Goal: Submit feedback/report problem: Provide input to the site owners about the experience or issues

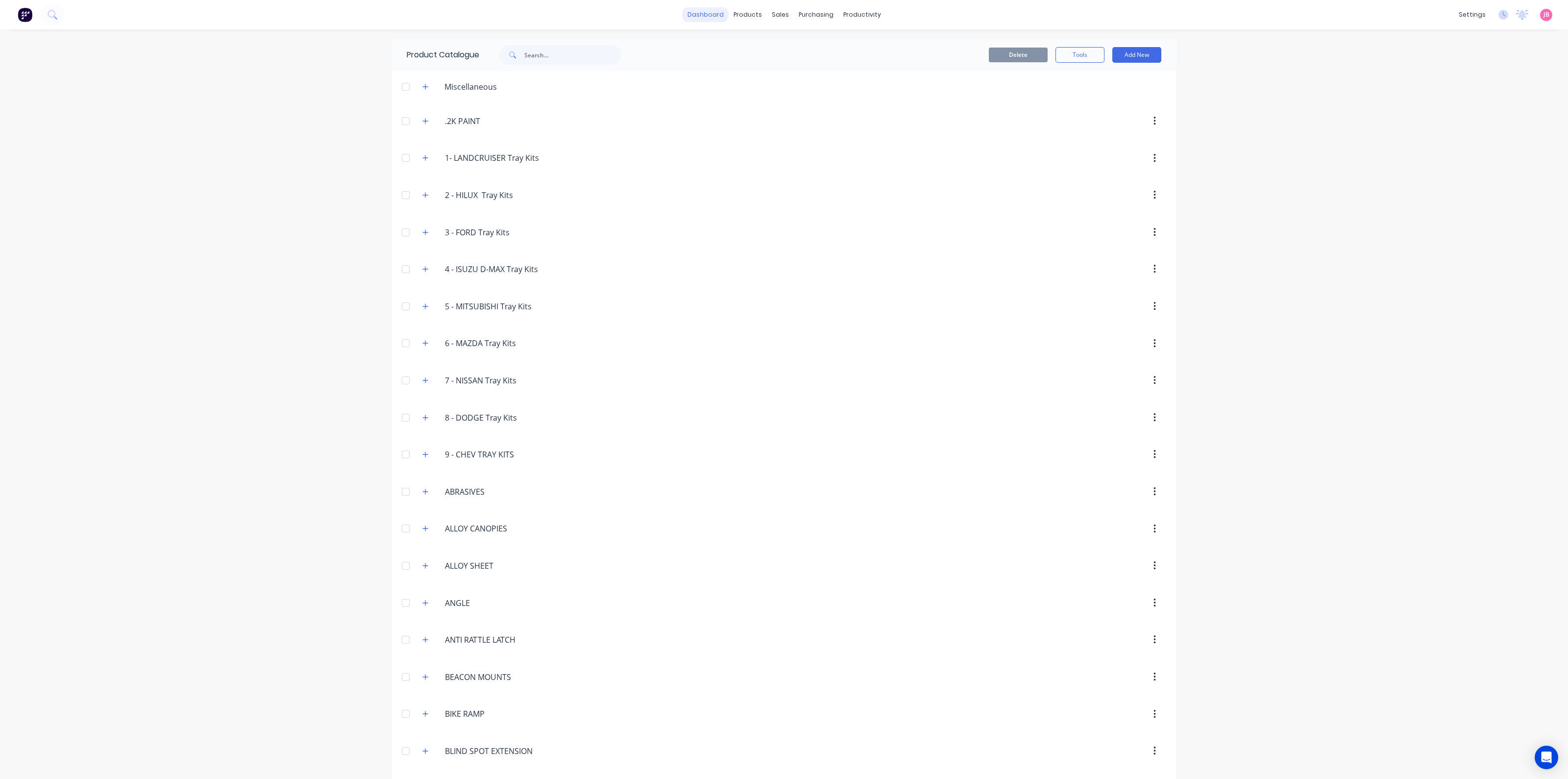
click at [696, 14] on link "dashboard" at bounding box center [705, 15] width 46 height 15
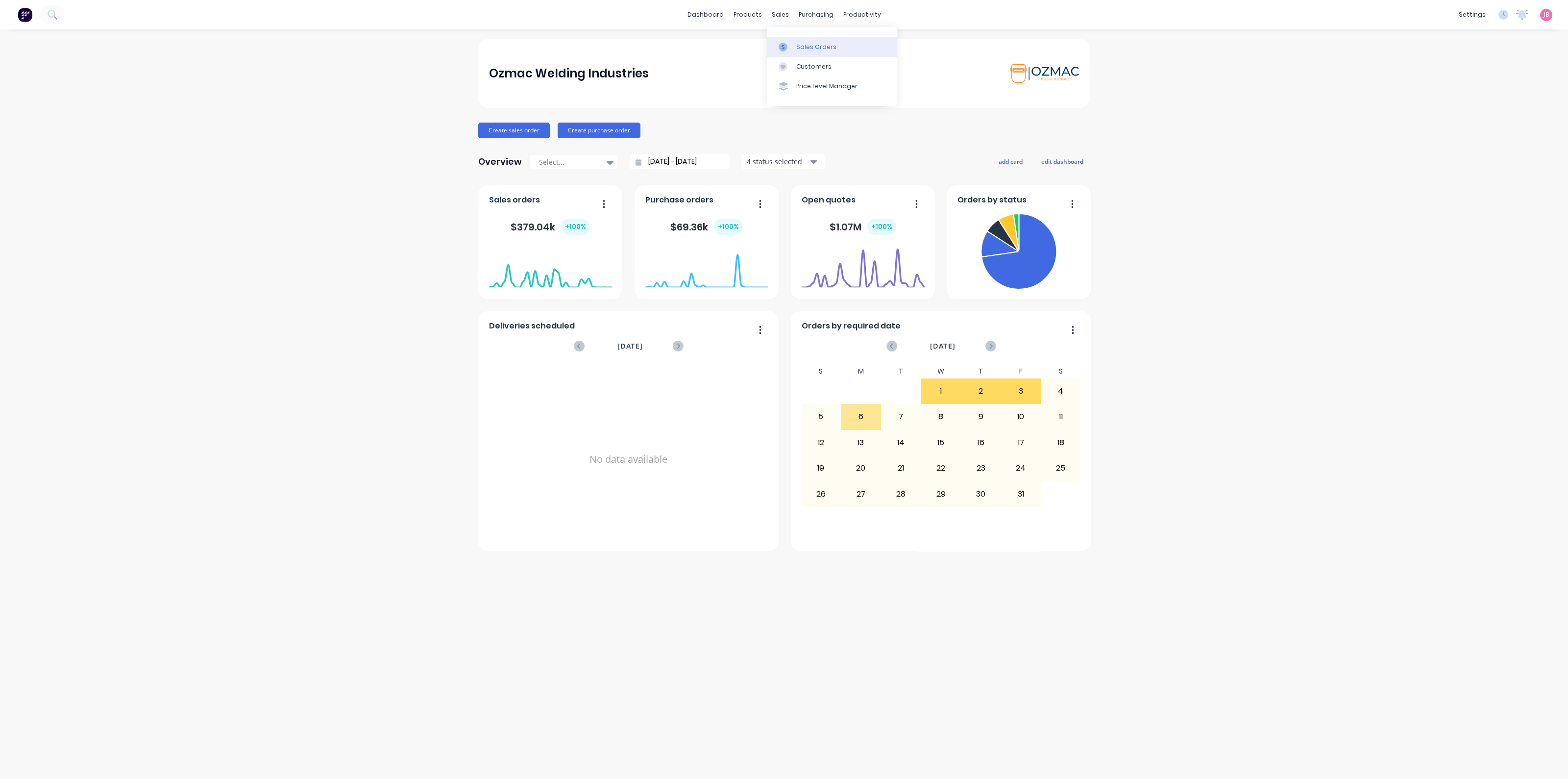
click at [797, 47] on div "Sales Orders" at bounding box center [816, 47] width 40 height 9
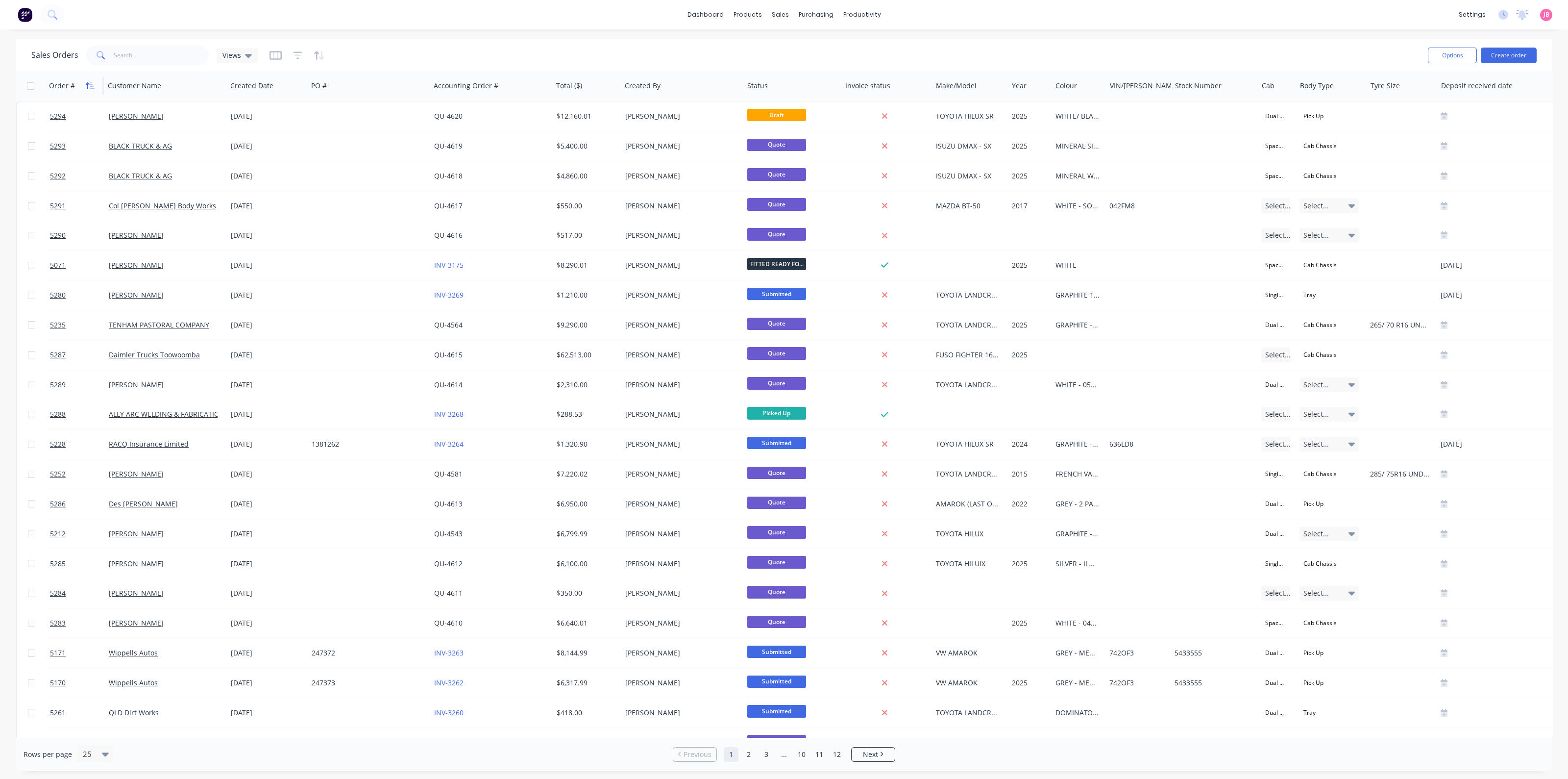
click at [86, 82] on icon "button" at bounding box center [90, 85] width 9 height 8
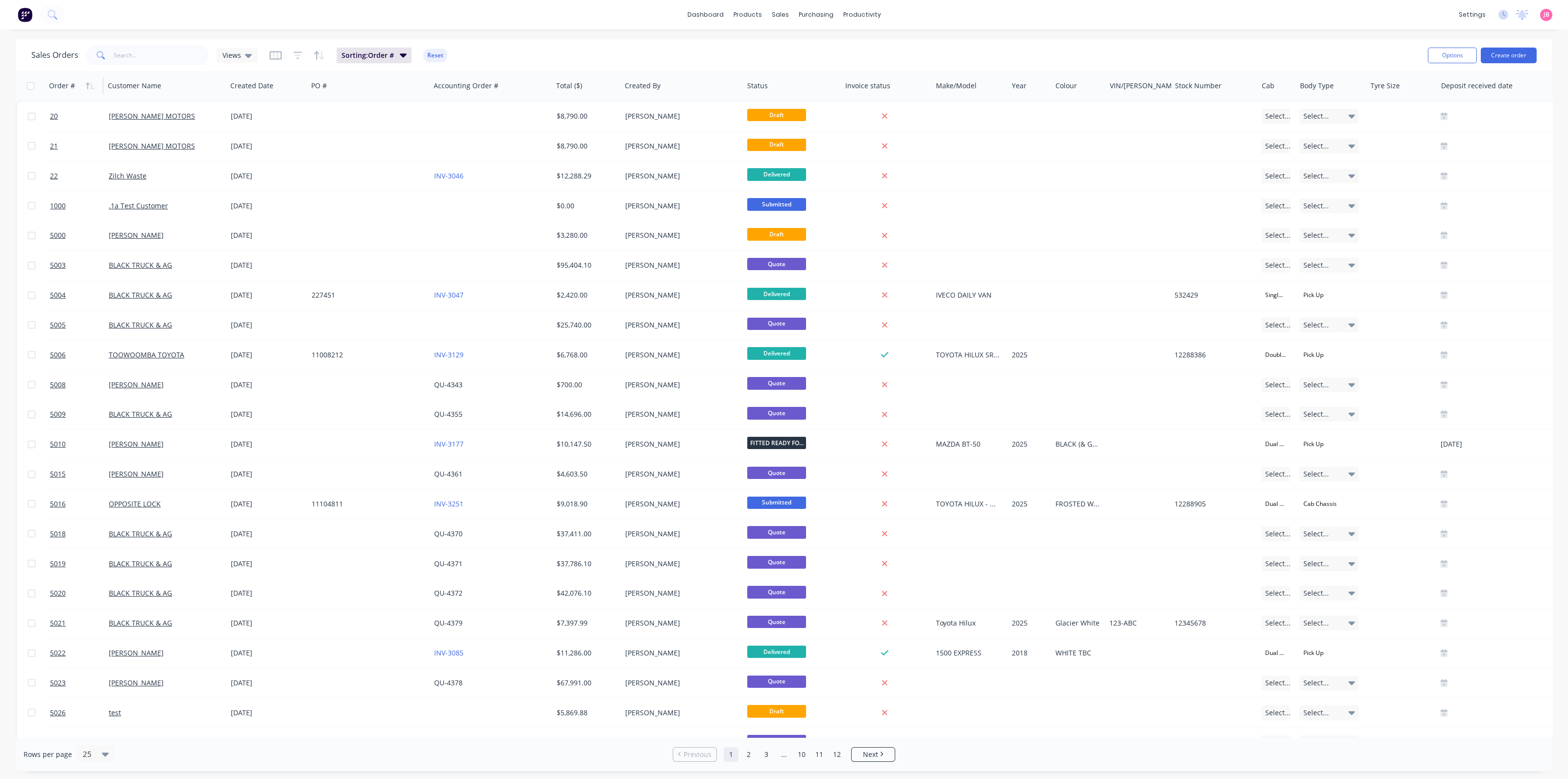
click at [86, 82] on icon "button" at bounding box center [90, 85] width 9 height 8
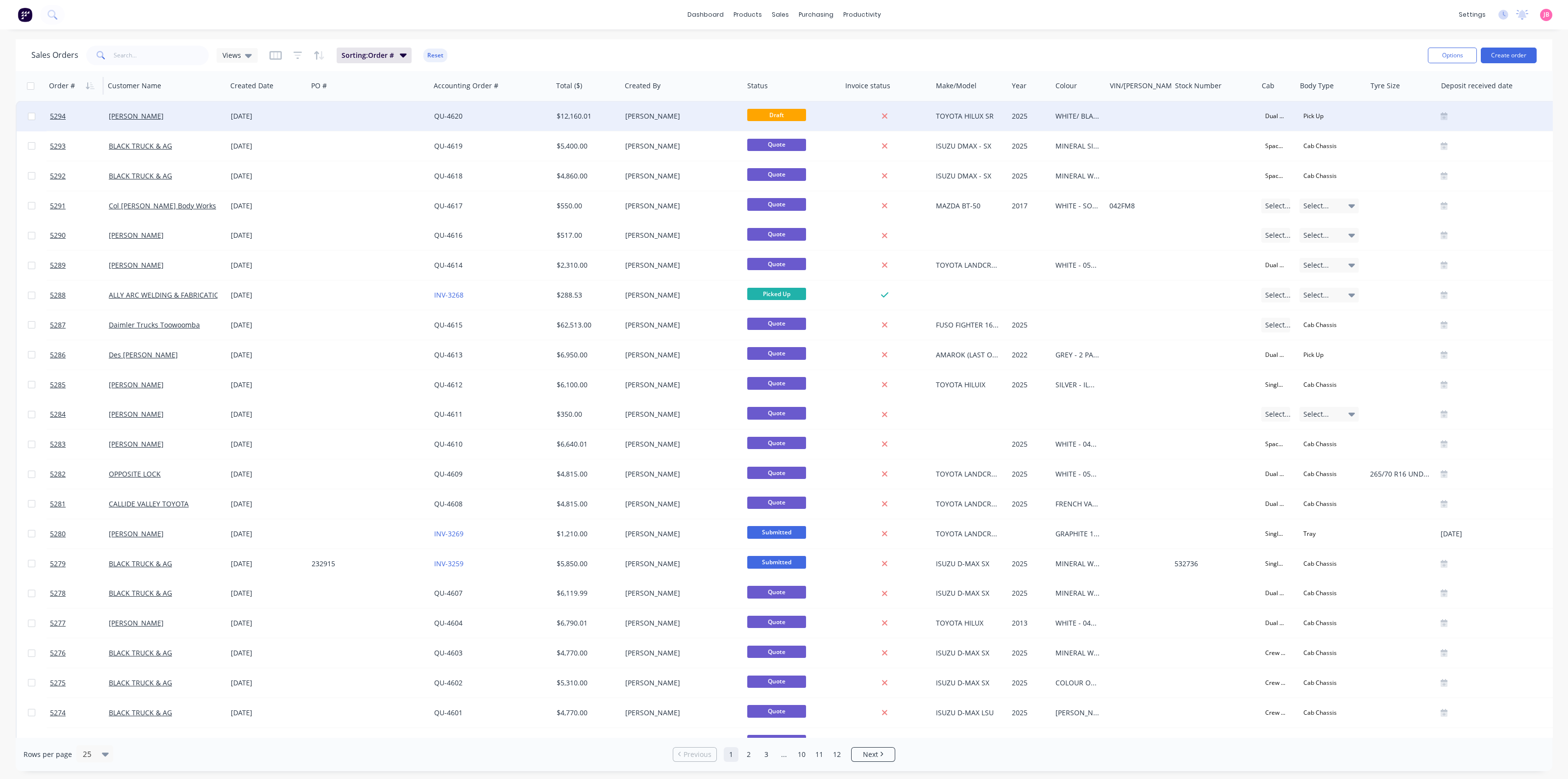
click at [540, 121] on div "QU-4620" at bounding box center [491, 116] width 122 height 29
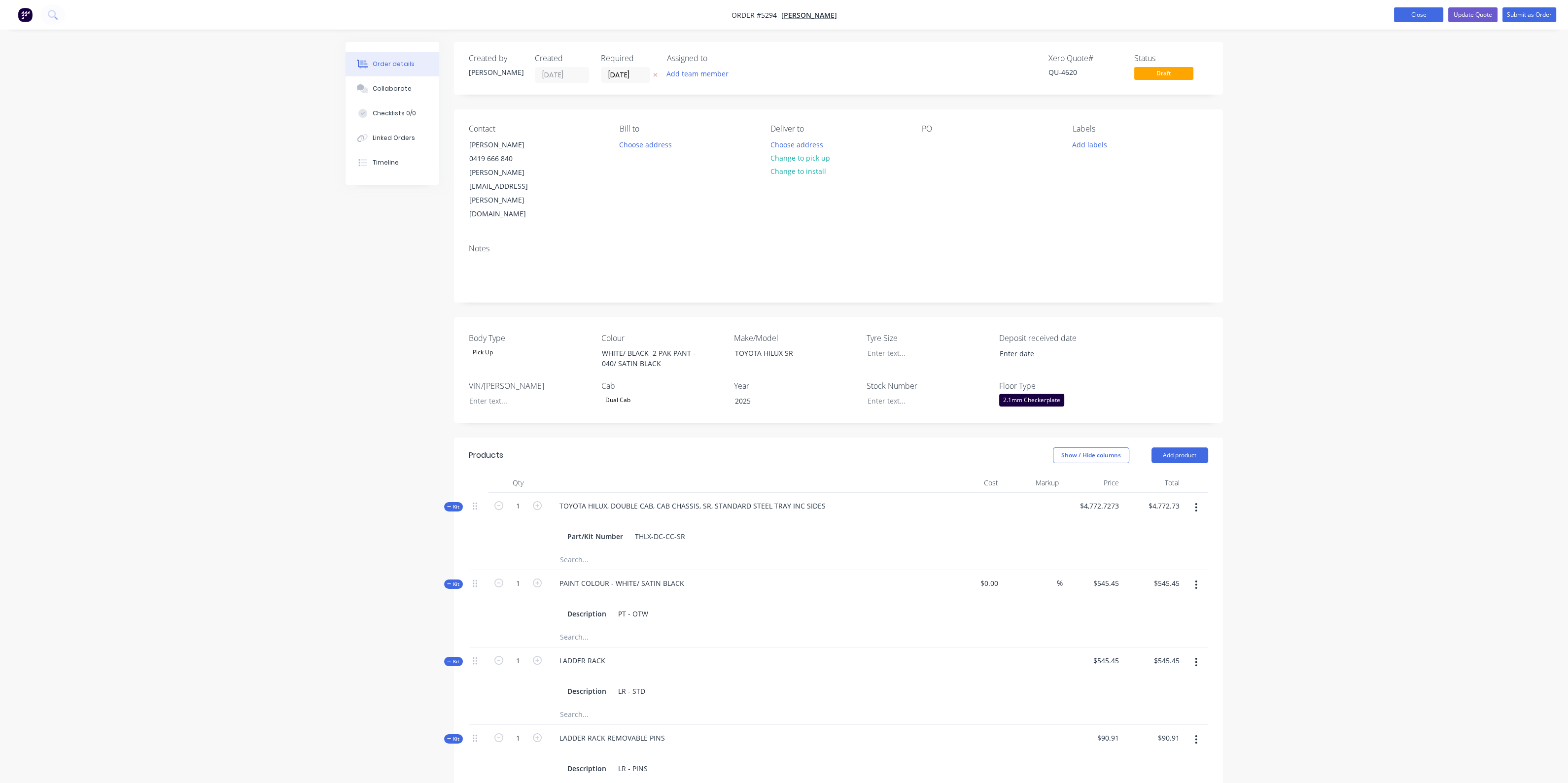
click at [1413, 12] on button "Close" at bounding box center [1419, 15] width 49 height 15
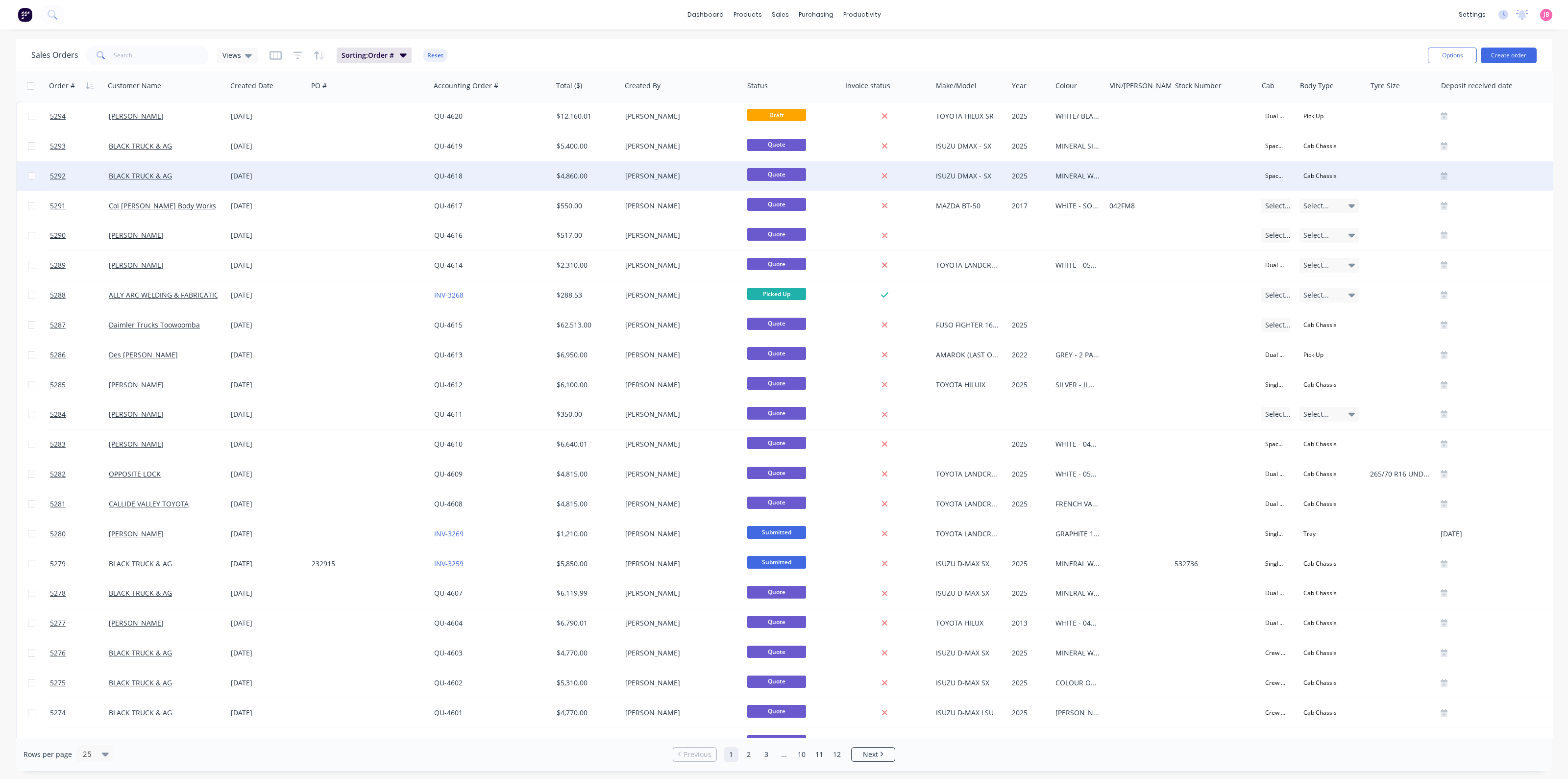
click at [513, 167] on div "QU-4618" at bounding box center [491, 176] width 122 height 29
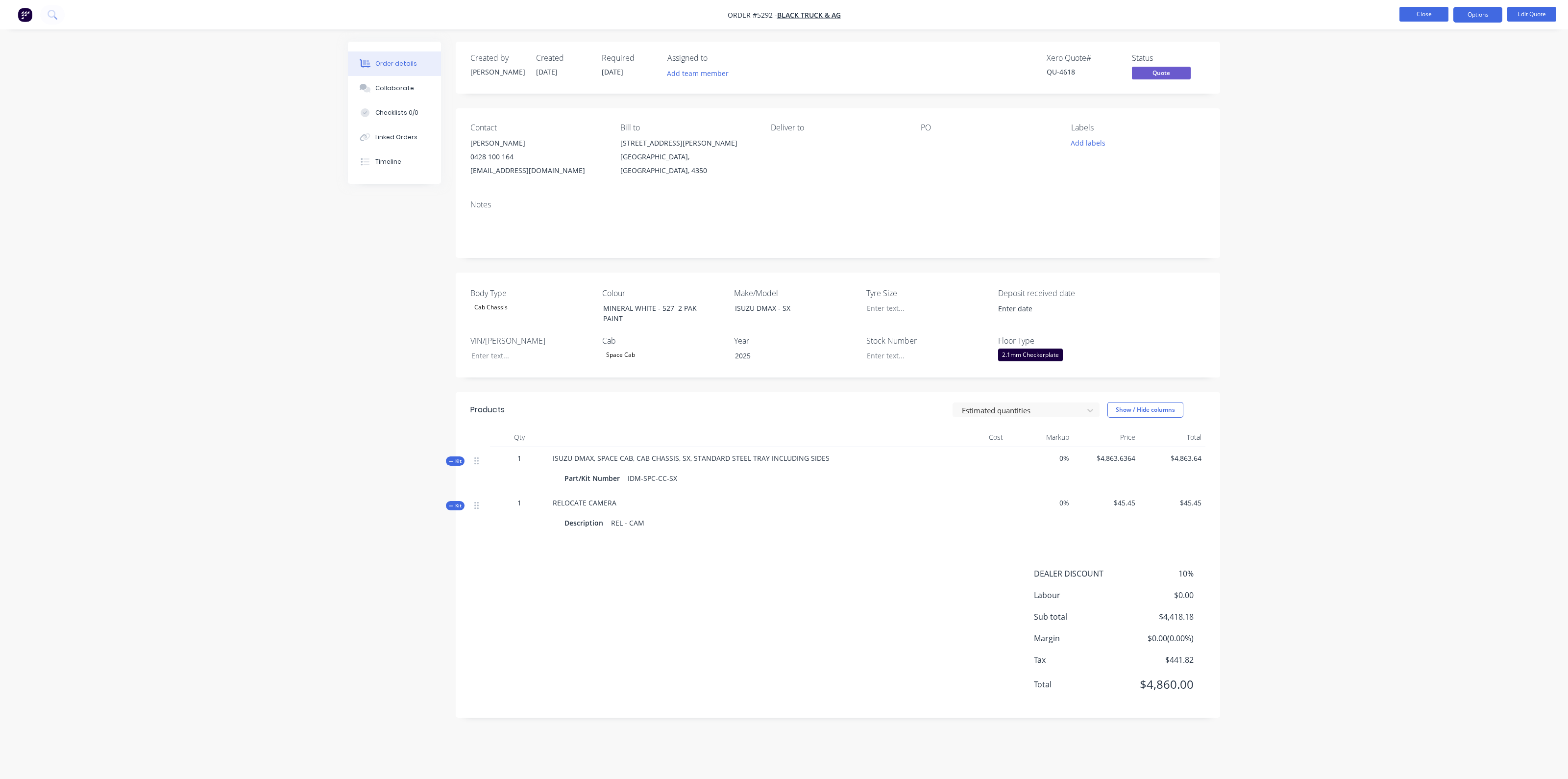
click at [1416, 16] on button "Close" at bounding box center [1424, 14] width 49 height 15
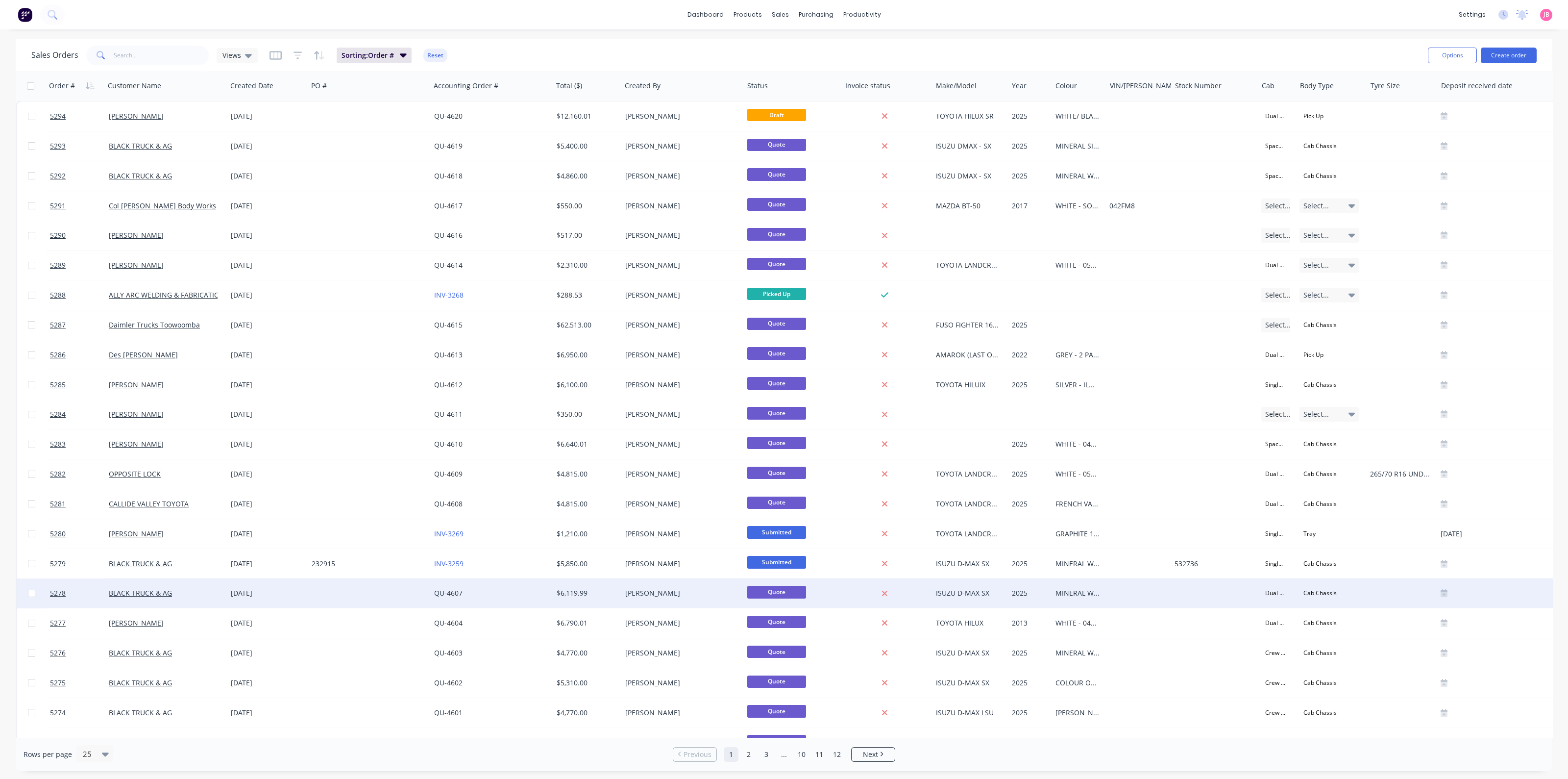
scroll to position [113, 0]
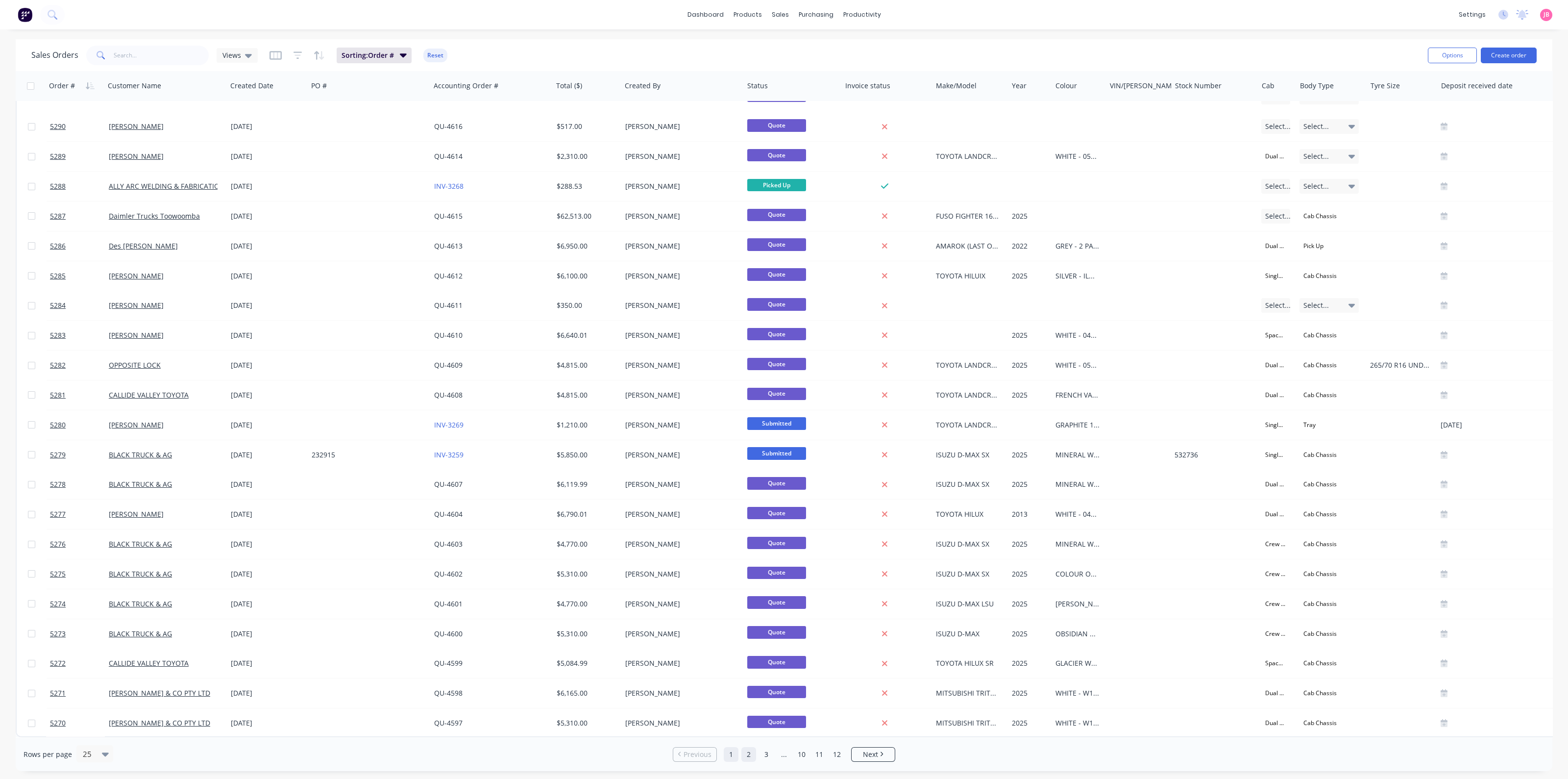
click at [745, 755] on link "2" at bounding box center [749, 755] width 15 height 15
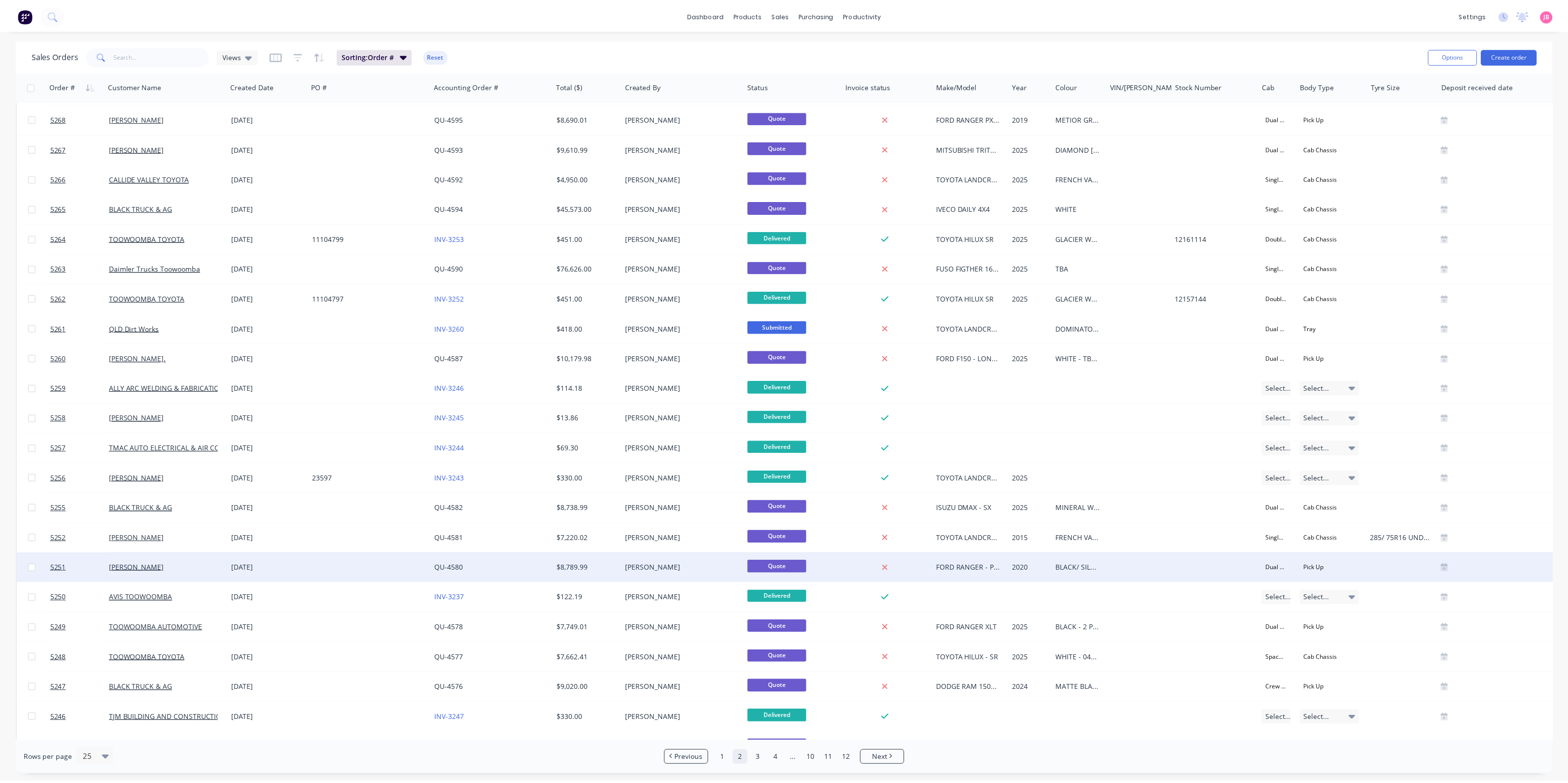
scroll to position [0, 0]
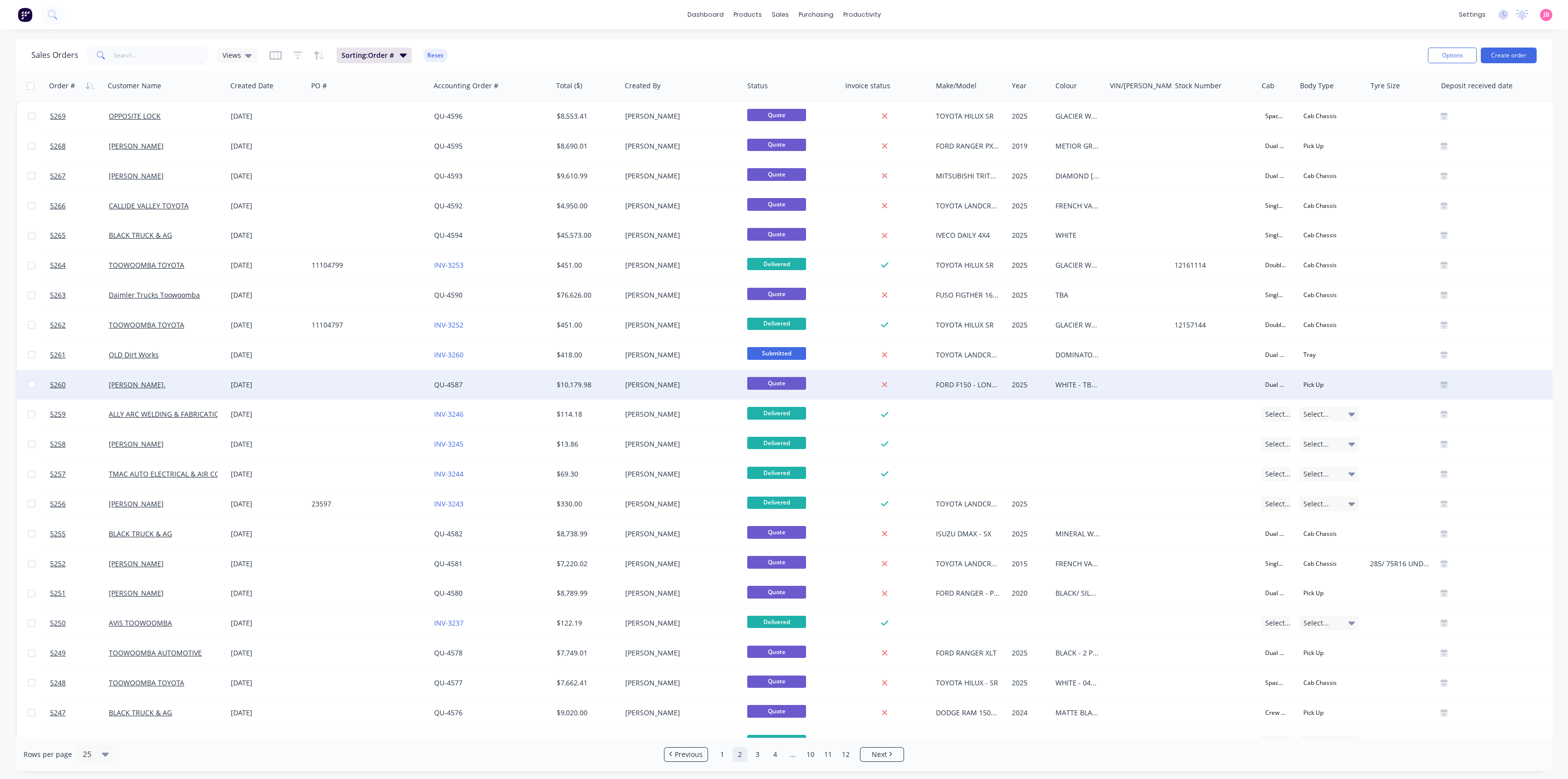
click at [478, 388] on div "QU-4587" at bounding box center [488, 385] width 109 height 10
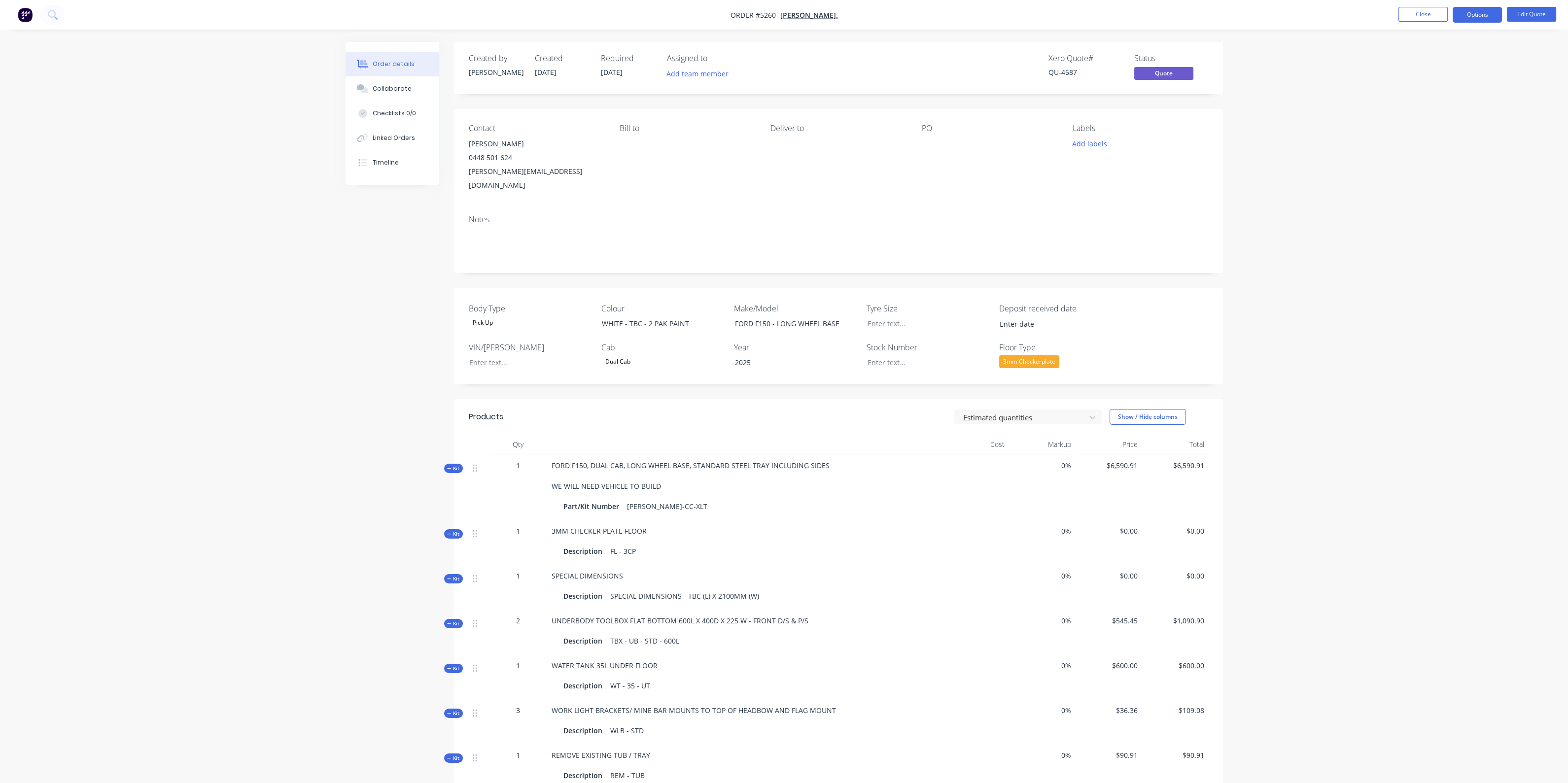
click at [606, 380] on div "Created by Michelle Created 30/09/25 Required 30/09/25 Assigned to Add team mem…" at bounding box center [838, 611] width 769 height 1139
click at [228, 262] on div "Order details Collaborate Checklists 0/0 Linked Orders Timeline Order details C…" at bounding box center [784, 598] width 1568 height 1195
click at [384, 166] on div "Timeline" at bounding box center [386, 162] width 26 height 9
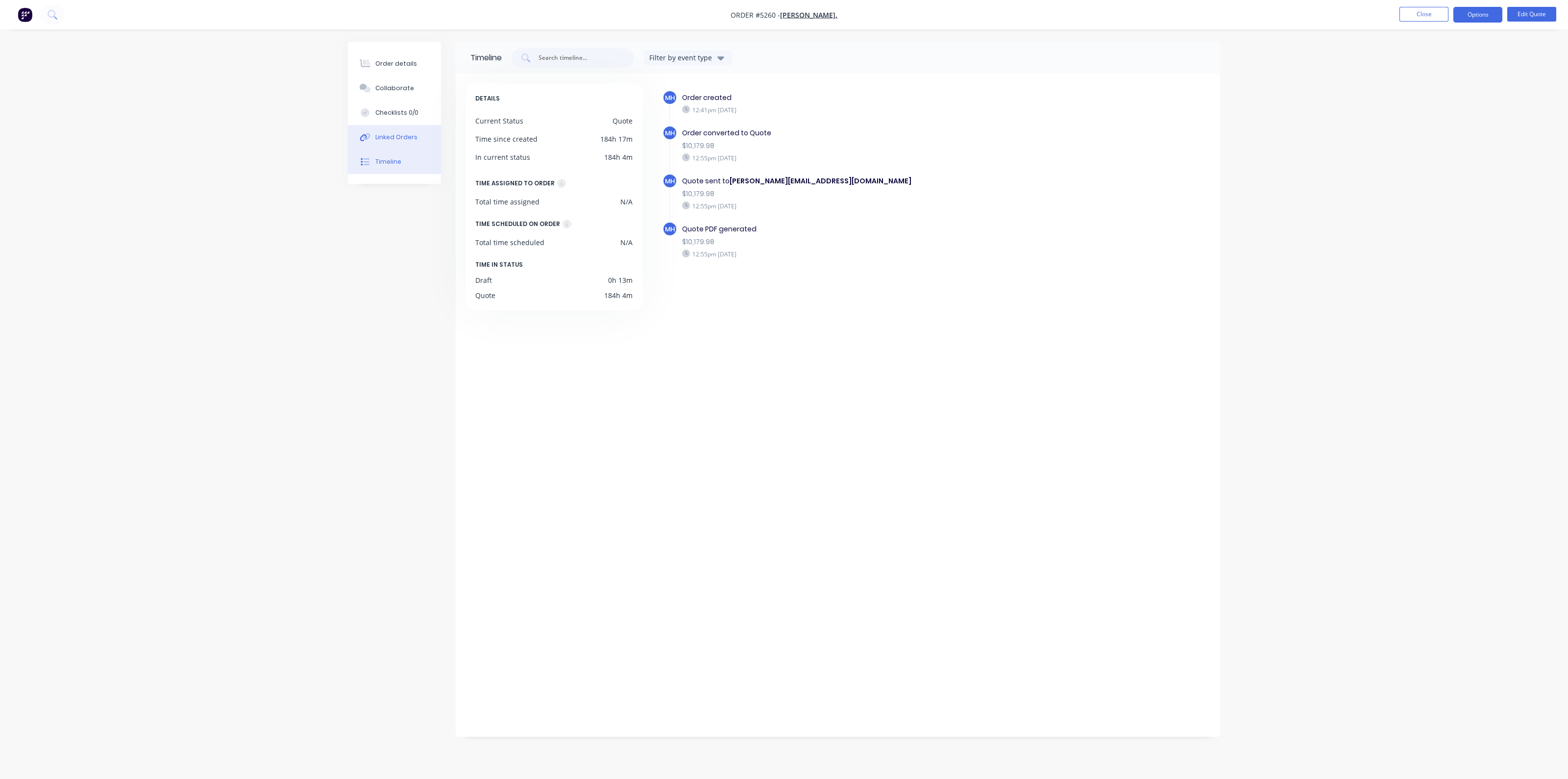
click at [380, 132] on button "Linked Orders" at bounding box center [394, 137] width 93 height 24
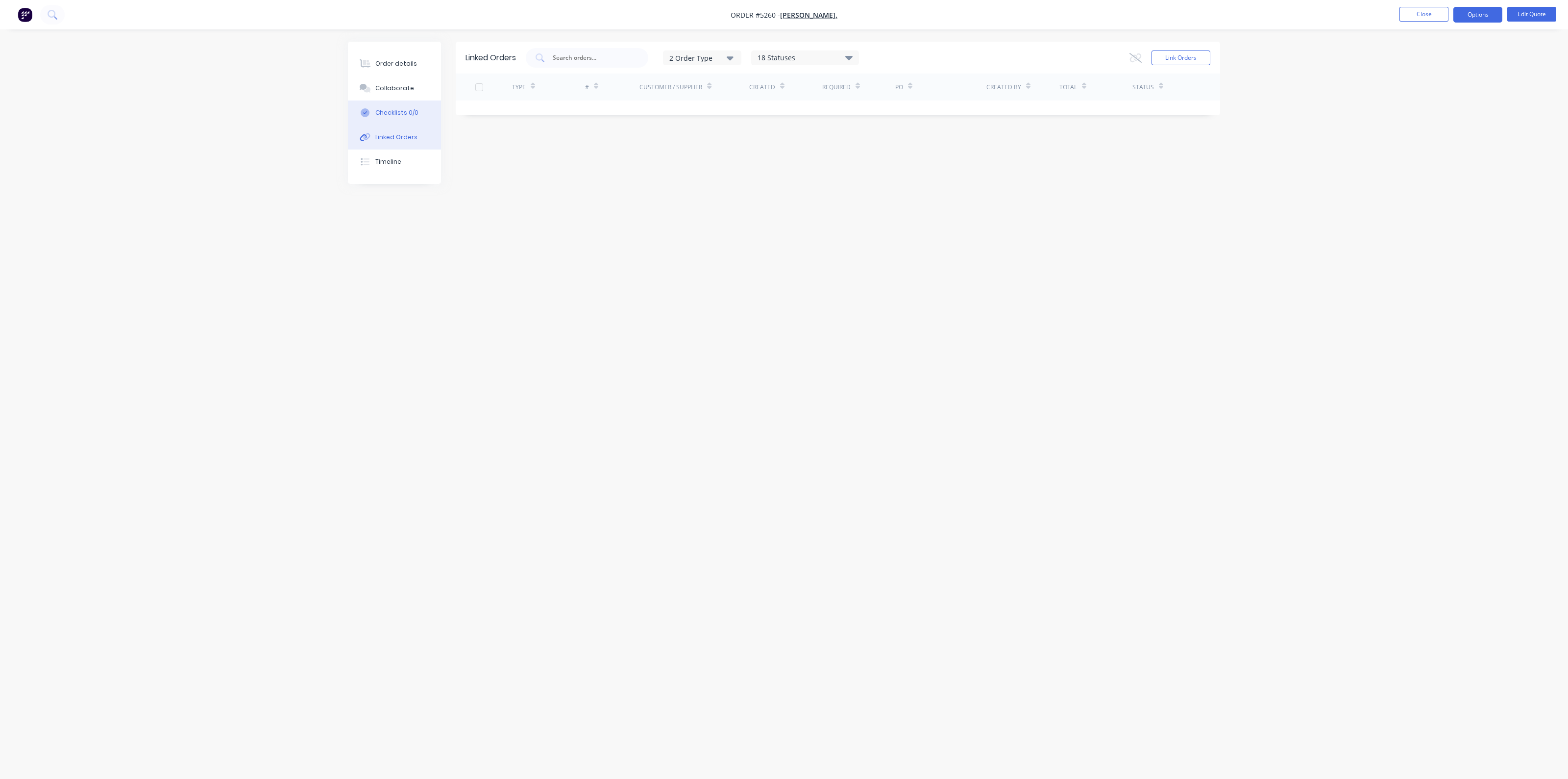
click at [388, 115] on div "Checklists 0/0" at bounding box center [397, 113] width 43 height 9
click at [394, 93] on button "Collaborate" at bounding box center [394, 88] width 93 height 24
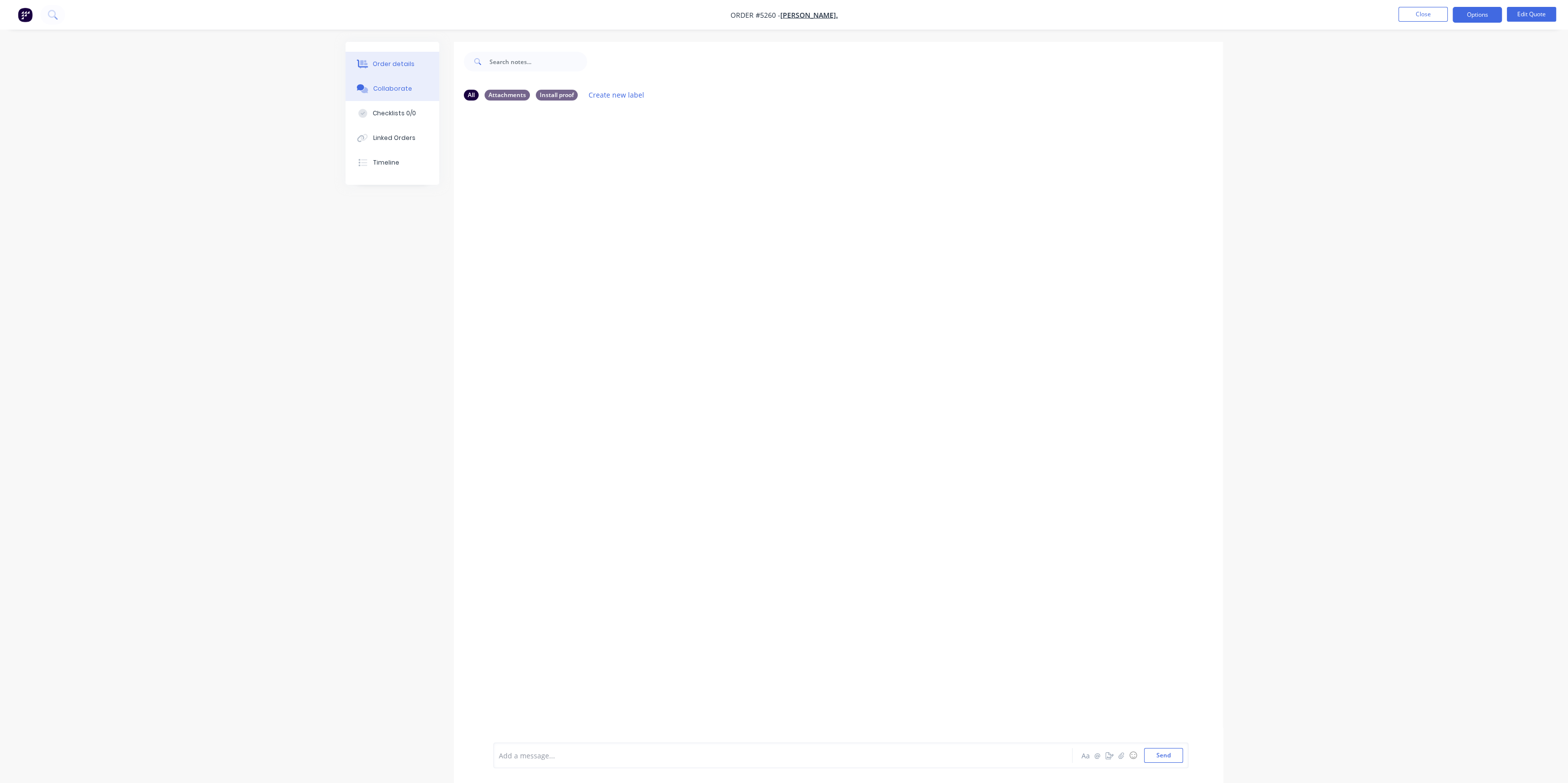
click at [399, 67] on div "Order details" at bounding box center [394, 64] width 42 height 9
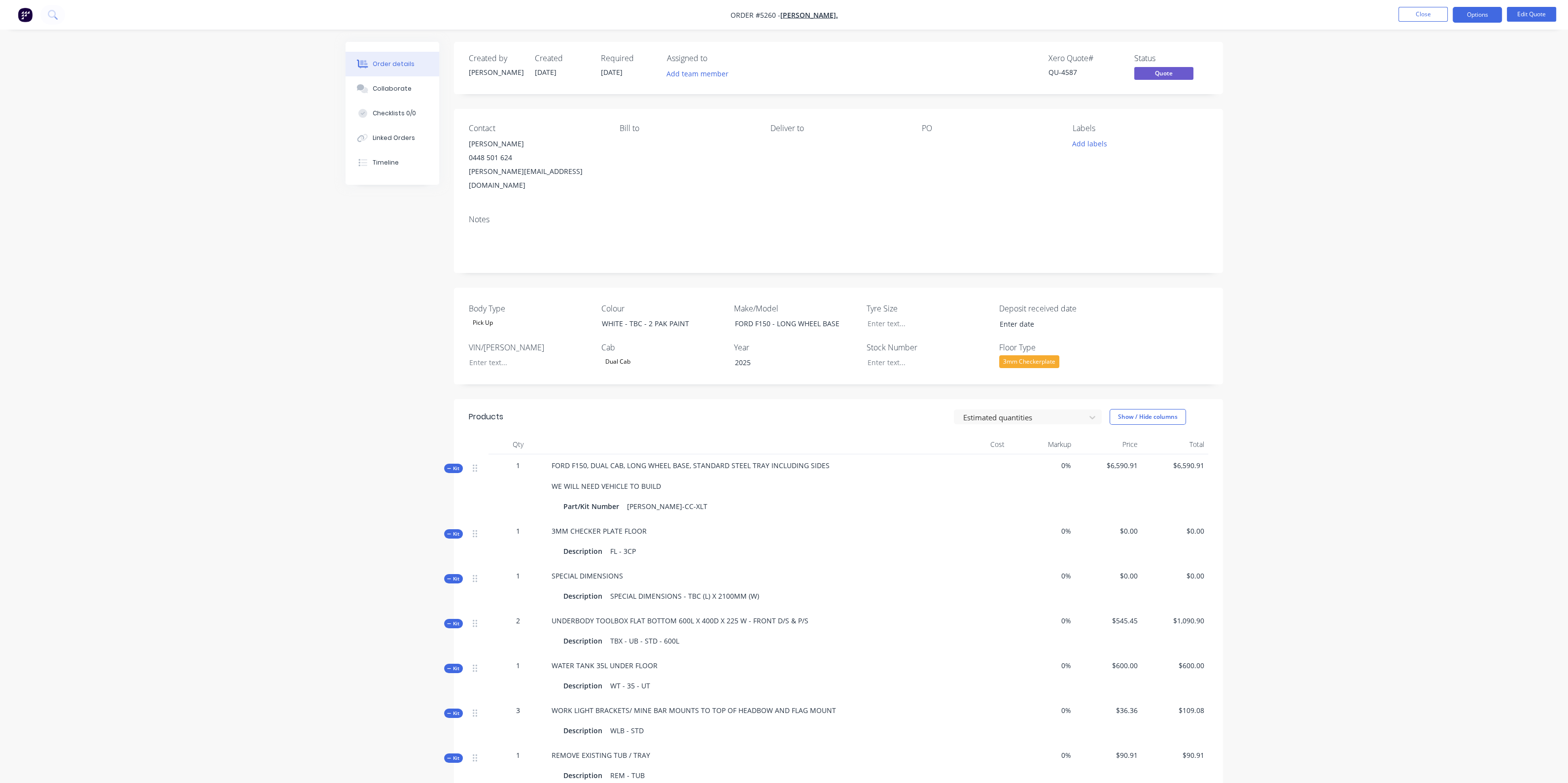
click at [909, 181] on div "Contact ANDREW POCOCK 0448 501 624 andrew@pococktransport.com.au Bill to Delive…" at bounding box center [838, 158] width 769 height 98
click at [1425, 15] on button "Close" at bounding box center [1423, 14] width 49 height 15
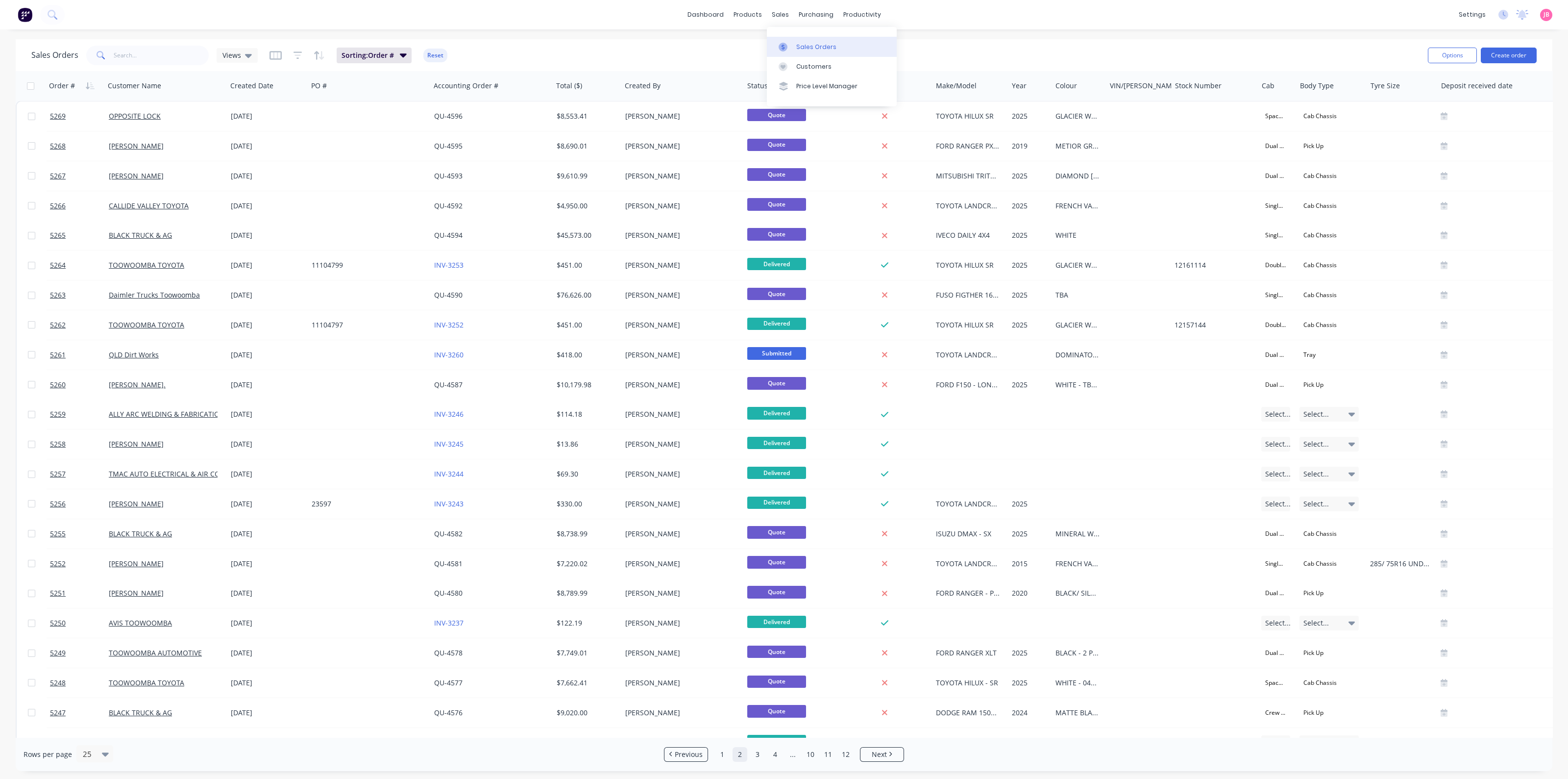
click at [793, 43] on div at bounding box center [786, 47] width 15 height 9
click at [1517, 54] on button "Create order" at bounding box center [1509, 55] width 56 height 16
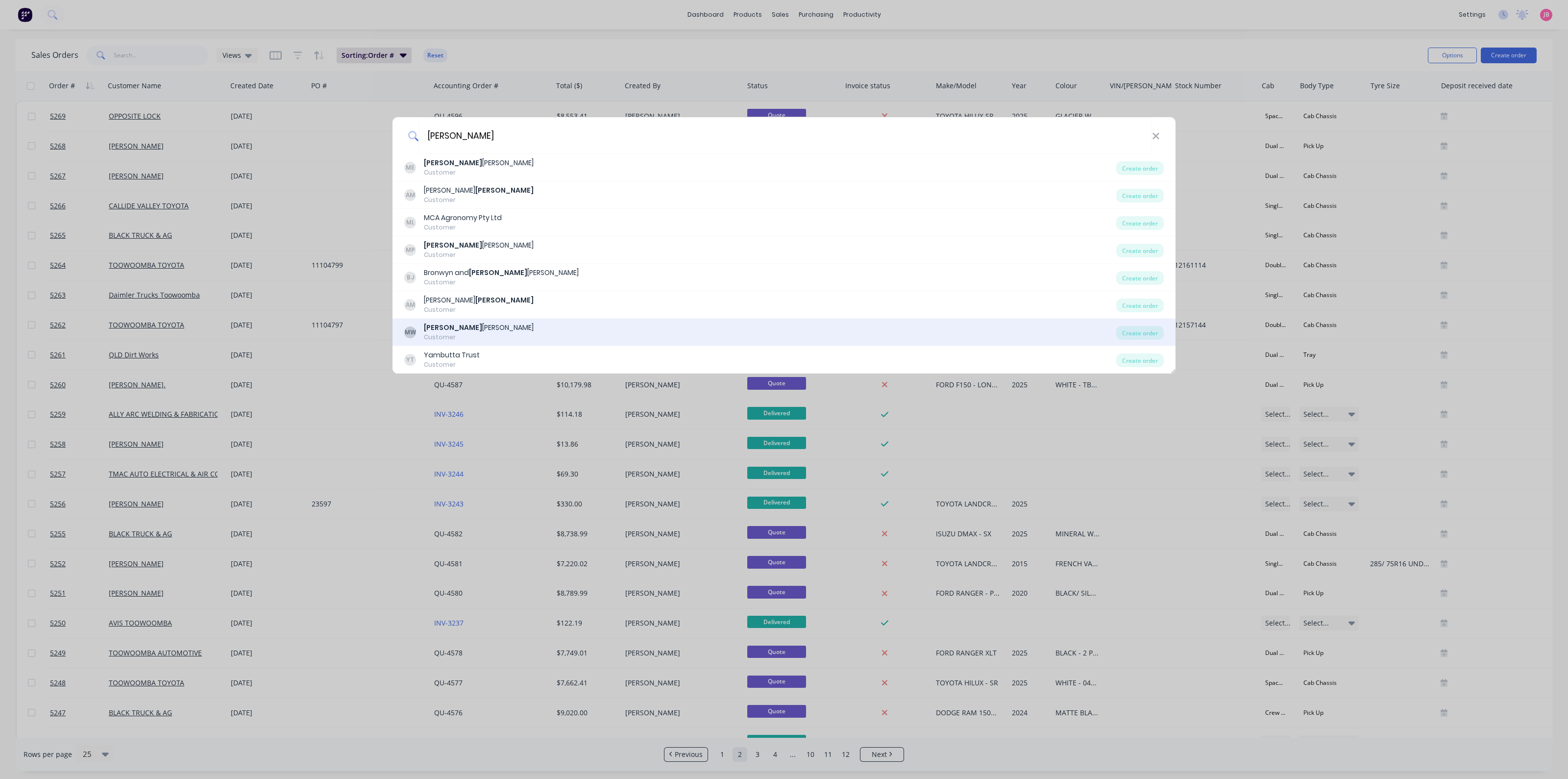
type input "murray"
click at [528, 325] on div "MW Murray Walsh Customer" at bounding box center [760, 332] width 712 height 19
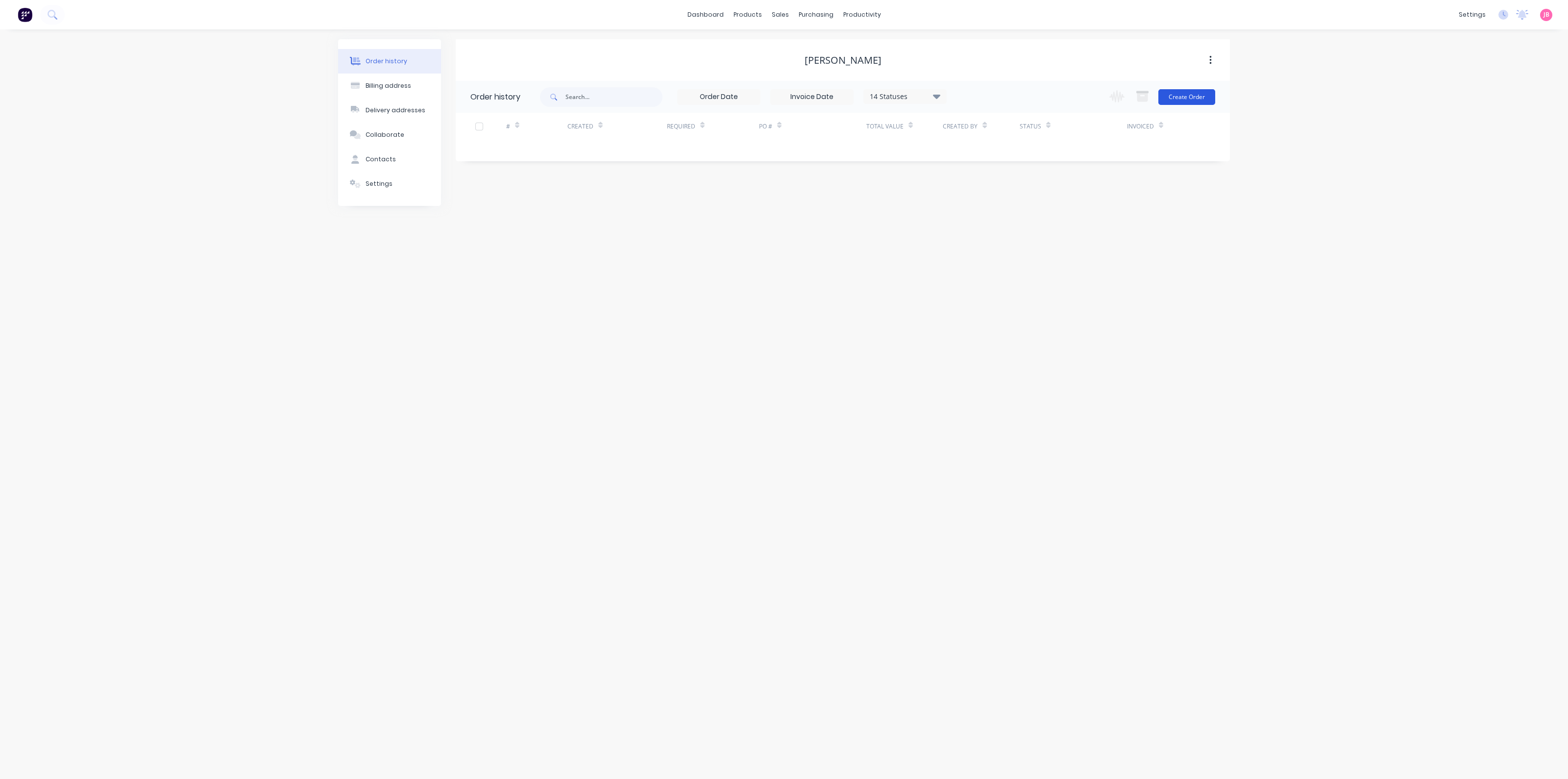
click at [1205, 91] on button "Create Order" at bounding box center [1186, 97] width 57 height 16
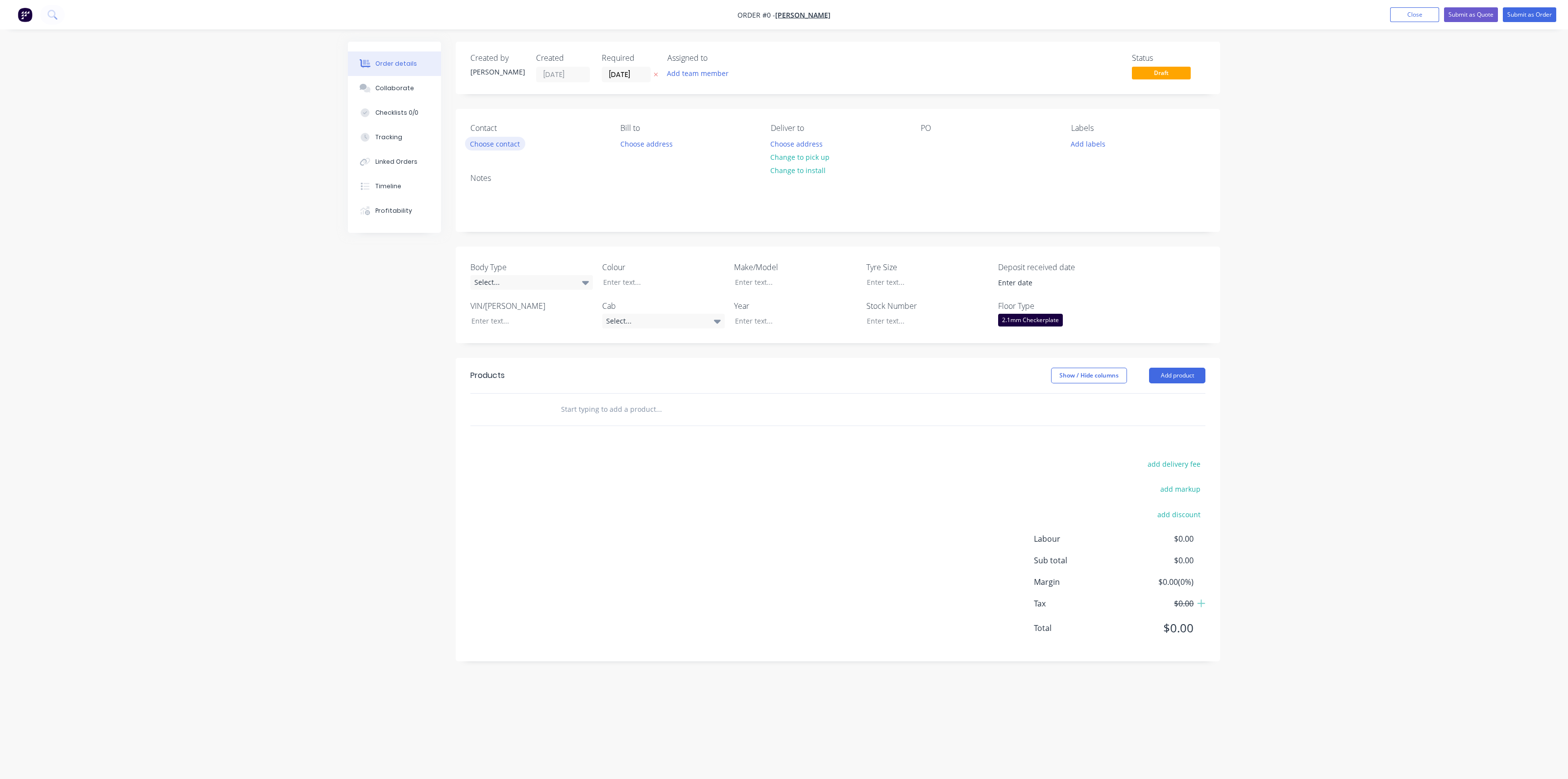
click at [481, 143] on button "Choose contact" at bounding box center [495, 144] width 60 height 13
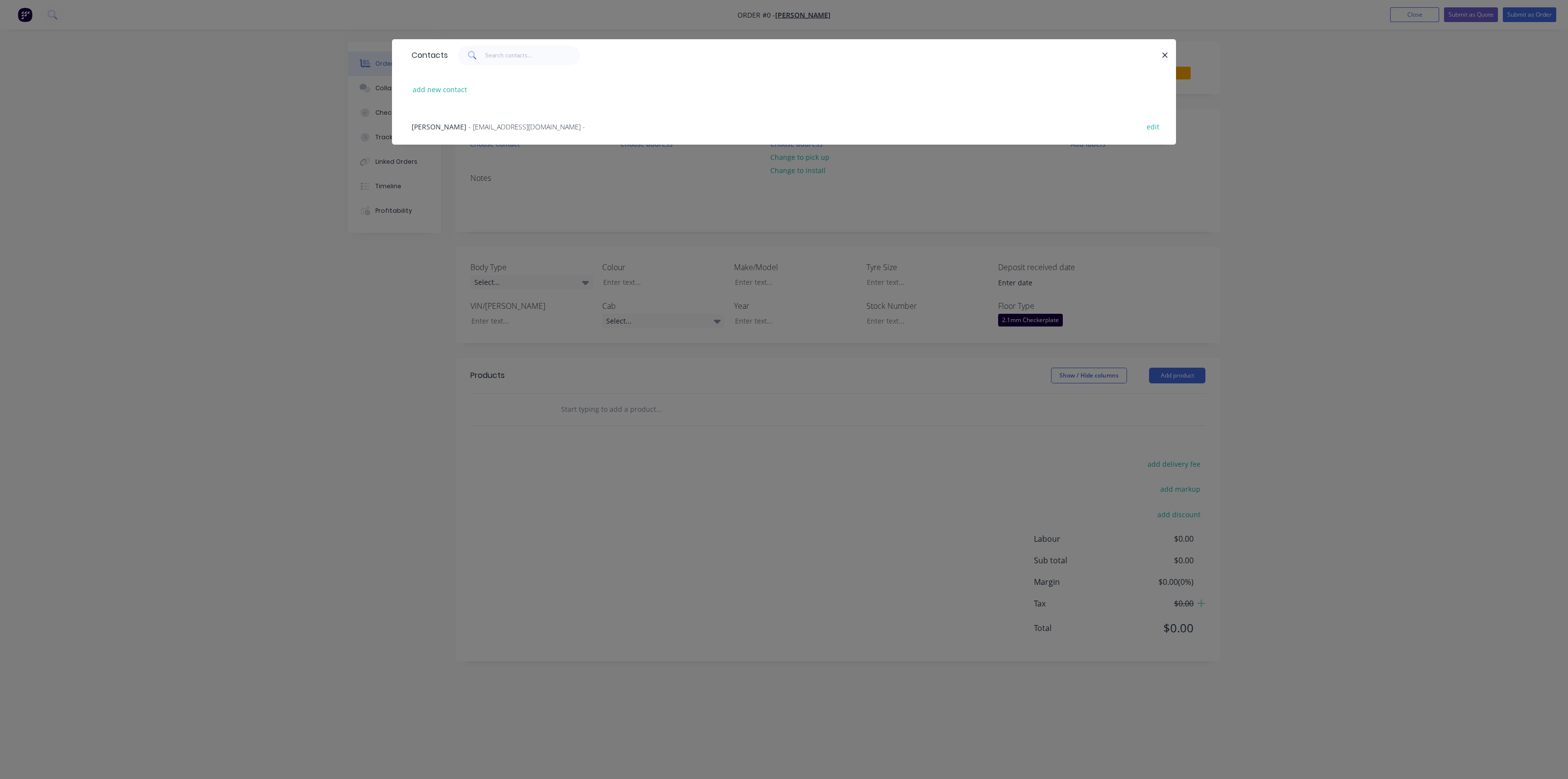
click at [469, 127] on span "- kevington@bigpond.com -" at bounding box center [527, 126] width 117 height 9
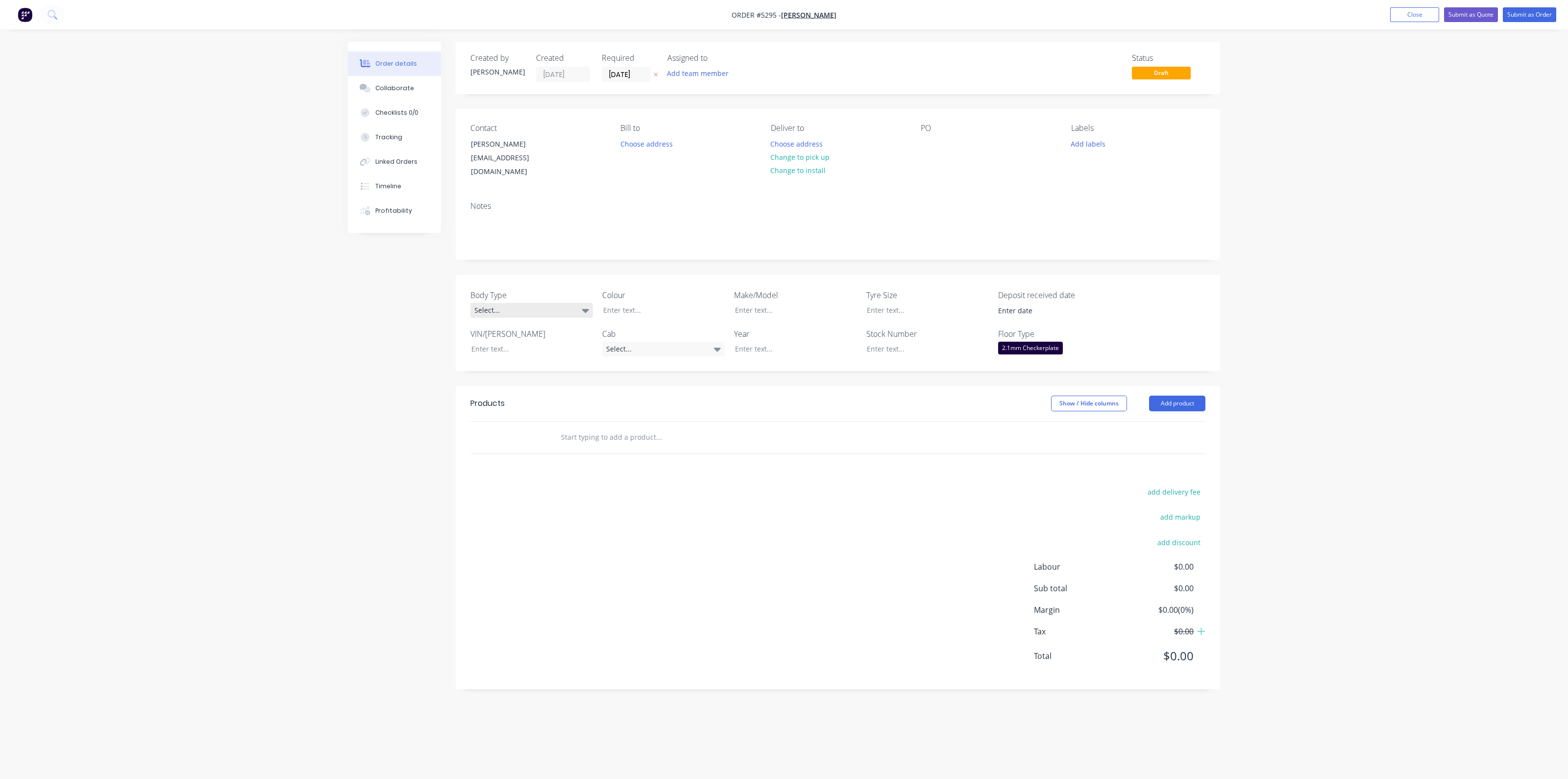
click at [589, 303] on div "Select..." at bounding box center [531, 310] width 122 height 15
click at [551, 377] on button "Tray" at bounding box center [544, 378] width 147 height 19
click at [760, 431] on div at bounding box center [699, 437] width 294 height 19
click at [607, 431] on input "text" at bounding box center [659, 437] width 196 height 19
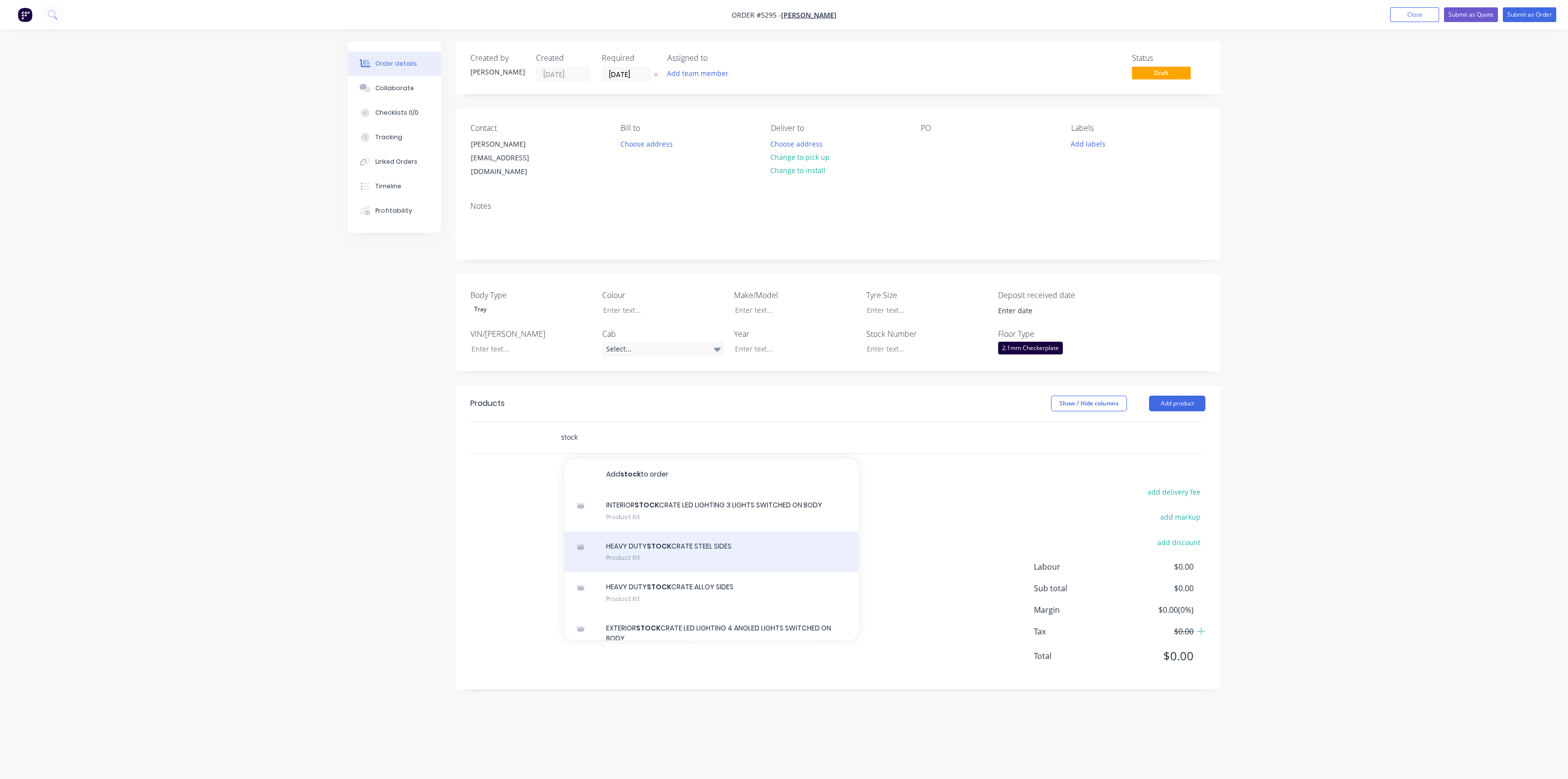
type input "stock"
click at [676, 537] on div "HEAVY DUTY STOCK CRATE STEEL SIDES Product Kit" at bounding box center [711, 552] width 294 height 41
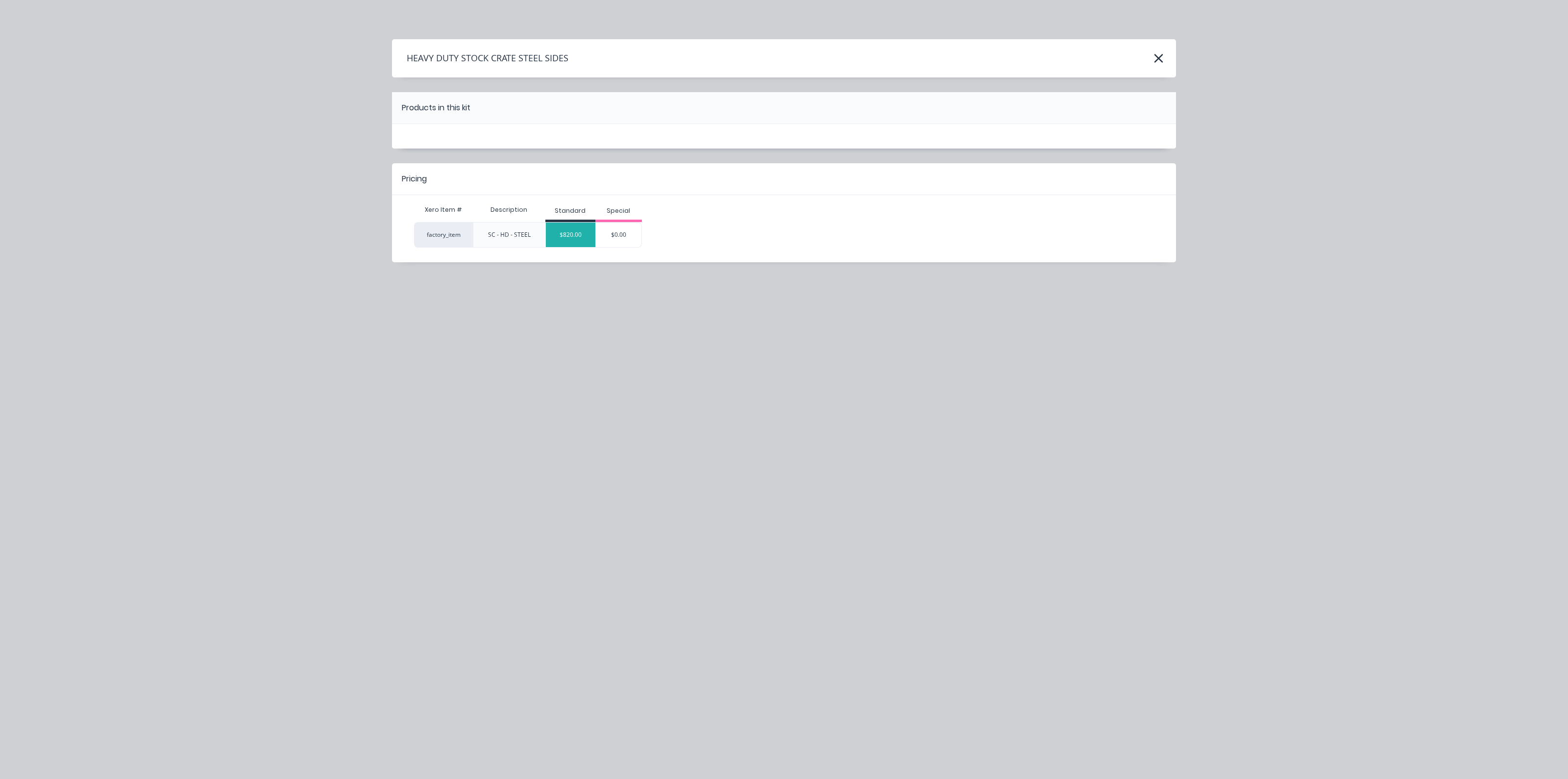
click at [578, 230] on div "$820.00" at bounding box center [570, 234] width 49 height 24
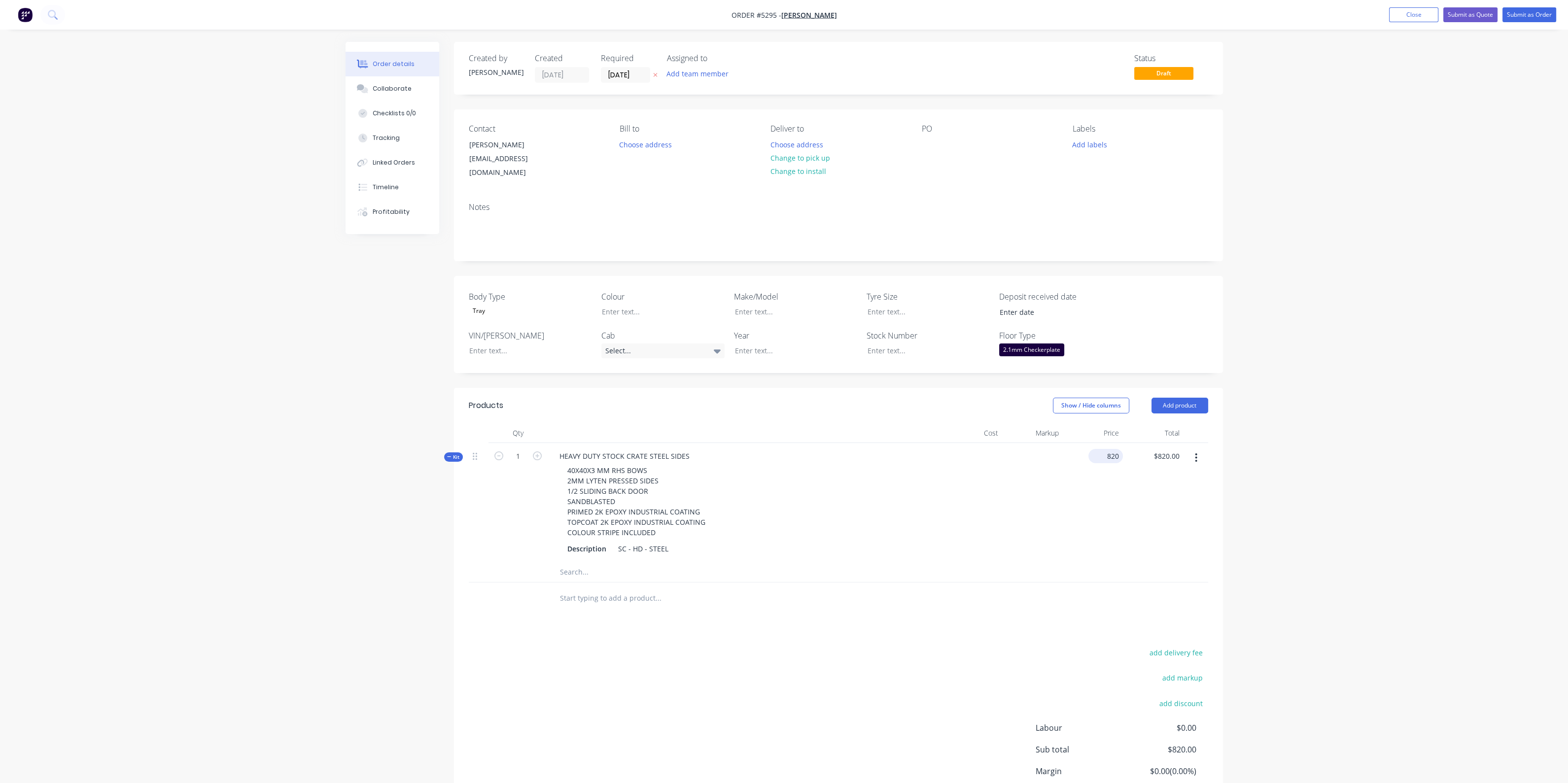
click at [1106, 449] on input "820" at bounding box center [1108, 455] width 31 height 14
type input "$13,940.00"
click at [610, 588] on input "text" at bounding box center [658, 598] width 197 height 20
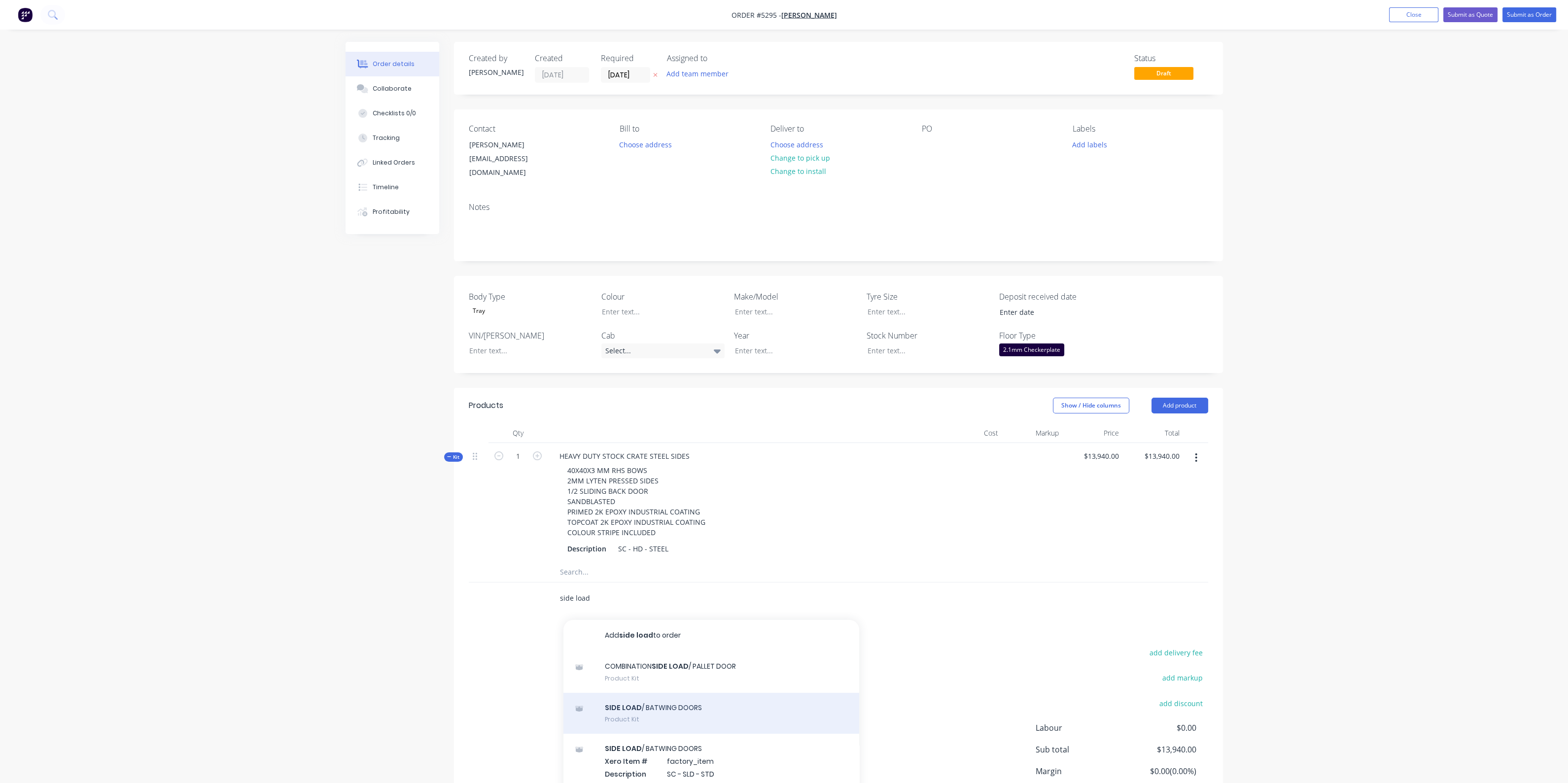
type input "side load"
click at [670, 694] on div "SIDE LOAD / BATWING DOORS Product Kit" at bounding box center [711, 714] width 296 height 42
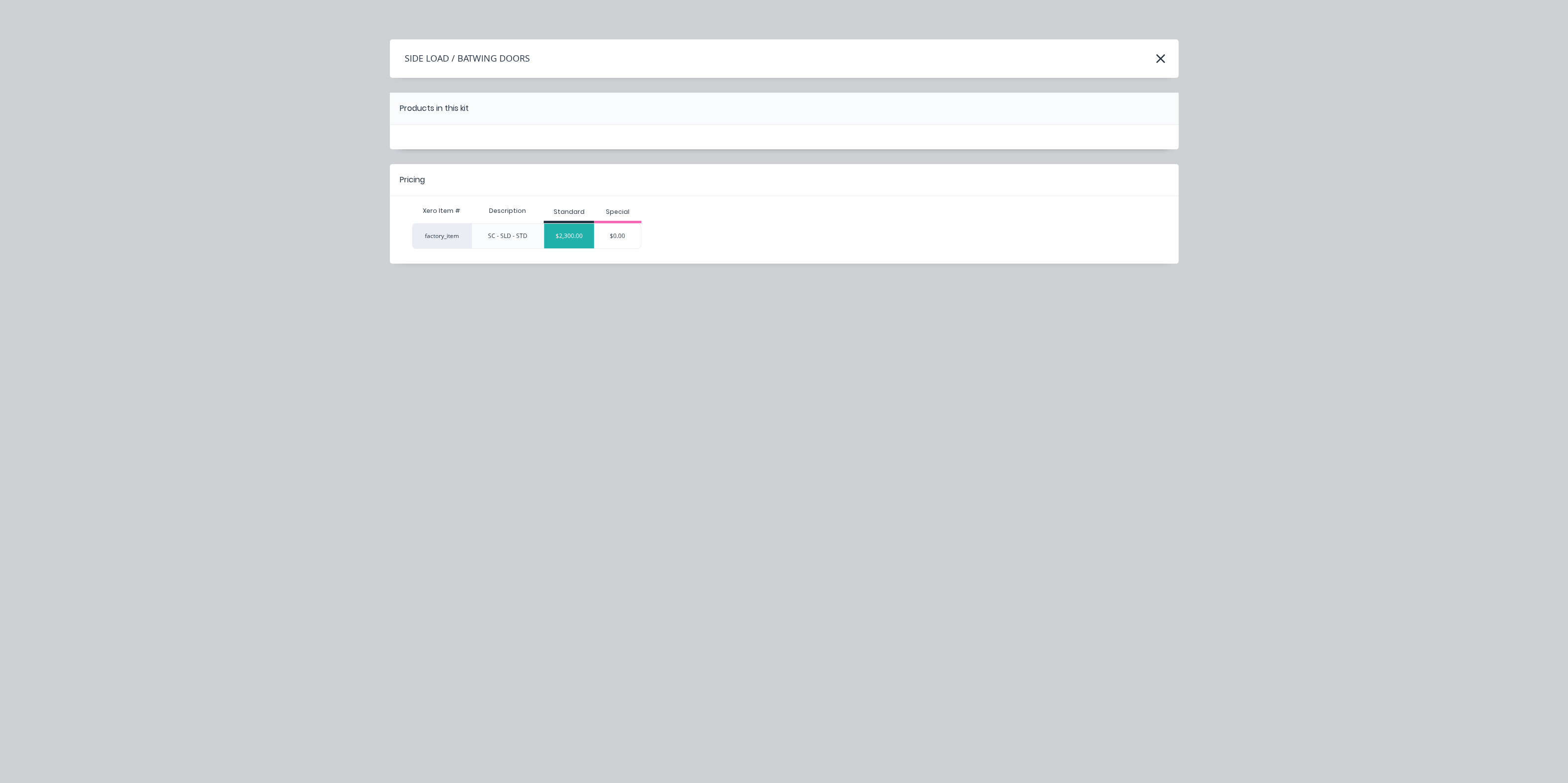
click at [572, 230] on div "$2,300.00" at bounding box center [569, 236] width 50 height 24
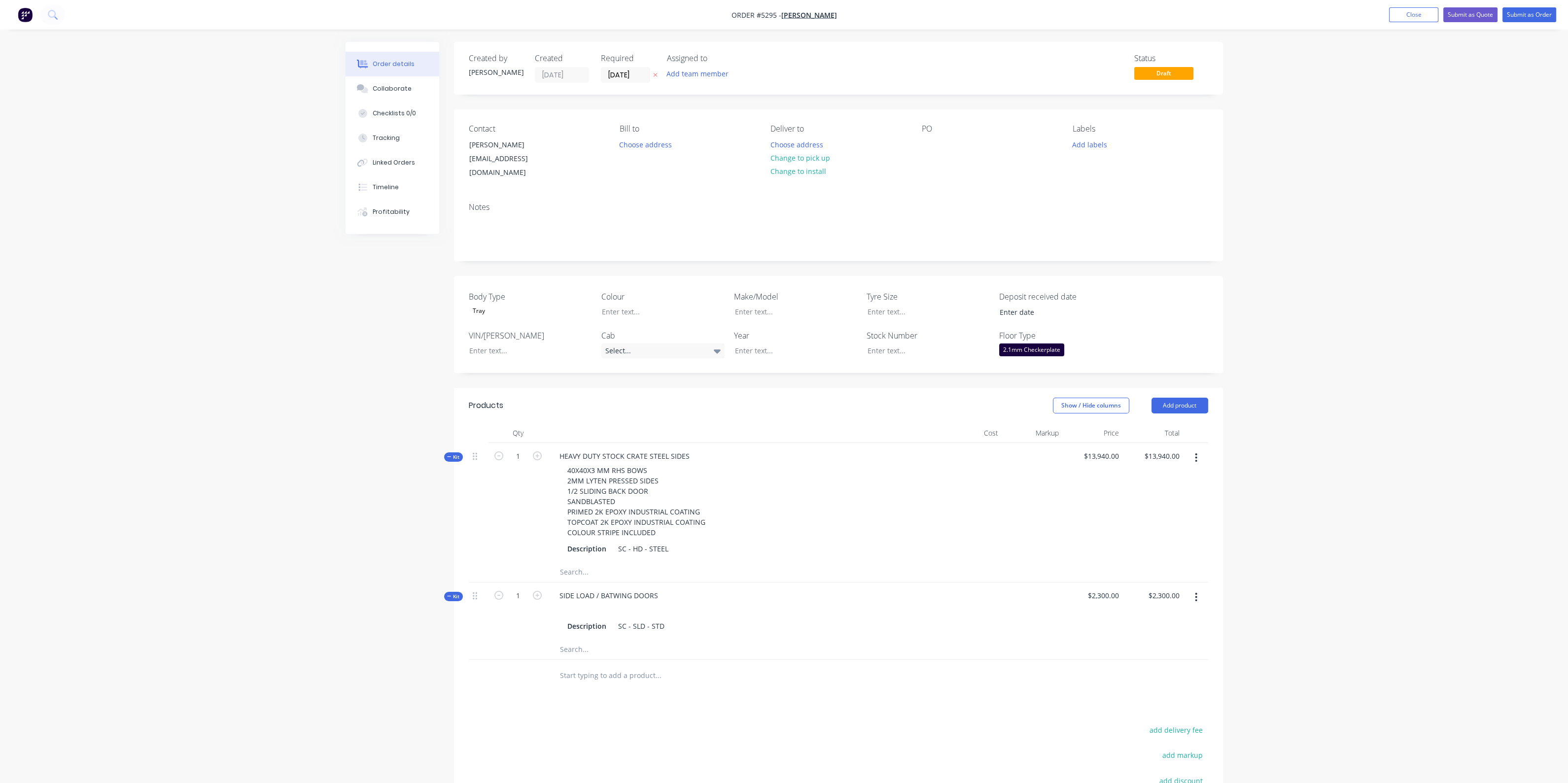
click at [634, 666] on input "text" at bounding box center [658, 676] width 197 height 20
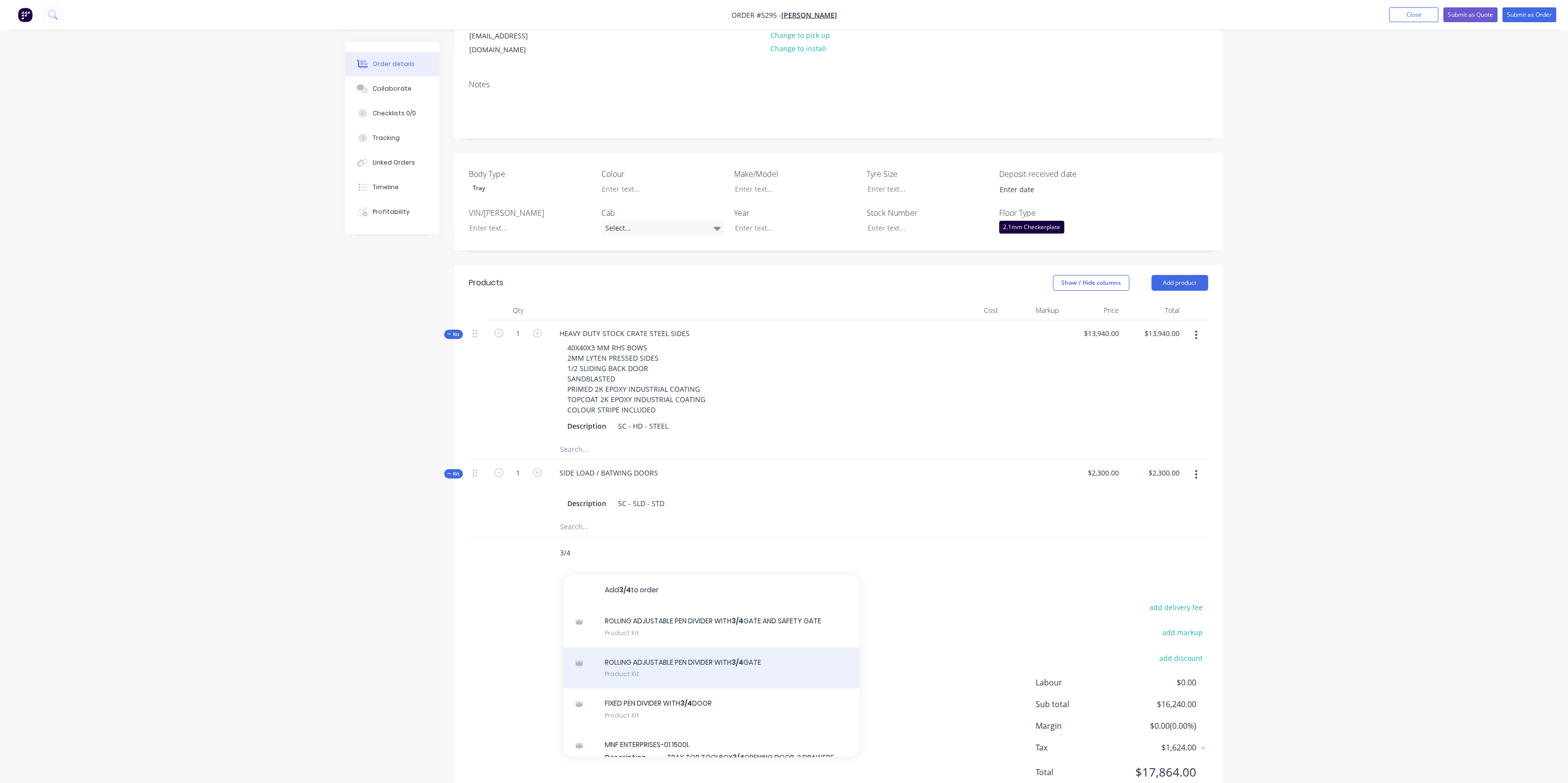
scroll to position [122, 0]
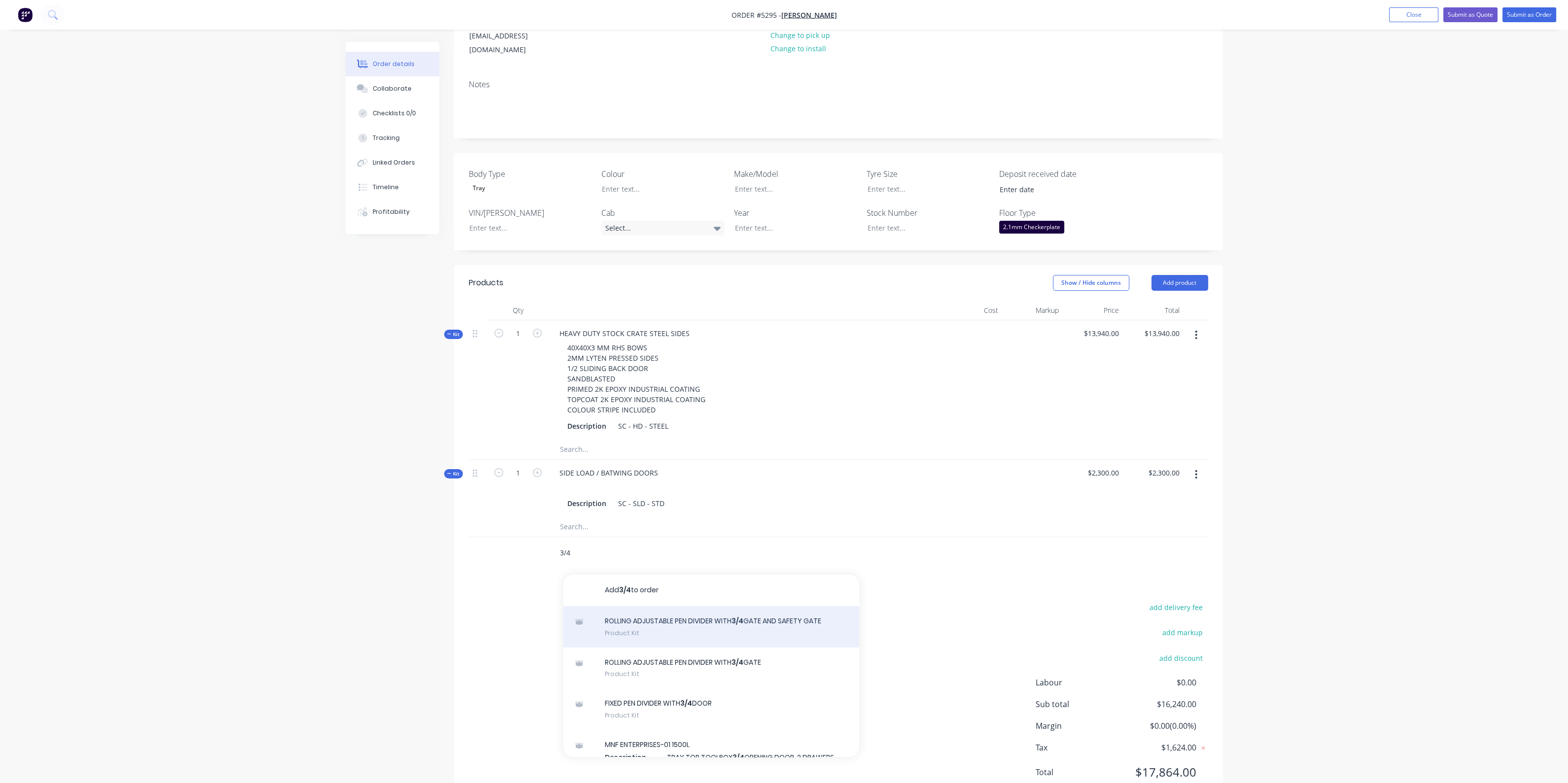
type input "3/4"
click at [683, 620] on div "ROLLING ADJUSTABLE PEN DIVIDER WITH 3/4 GATE AND SAFETY GATE Product Kit" at bounding box center [711, 627] width 296 height 42
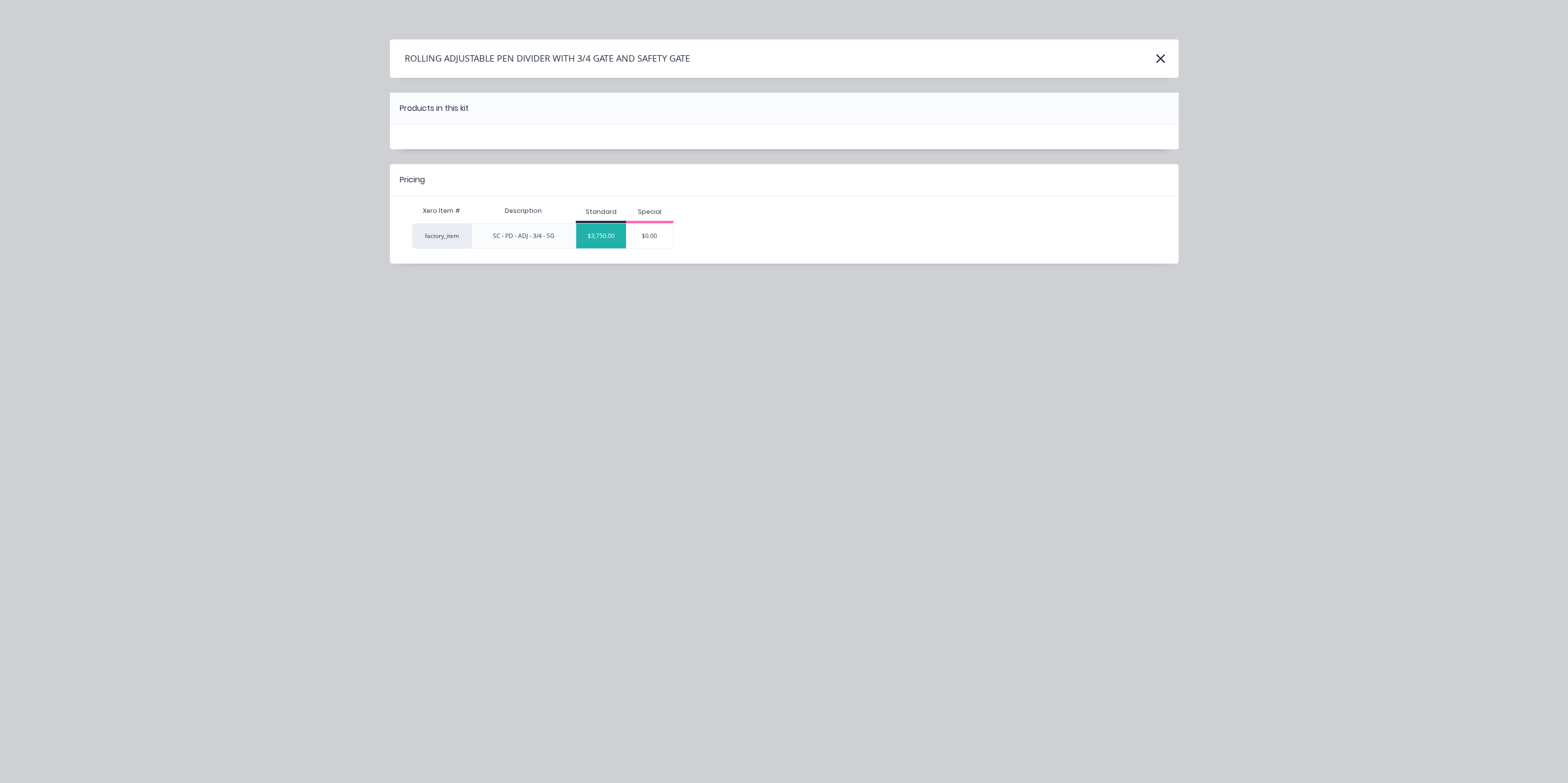
click at [599, 240] on div "$3,750.00" at bounding box center [601, 236] width 50 height 24
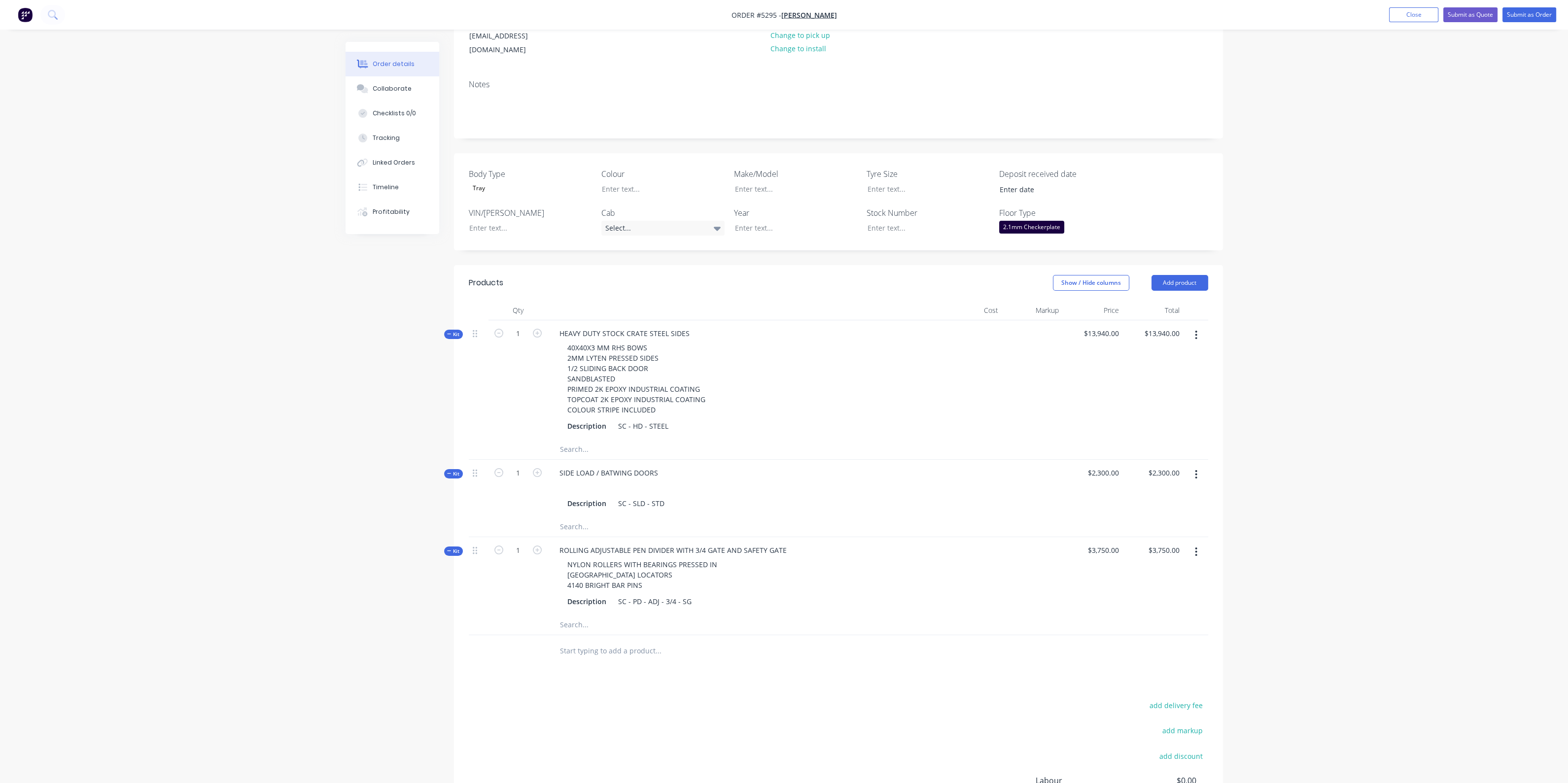
scroll to position [246, 0]
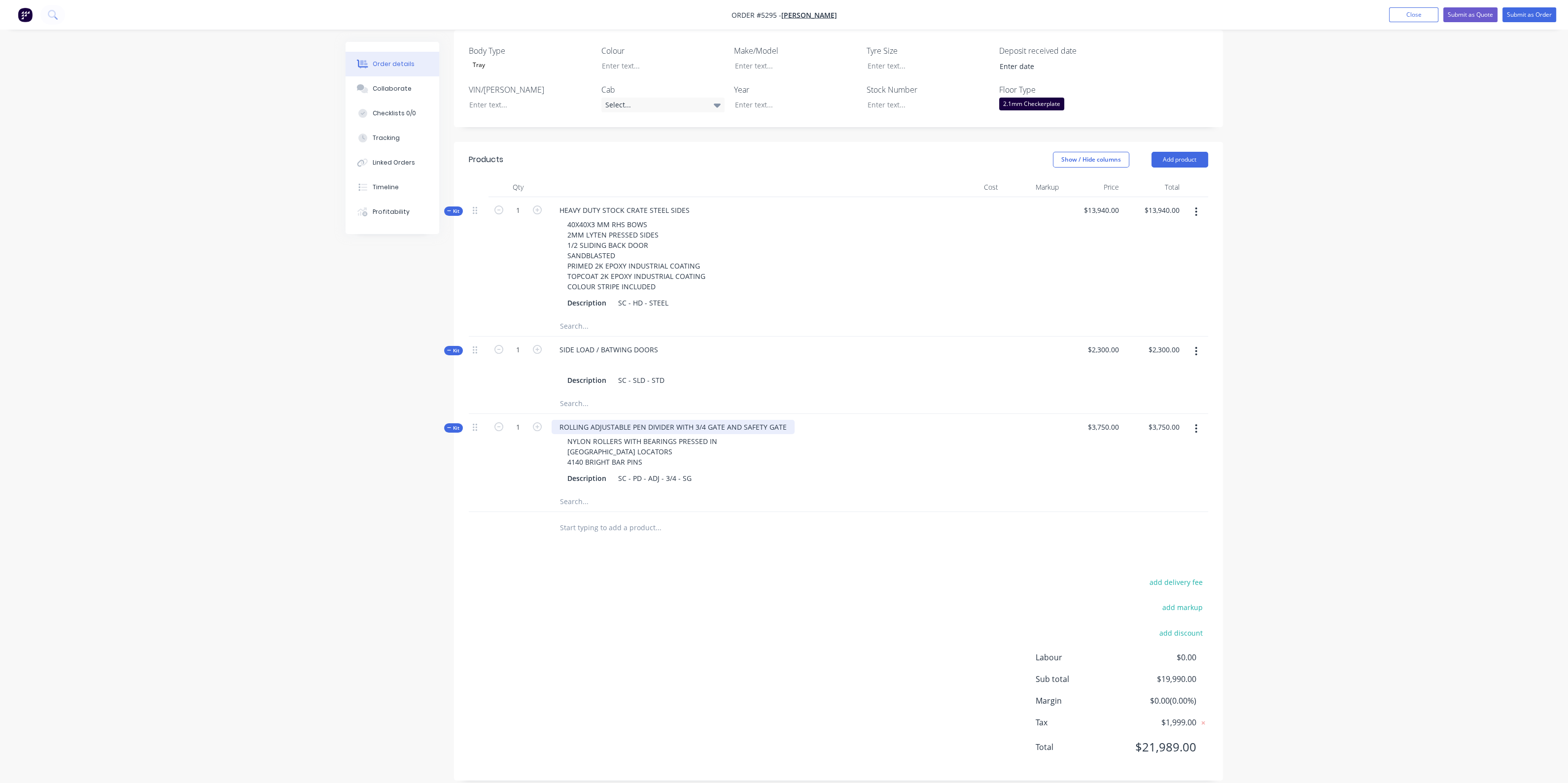
click at [784, 420] on div "ROLLING ADJUSTABLE PEN DIVIDER WITH 3/4 GATE AND SAFETY GATE" at bounding box center [673, 427] width 243 height 14
click at [1197, 423] on icon "button" at bounding box center [1196, 429] width 2 height 11
click at [1158, 526] on div "Delete" at bounding box center [1161, 533] width 76 height 14
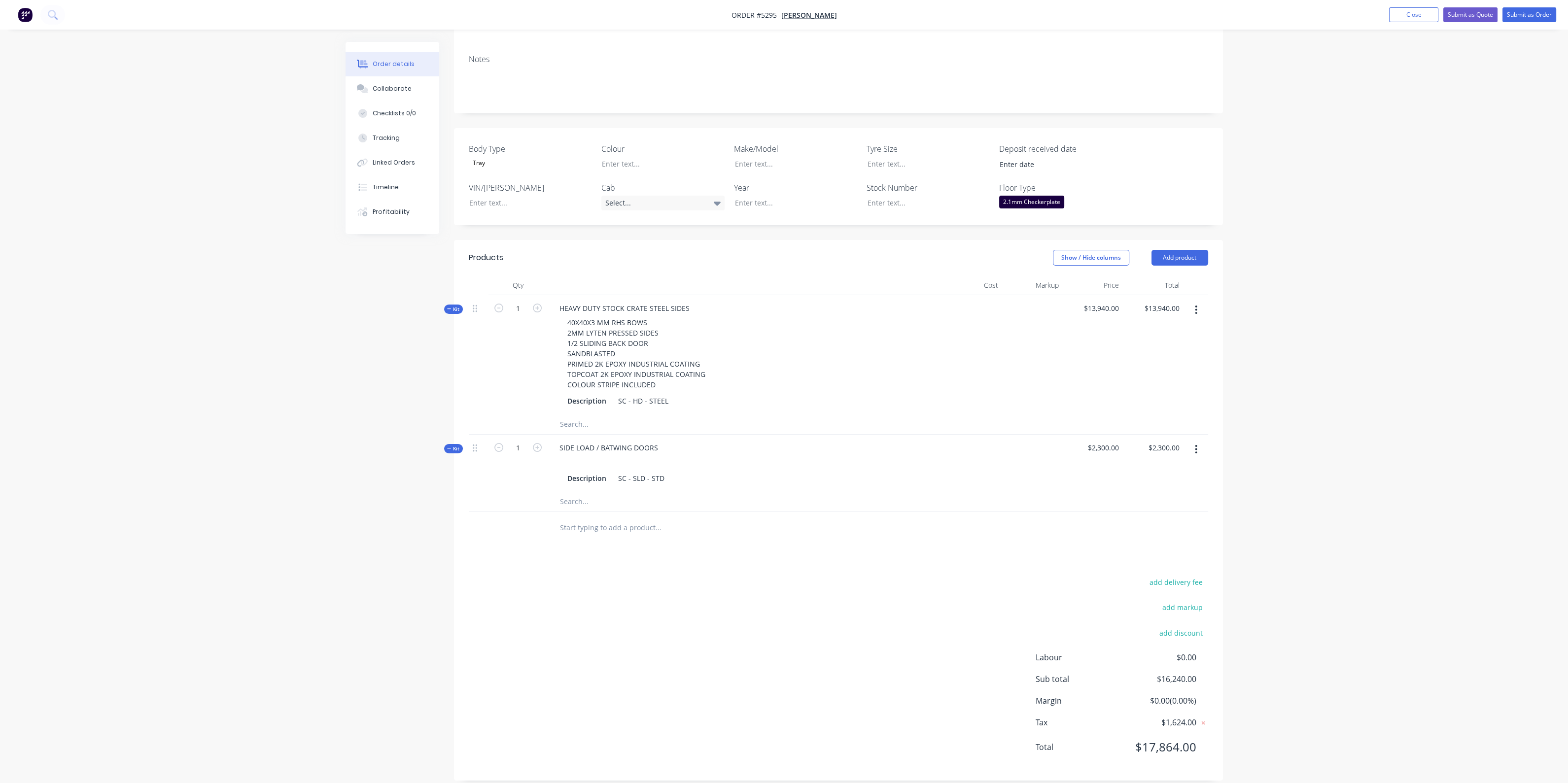
click at [611, 518] on input "text" at bounding box center [658, 528] width 197 height 20
type input "f"
type input "FOLD BACK CENTER PARTITION WITH 3/4 DOOR"
click at [741, 552] on button "Add FOLD BACK CENTER PARTITION WITH 3/4 DOOR to order" at bounding box center [711, 566] width 296 height 32
click at [1119, 518] on input "0" at bounding box center [1111, 525] width 23 height 14
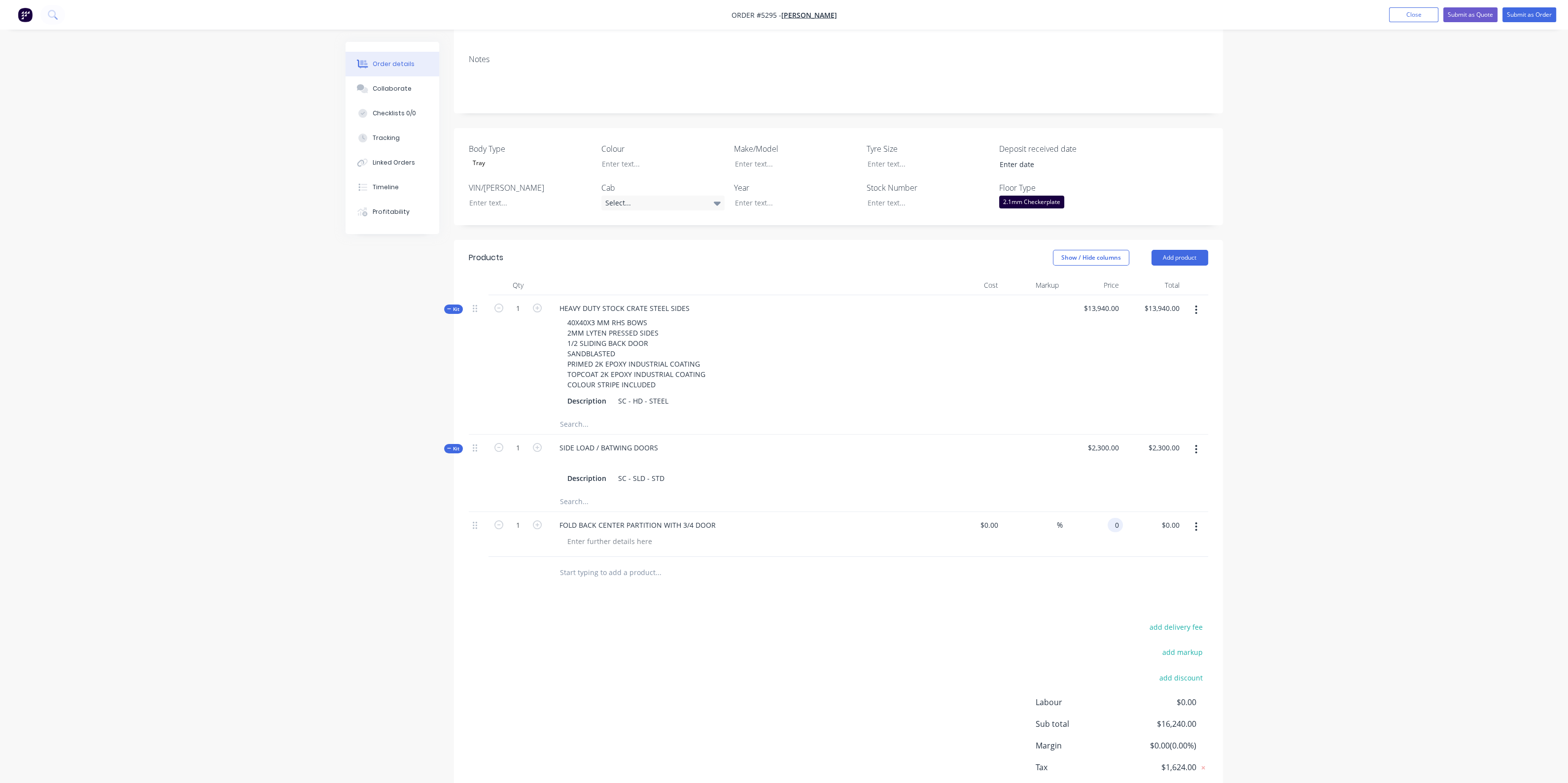
type input "2"
type input "$3,200.00"
click at [622, 563] on input "text" at bounding box center [658, 572] width 197 height 20
type input "FOLD DOWN RAMP ON REAR DOOR"
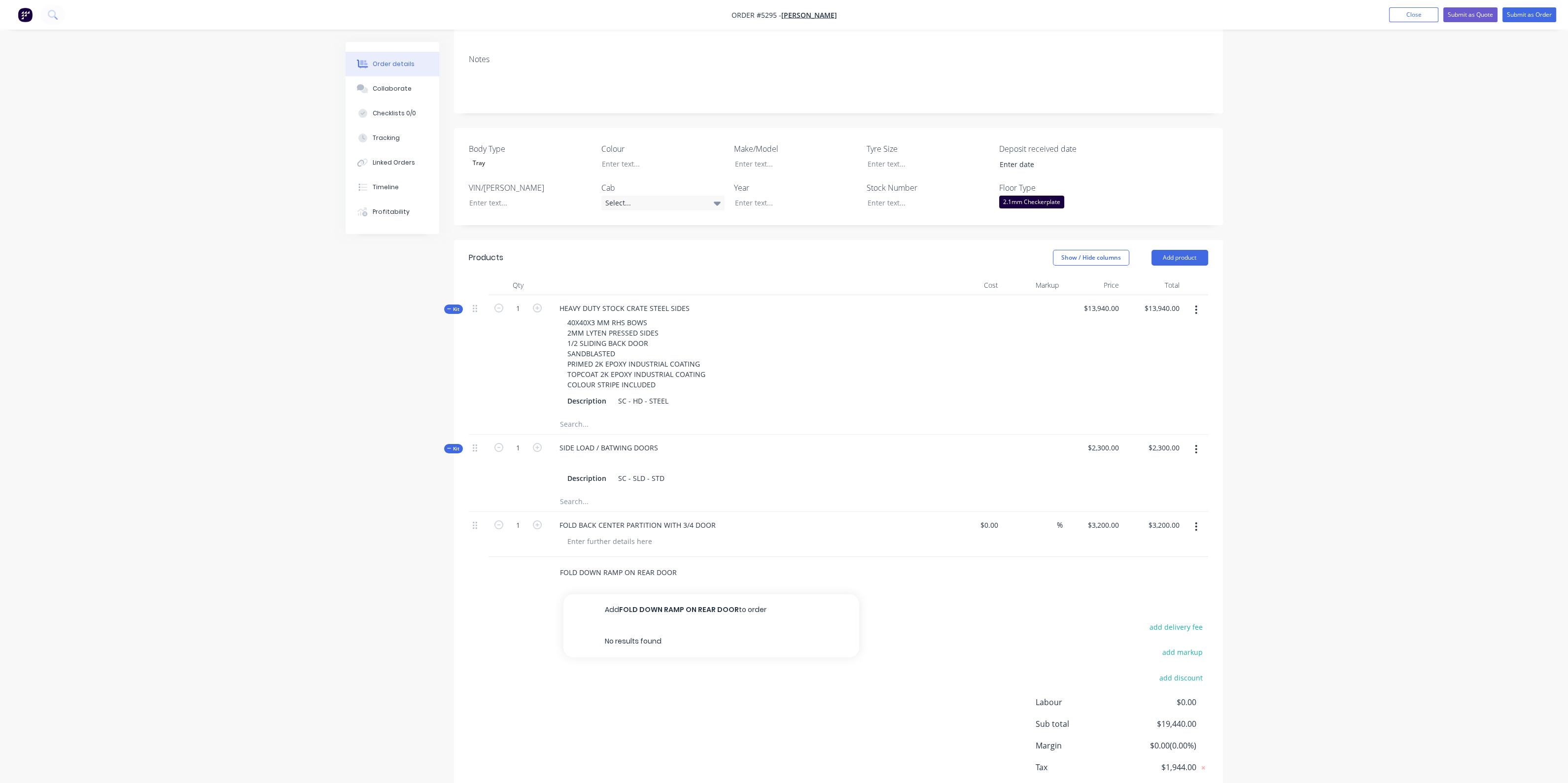
click at [661, 595] on button "Add FOLD DOWN RAMP ON REAR DOOR to order" at bounding box center [711, 610] width 296 height 32
click at [1101, 557] on div "0 $0.00" at bounding box center [1093, 579] width 61 height 45
type input "$3,500.00"
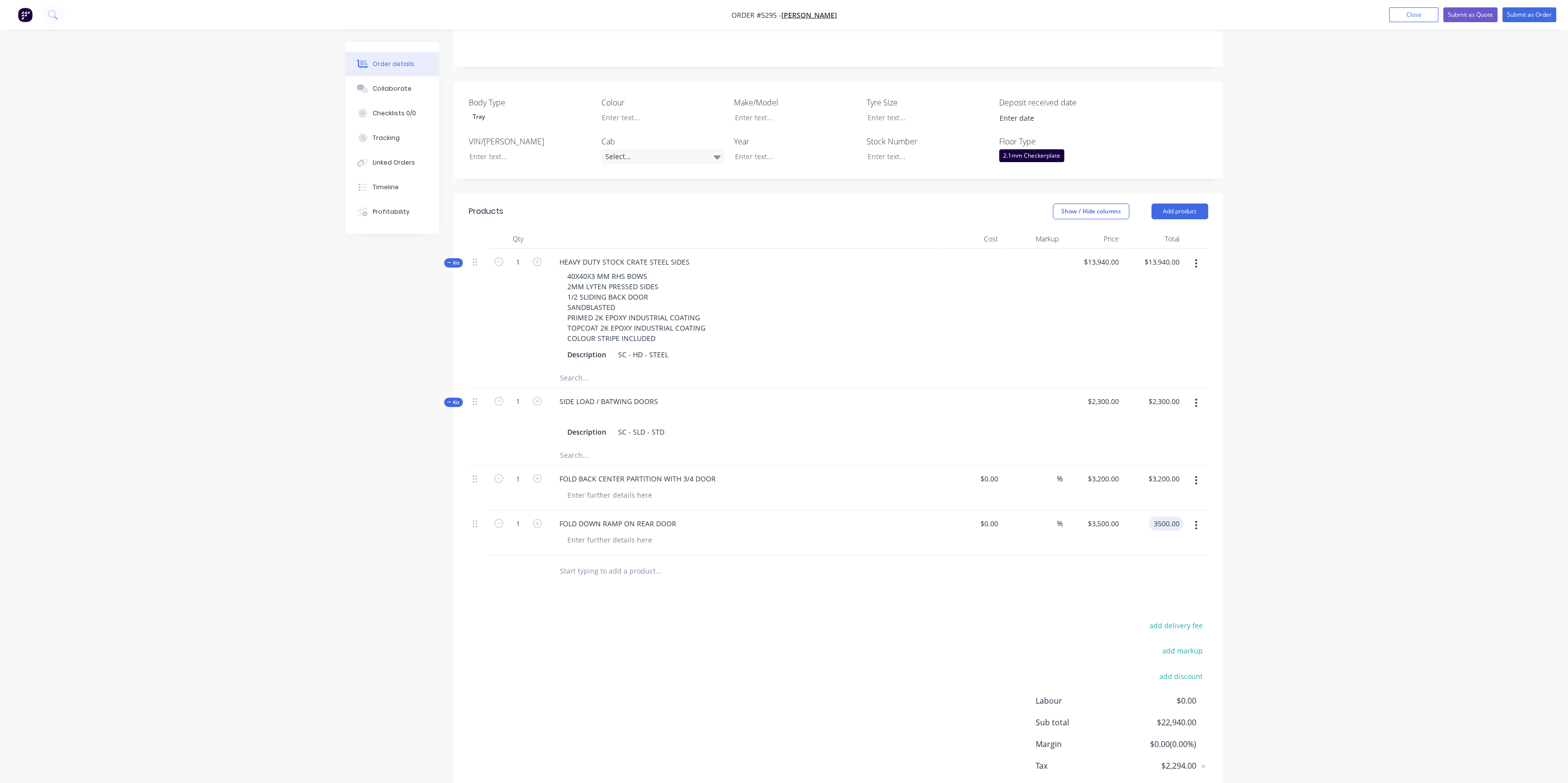
scroll to position [238, 0]
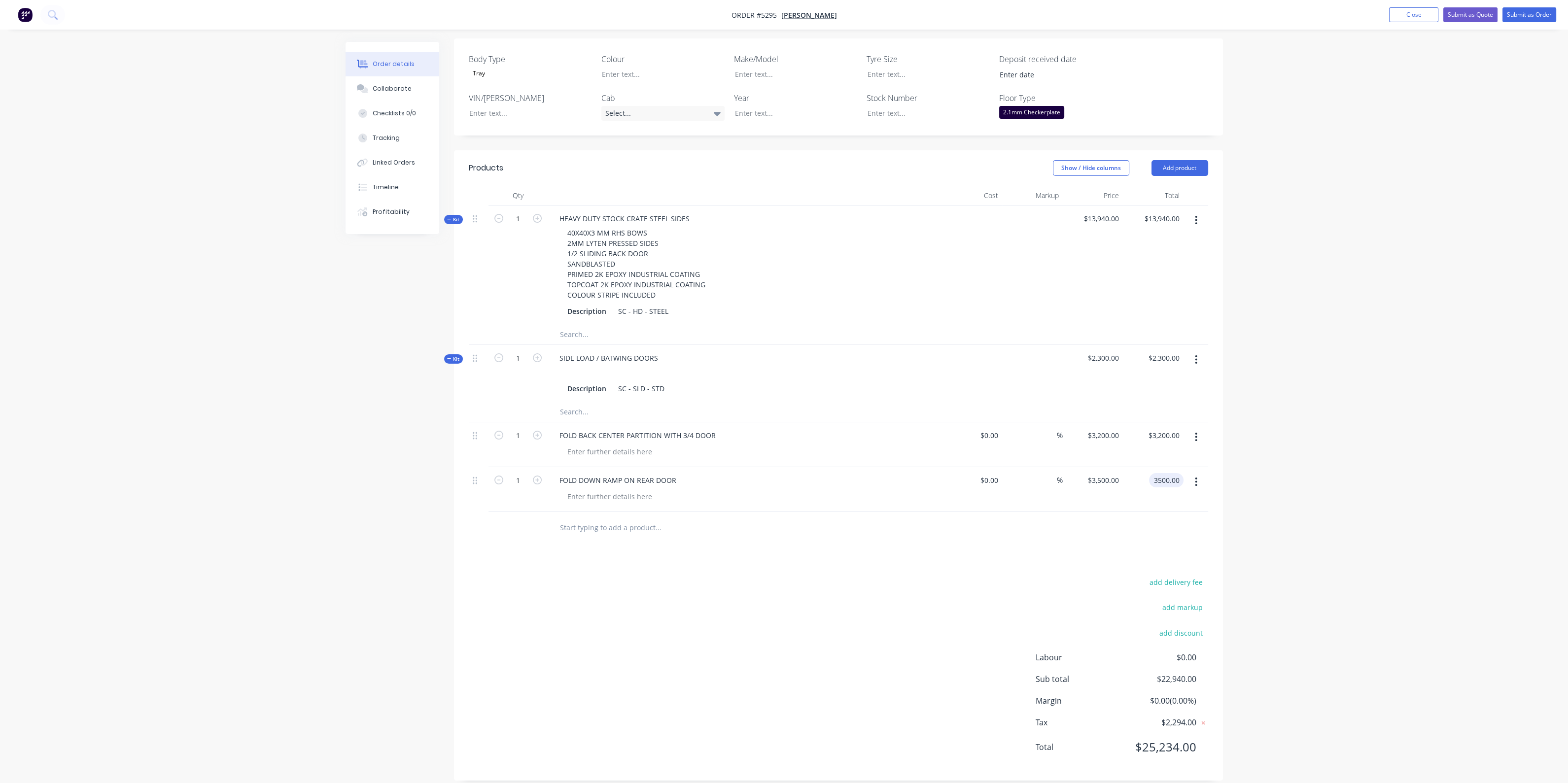
type input "$3,500.00"
click at [630, 521] on input "text" at bounding box center [658, 528] width 197 height 20
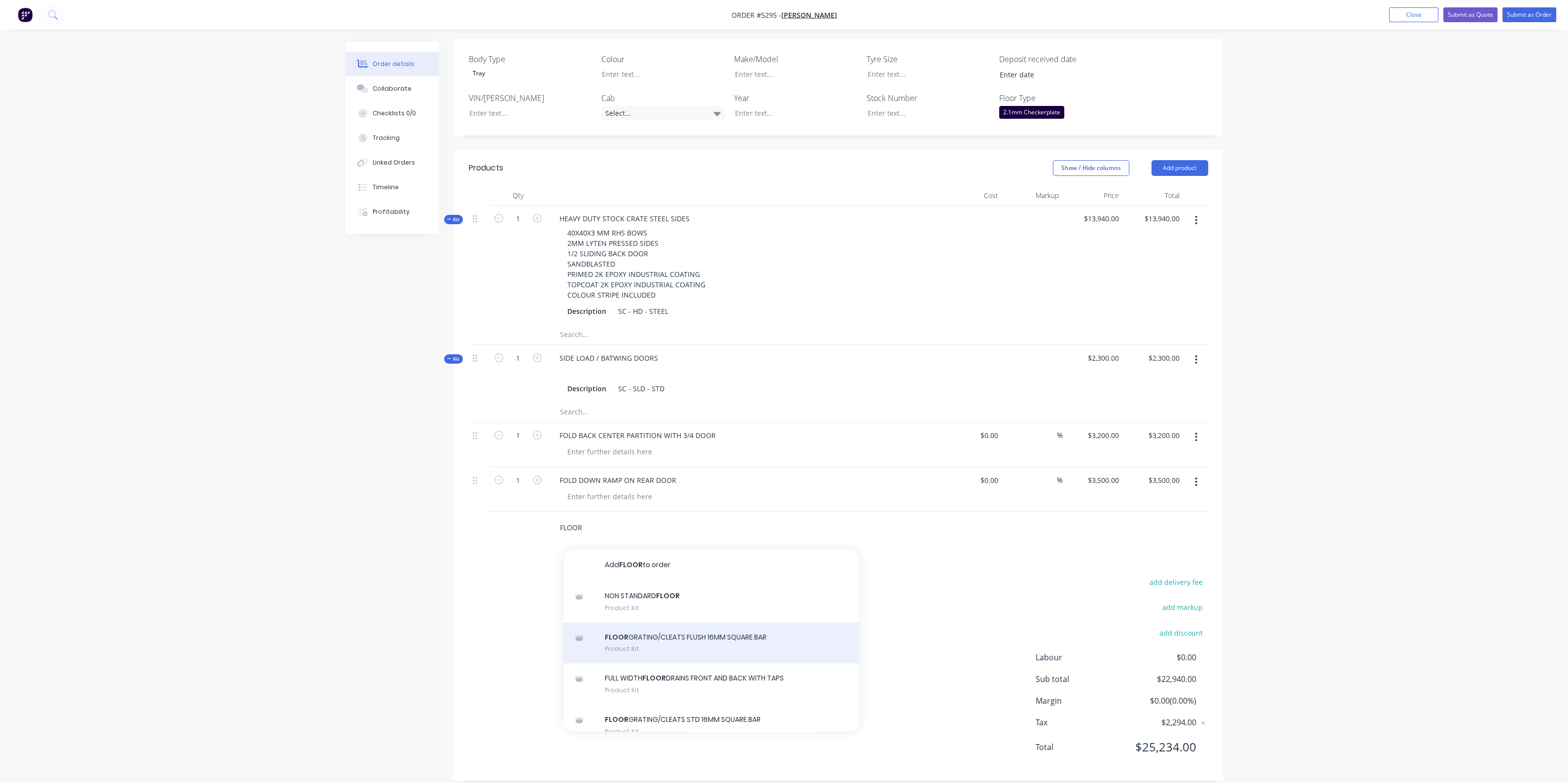
type input "FLOOR"
click at [724, 627] on div "FLOOR GRATING/CLEATS FLUSH 16MM SQUARE BAR Product Kit" at bounding box center [711, 643] width 296 height 42
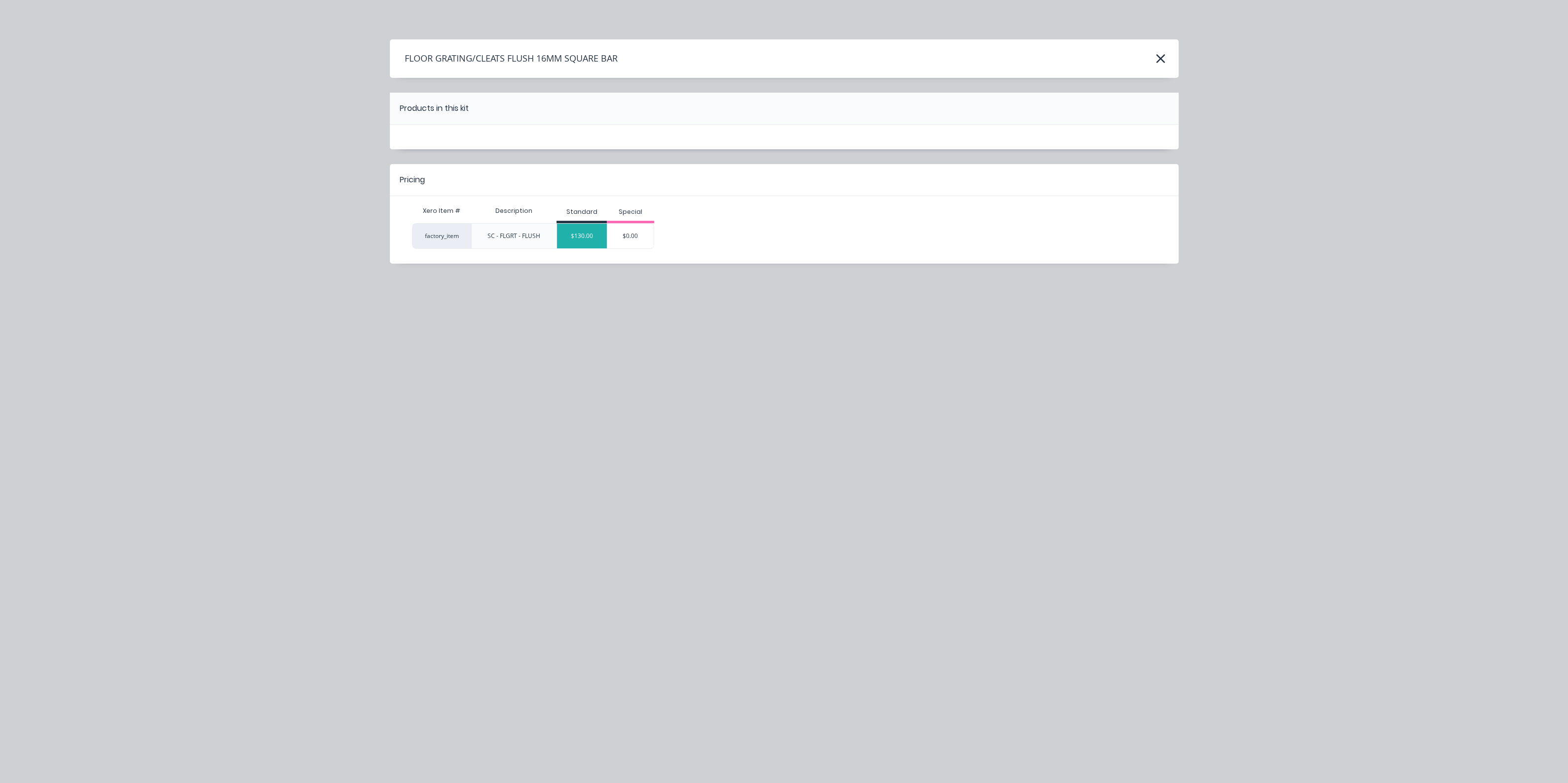
click at [588, 239] on div "$130.00" at bounding box center [582, 236] width 50 height 24
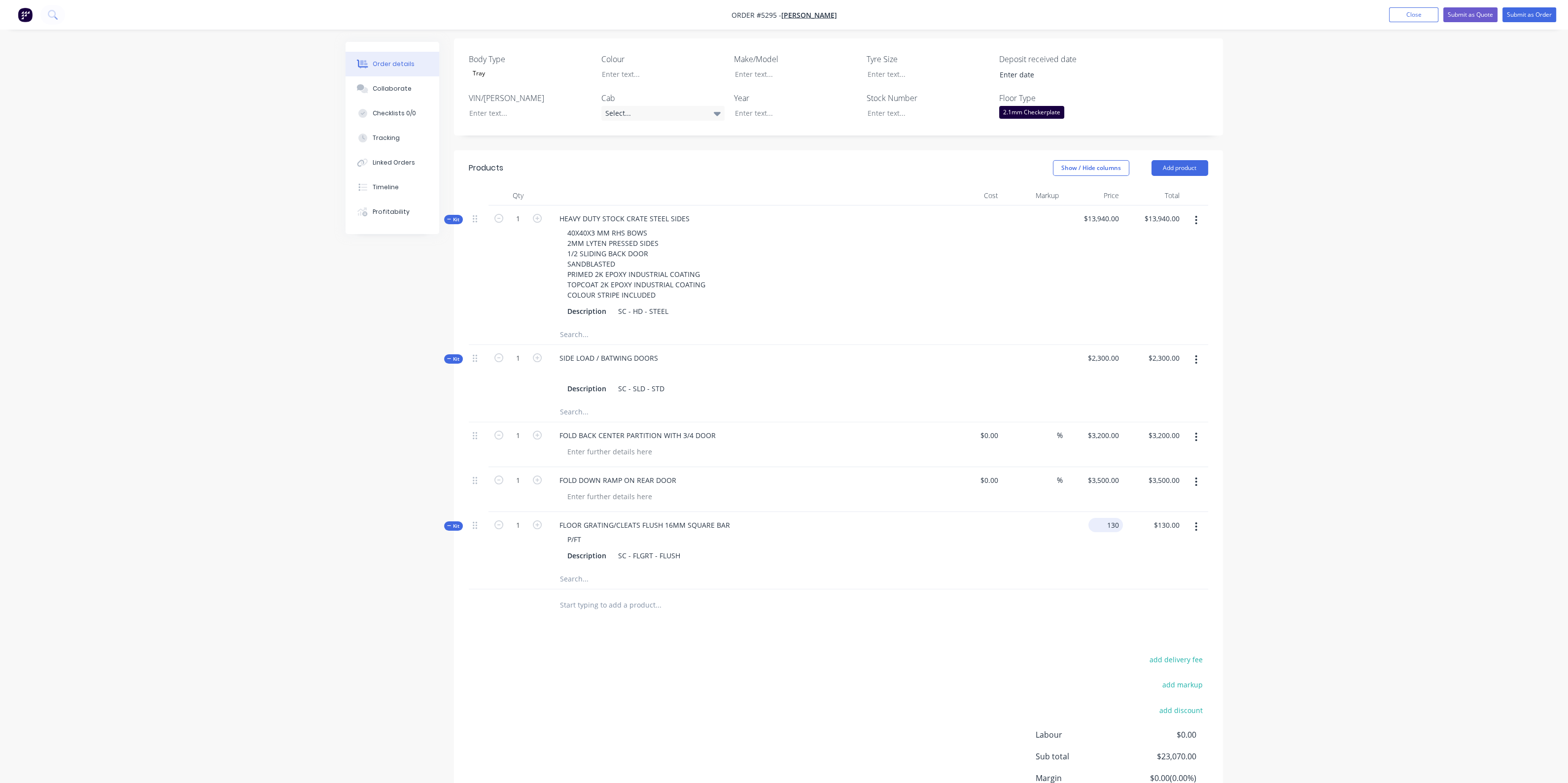
click at [1102, 518] on div "130 $130.00" at bounding box center [1105, 525] width 34 height 14
type input "$2,210.00"
click at [955, 590] on div at bounding box center [839, 605] width 740 height 32
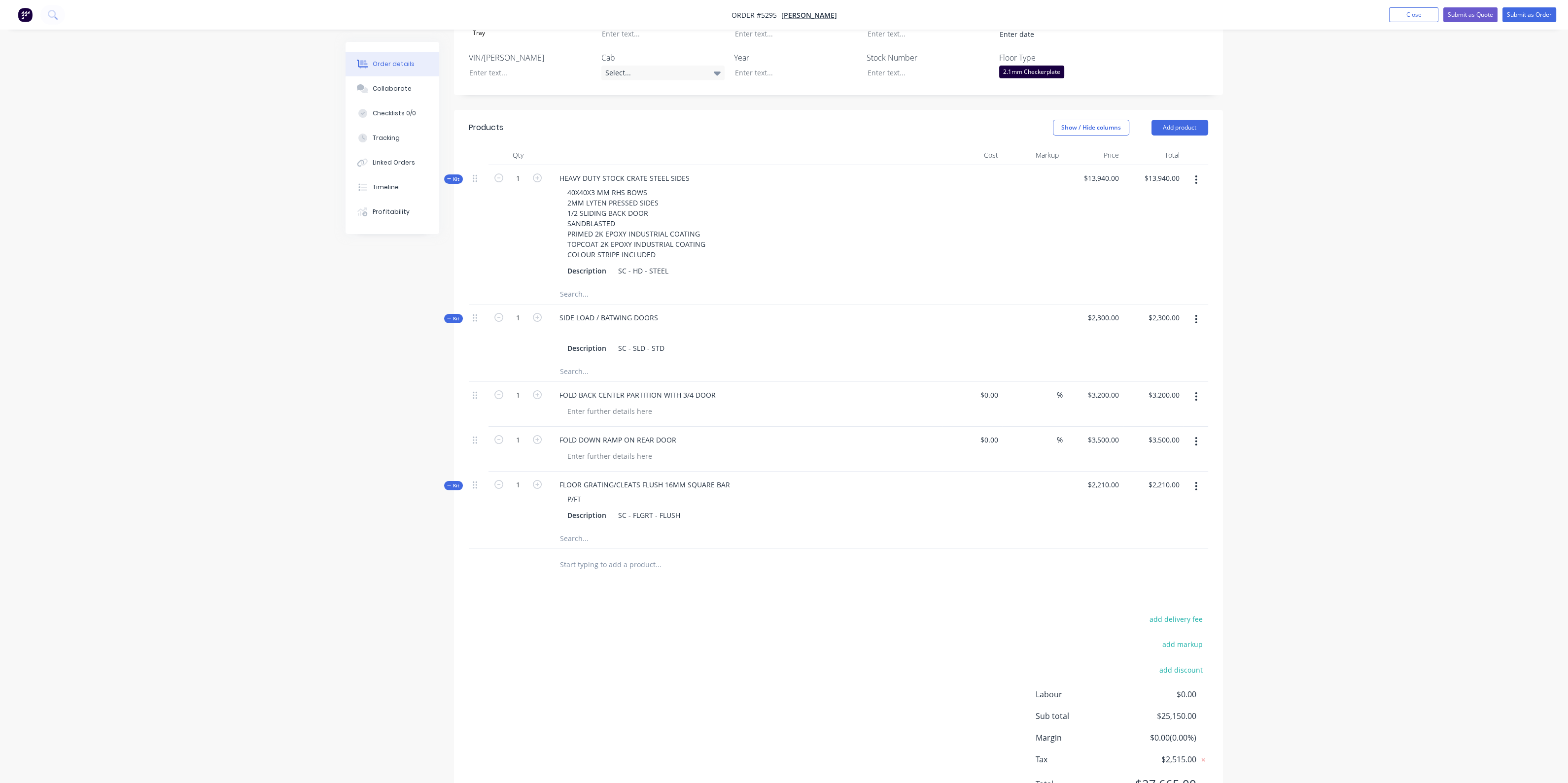
scroll to position [315, 0]
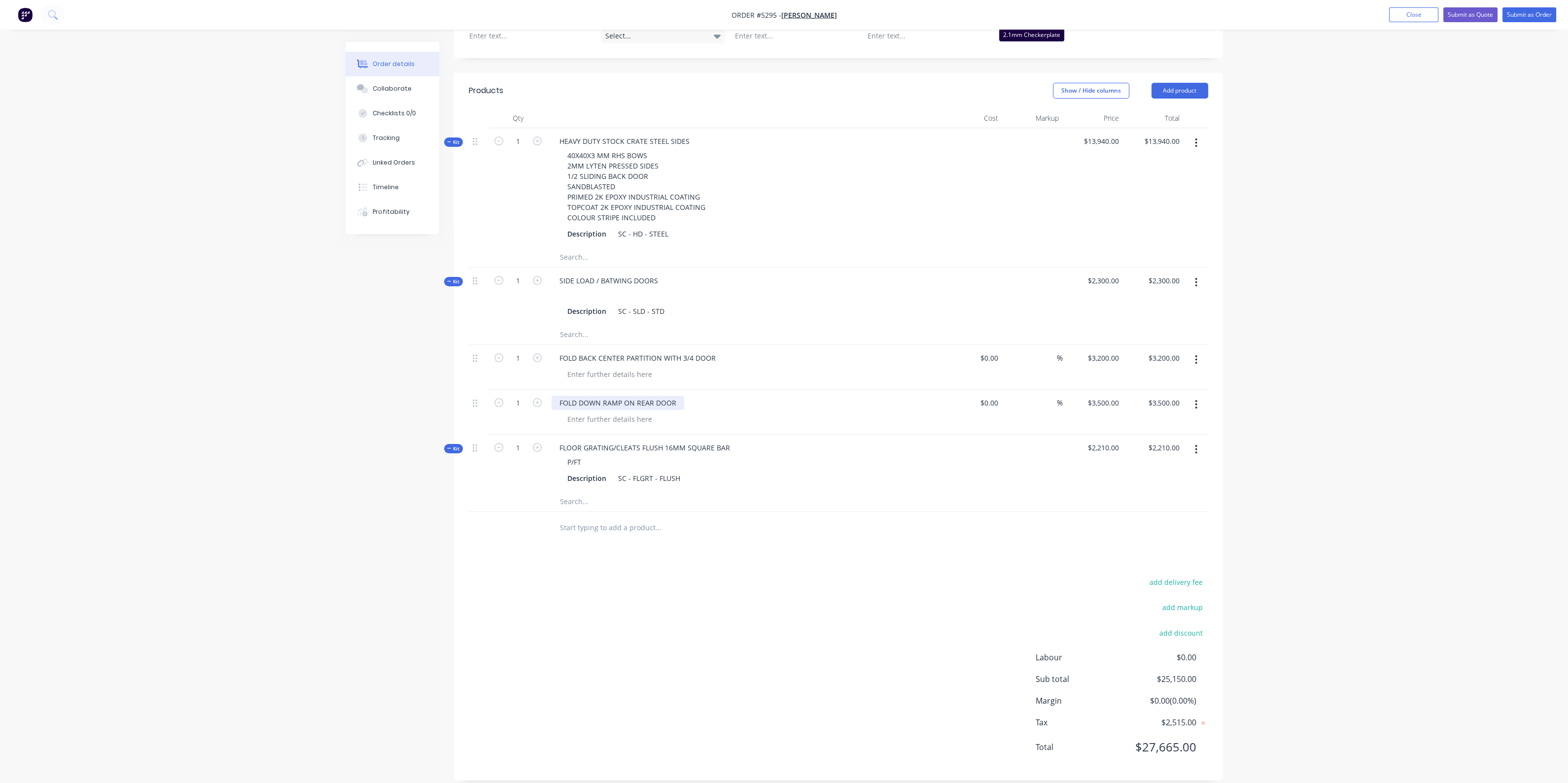
click at [677, 395] on div "FOLD DOWN RAMP ON REAR DOOR" at bounding box center [618, 402] width 133 height 14
click at [1090, 390] on div "3500 $3,500.00" at bounding box center [1093, 412] width 61 height 45
type input "0"
type input "$4,200.00"
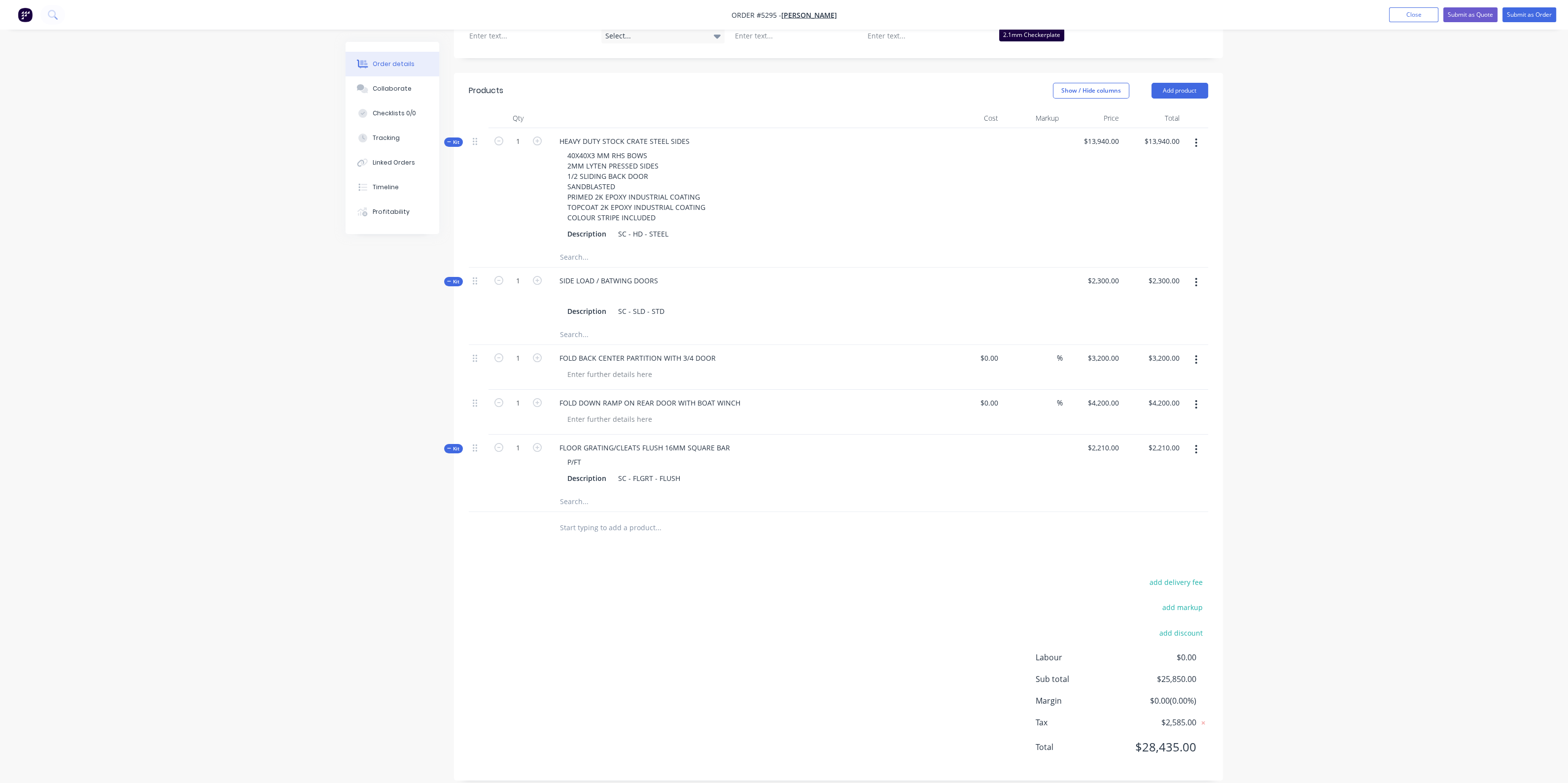
click at [753, 520] on input "text" at bounding box center [658, 528] width 197 height 20
click at [621, 518] on input "text" at bounding box center [658, 528] width 197 height 20
type input "FORK POCKETS"
click at [628, 552] on button "Add FORK POCKETS to order" at bounding box center [711, 566] width 296 height 32
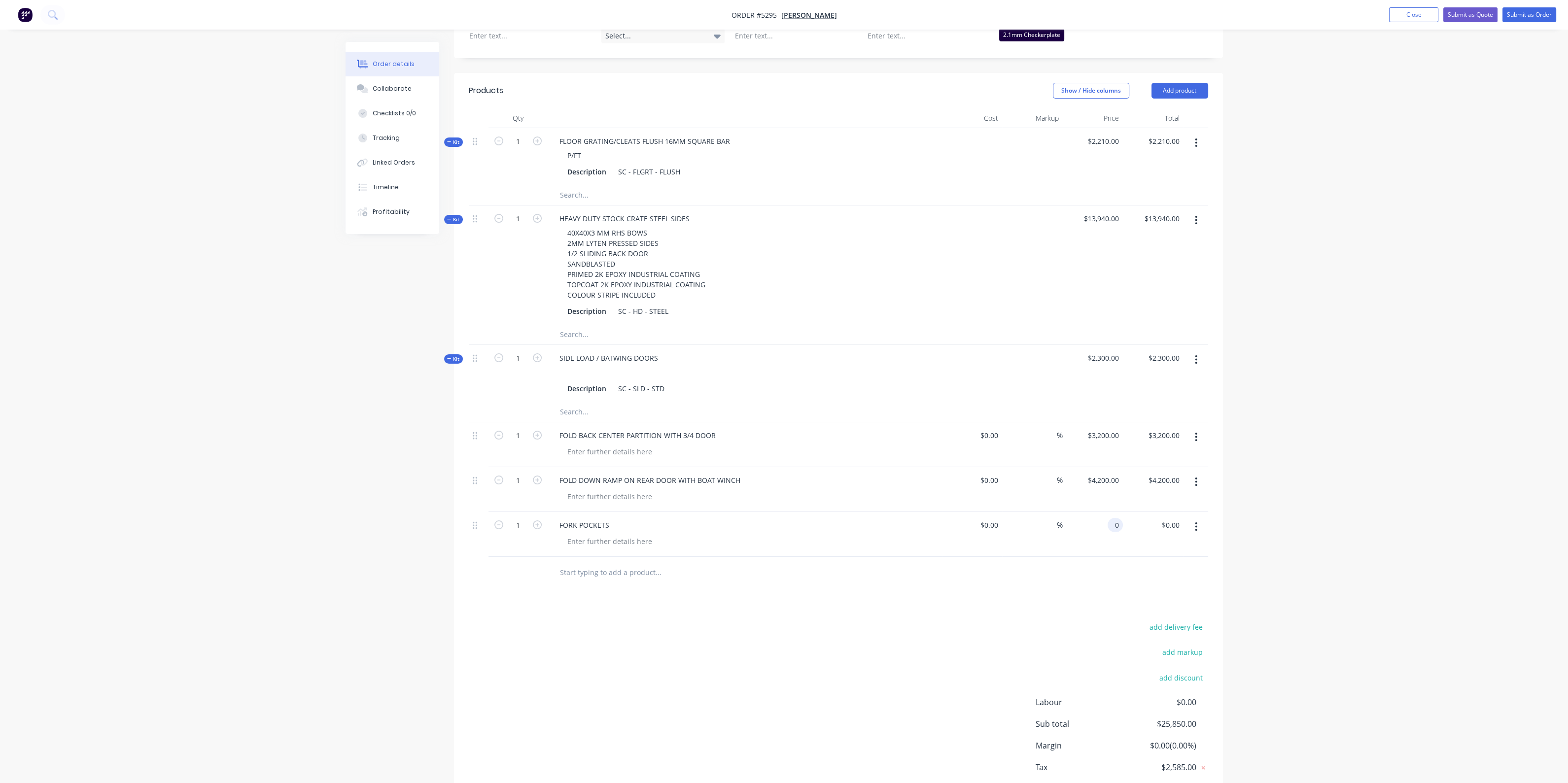
click at [1120, 518] on input "0" at bounding box center [1117, 525] width 12 height 14
type input "$400.00"
click at [885, 628] on div "add delivery fee add markup add discount Labour $0.00 Sub total $26,250.00 Marg…" at bounding box center [839, 715] width 740 height 190
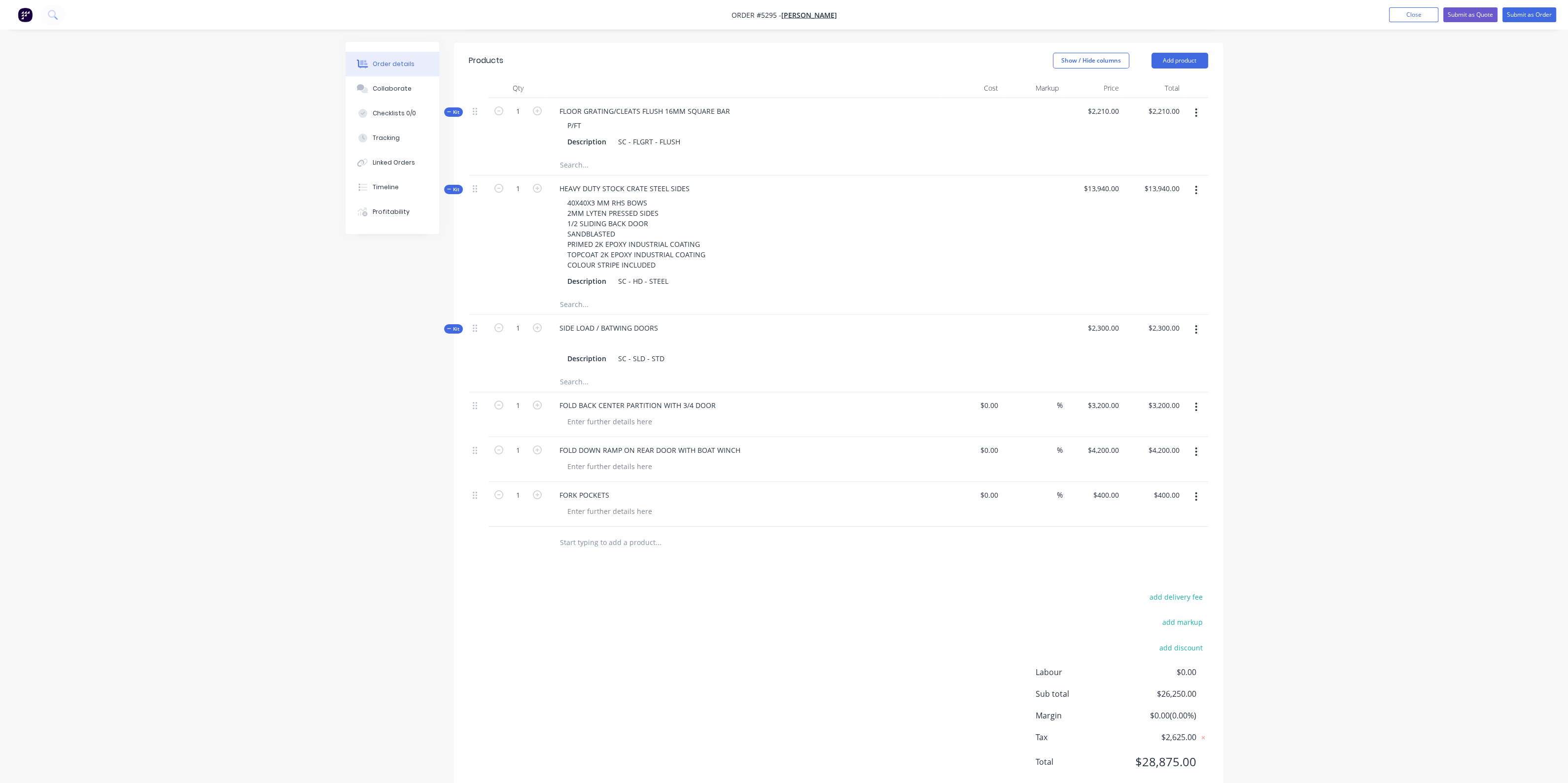
scroll to position [360, 0]
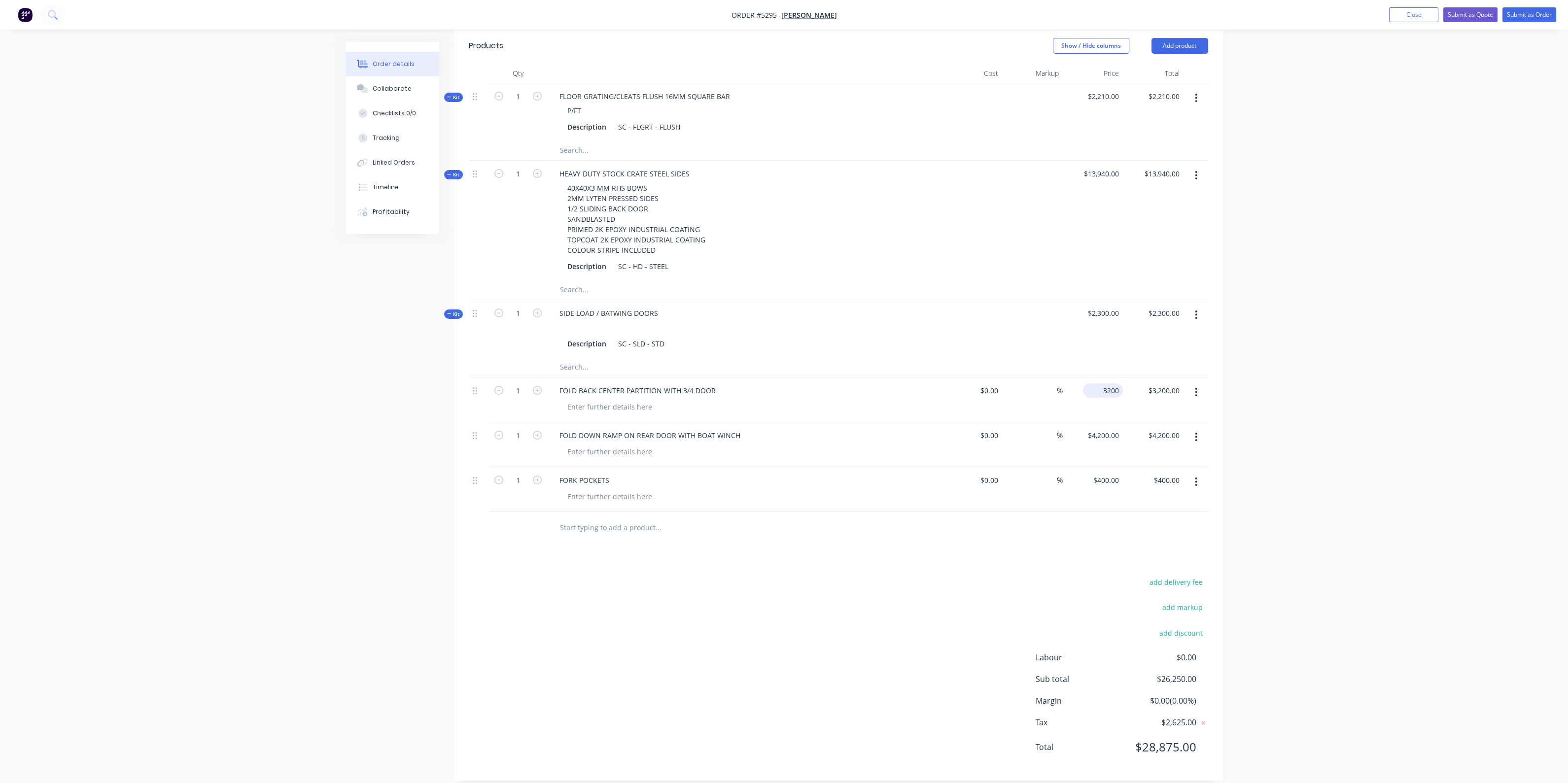
click at [1107, 383] on input "3200" at bounding box center [1105, 390] width 36 height 14
click at [1107, 383] on input "3200" at bounding box center [1112, 390] width 21 height 14
type input "$3,500.00"
click at [994, 330] on div at bounding box center [972, 328] width 61 height 57
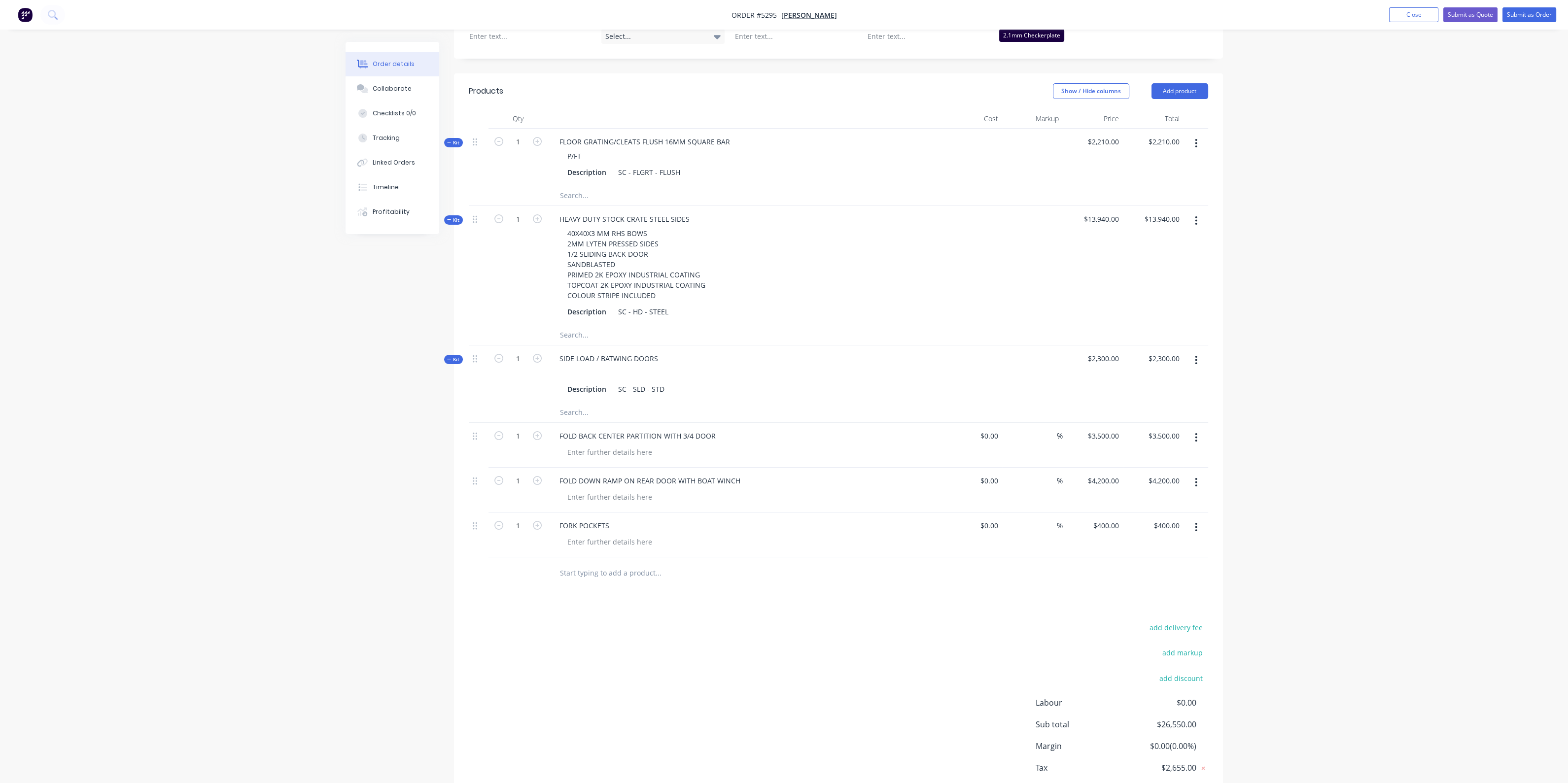
scroll to position [236, 0]
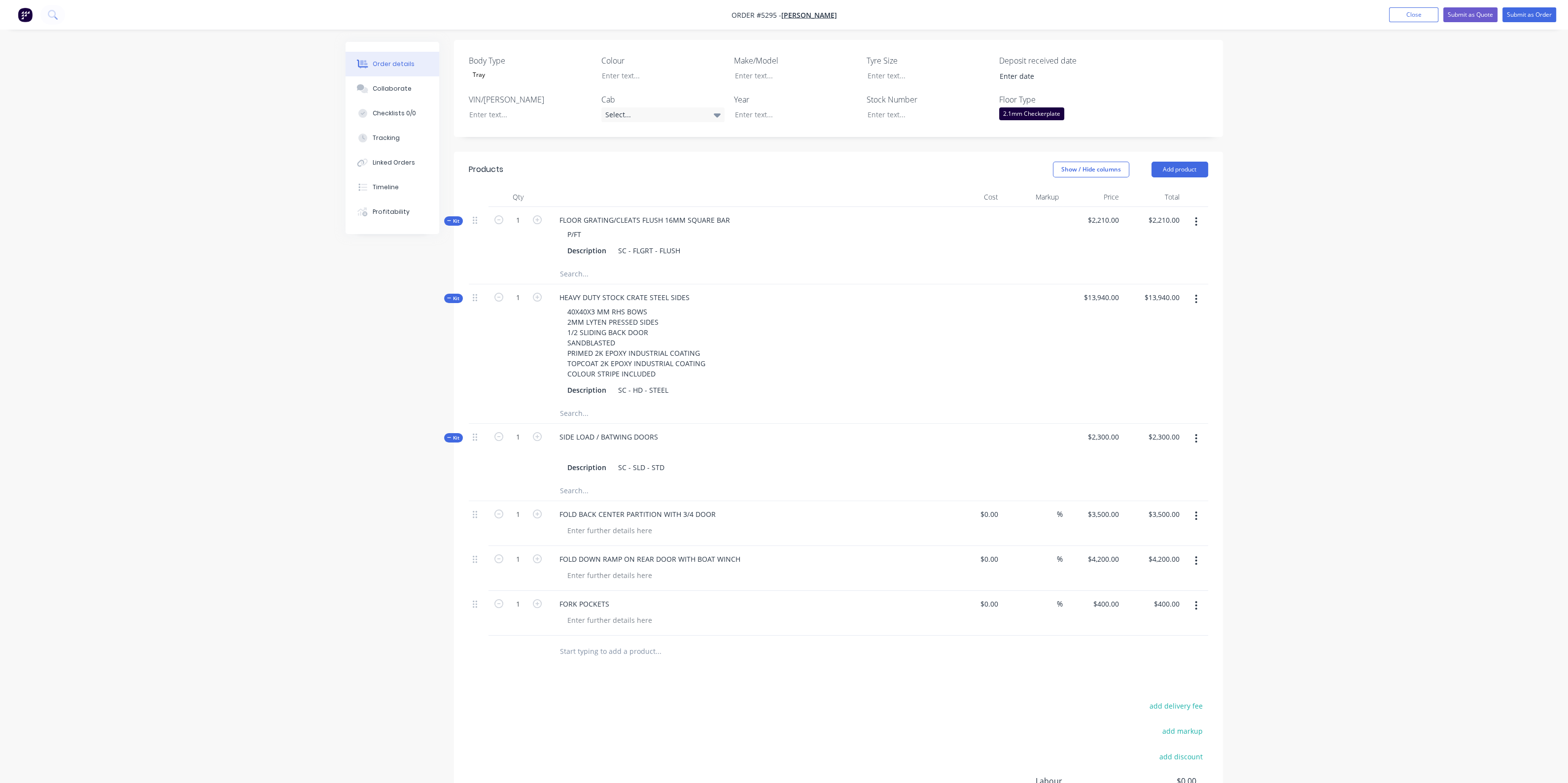
click at [481, 216] on div at bounding box center [479, 235] width 20 height 57
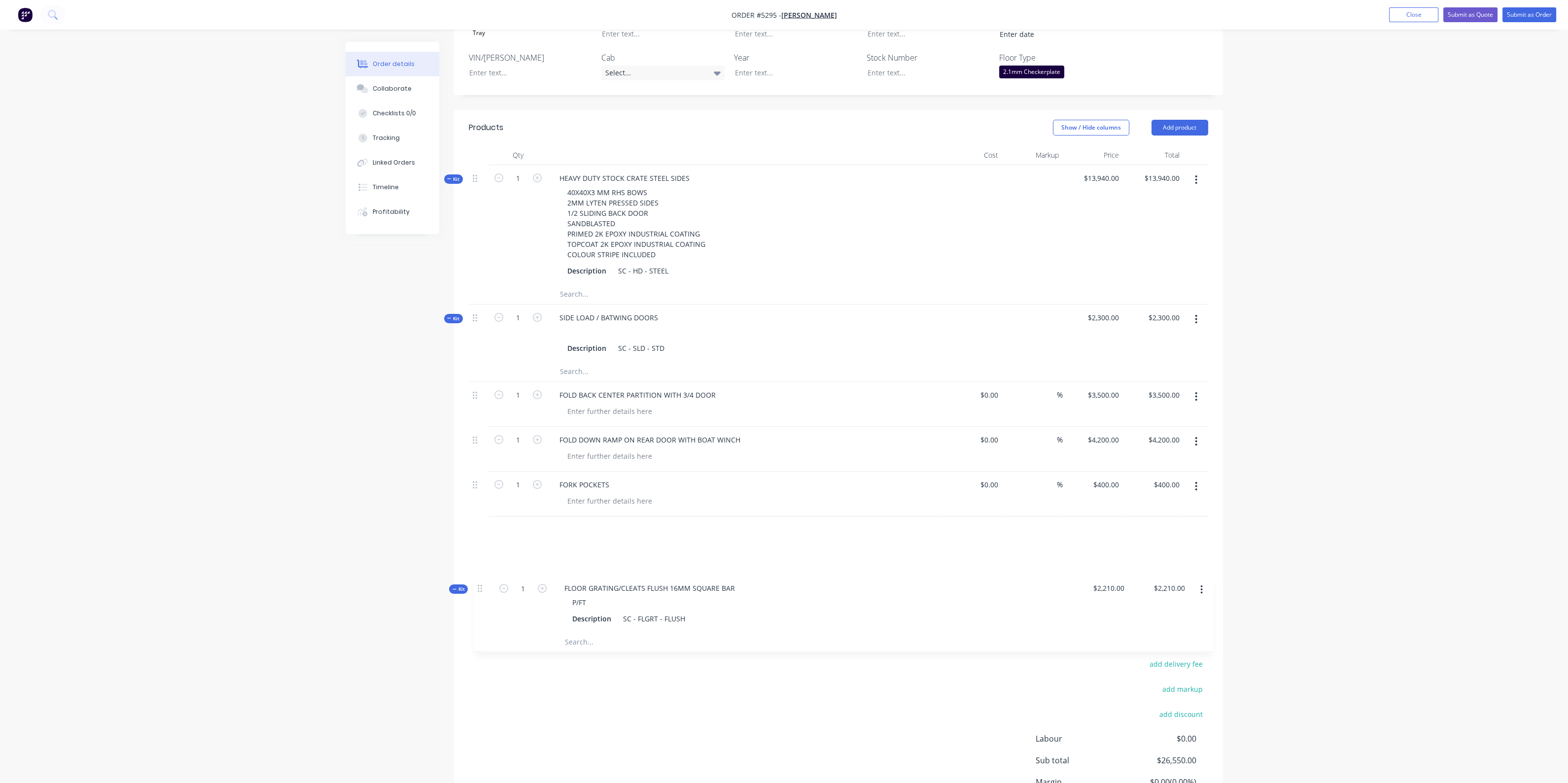
scroll to position [279, 0]
drag, startPoint x: 477, startPoint y: 208, endPoint x: 487, endPoint y: 542, distance: 334.1
click at [487, 542] on div "Kit 1 FLOOR GRATING/CLEATS FLUSH 16MM SQUARE BAR P/FT Description SC - FLGRT - …" at bounding box center [839, 379] width 740 height 429
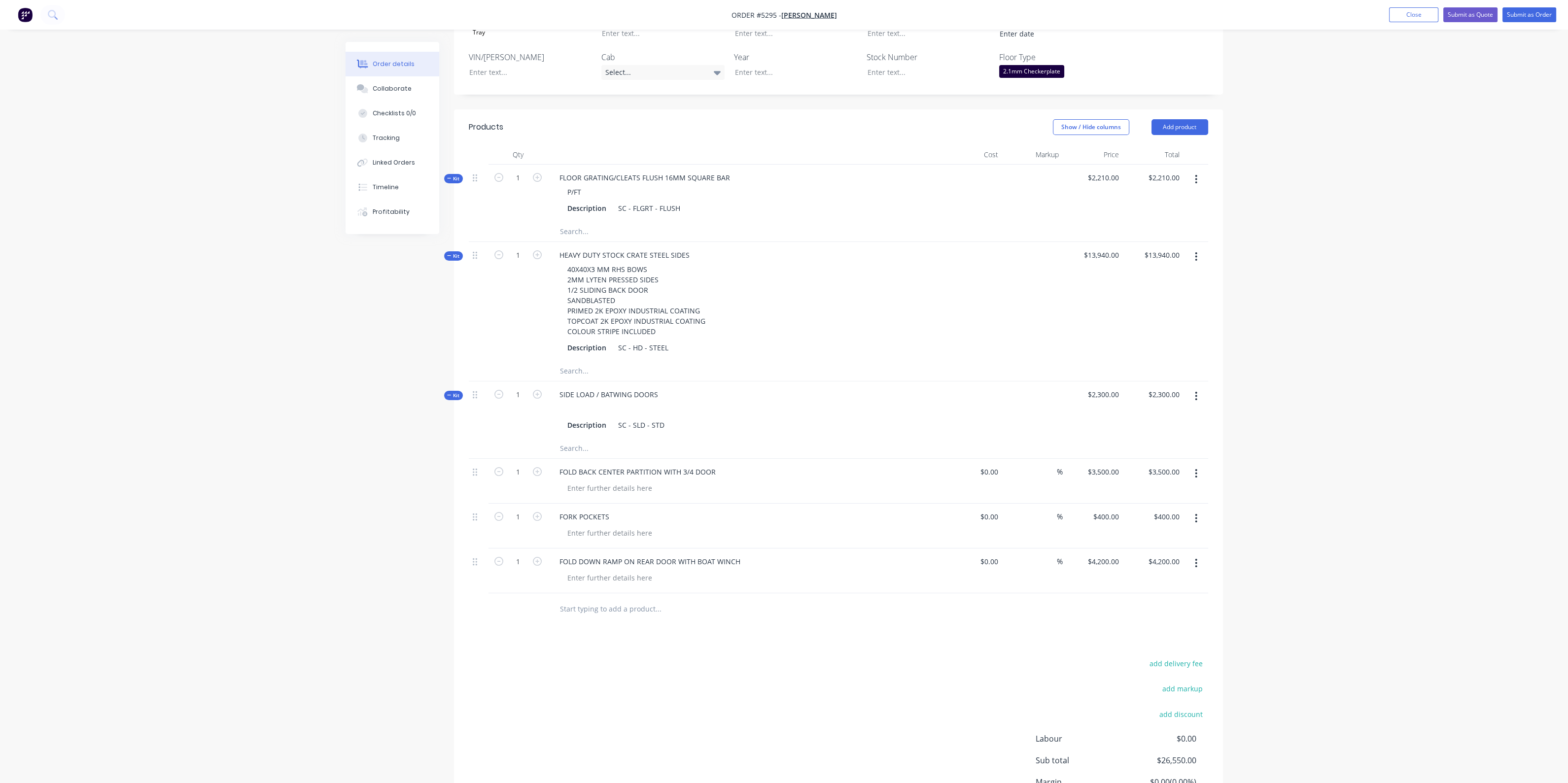
click at [651, 602] on input "text" at bounding box center [658, 609] width 197 height 20
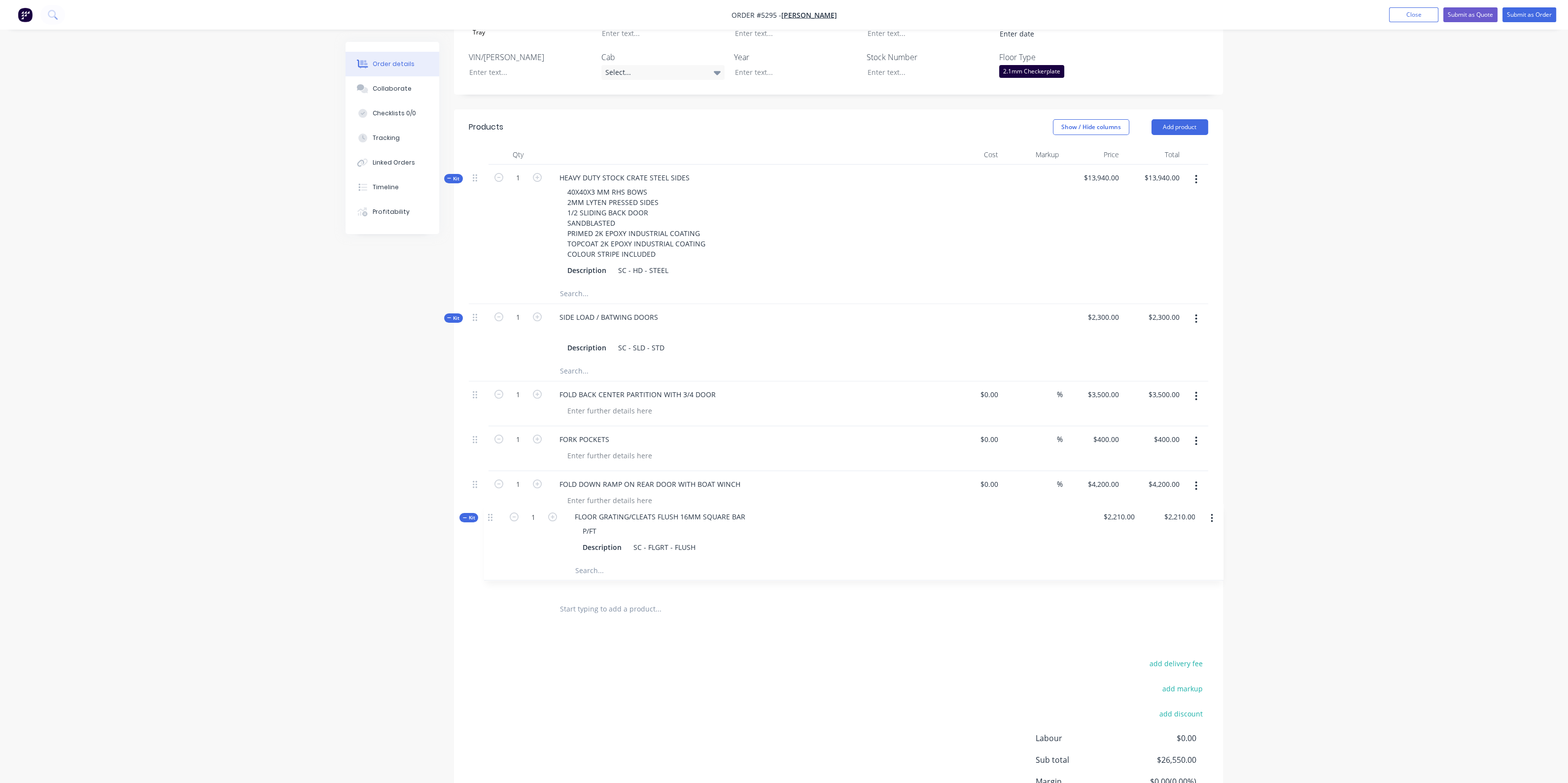
drag, startPoint x: 476, startPoint y: 168, endPoint x: 493, endPoint y: 523, distance: 355.4
click at [493, 523] on div "Kit 1 FLOOR GRATING/CLEATS FLUSH 16MM SQUARE BAR P/FT Description SC - FLGRT - …" at bounding box center [839, 379] width 740 height 429
click at [536, 614] on div "Products Show / Hide columns Add product Qty Cost Markup Price Total Kit 1 HEAV…" at bounding box center [838, 485] width 769 height 752
click at [1468, 16] on button "Submit as Quote" at bounding box center [1470, 15] width 54 height 15
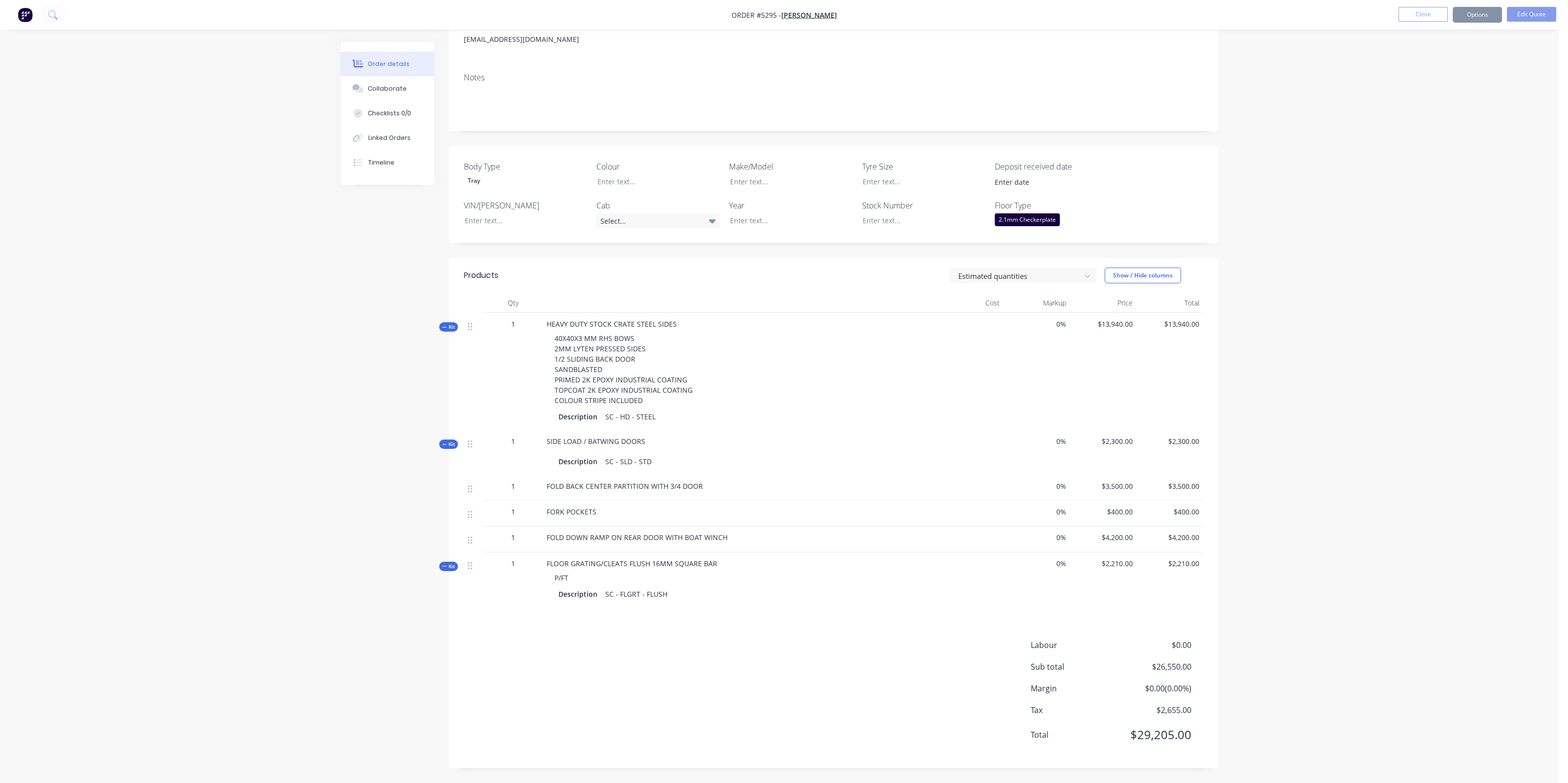
scroll to position [0, 0]
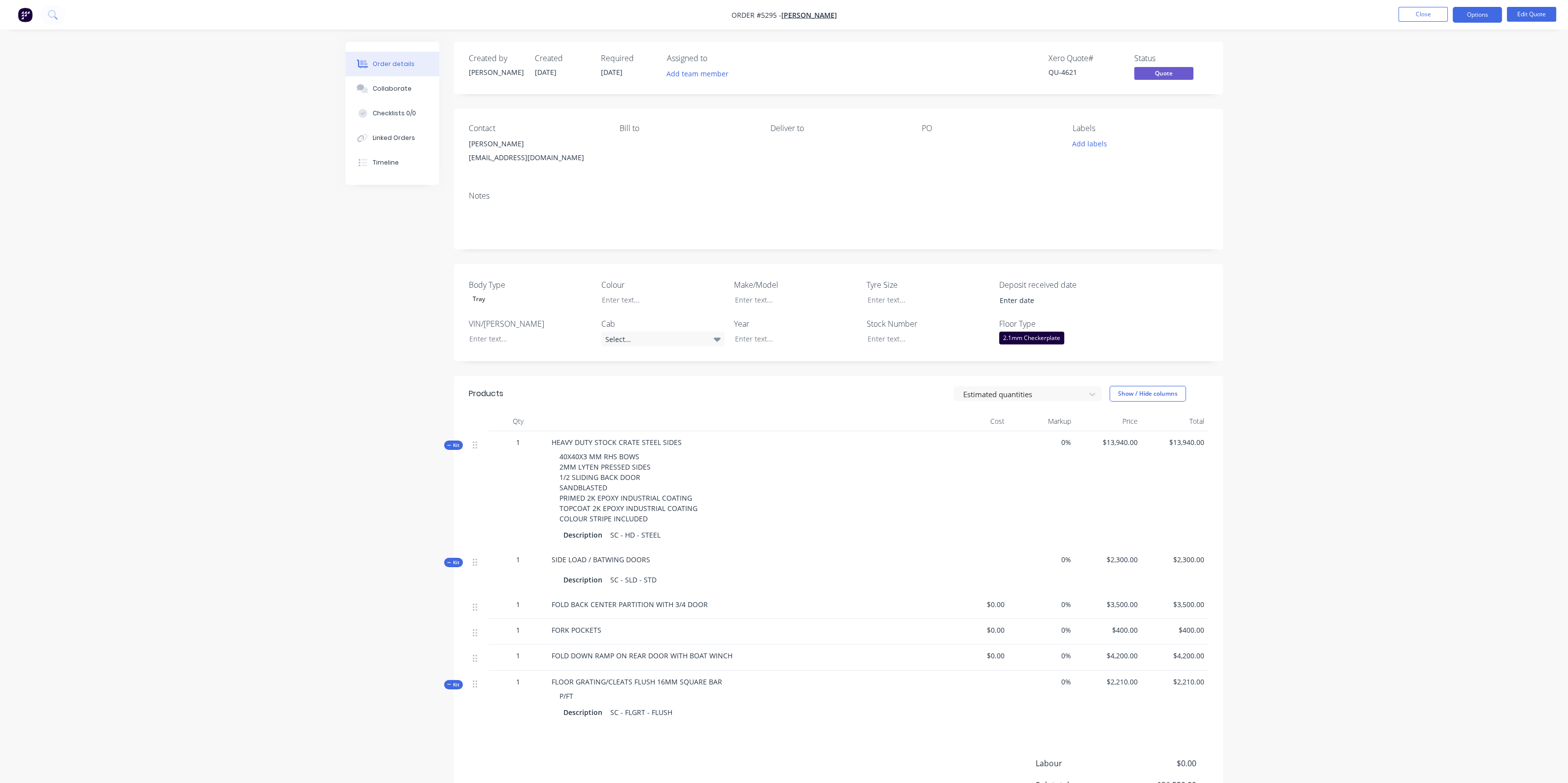
click at [789, 369] on div "Created by Jason Created 08/10/25 Required 08/10/25 Assigned to Add team member…" at bounding box center [838, 464] width 769 height 845
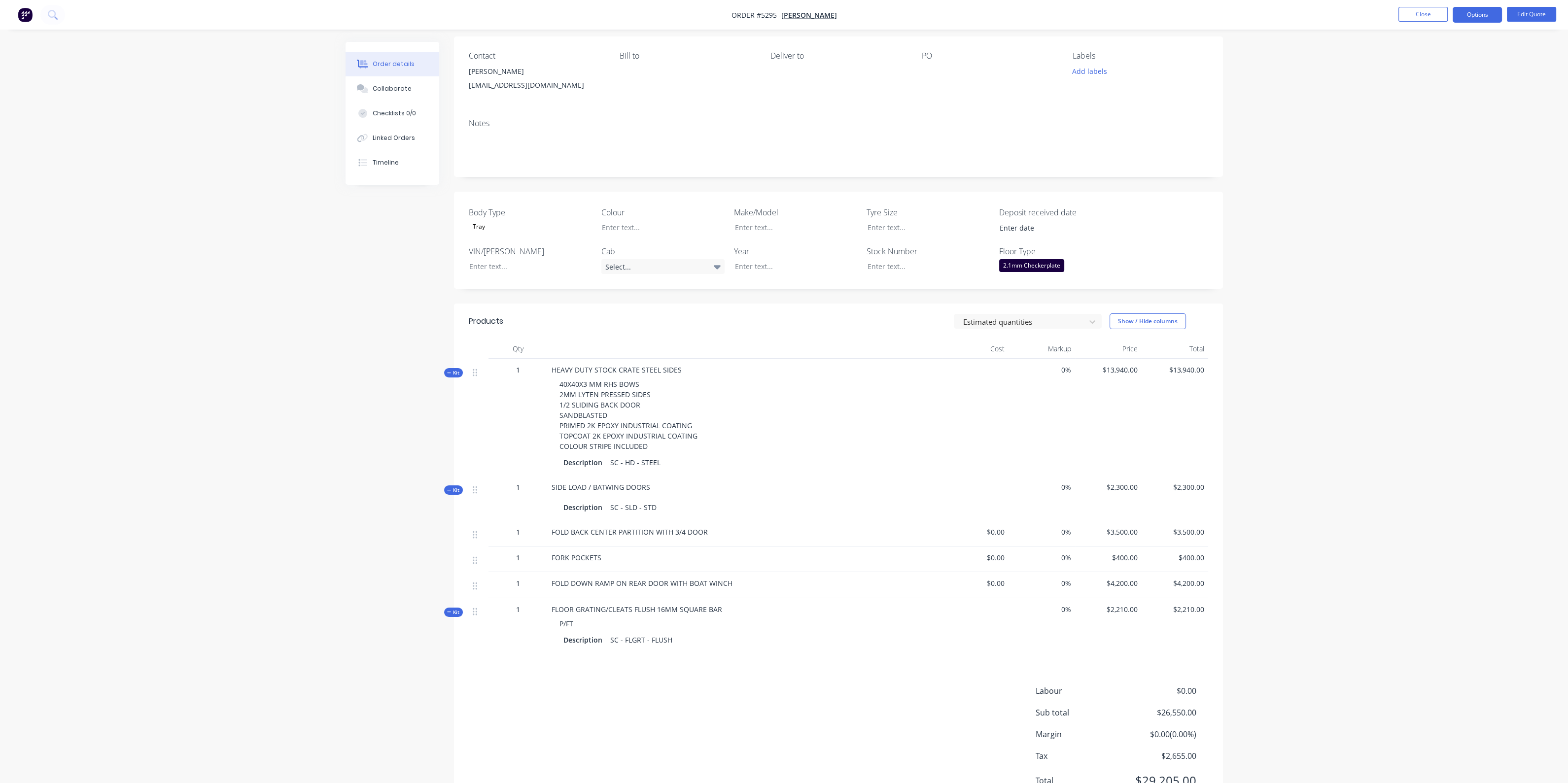
scroll to position [118, 0]
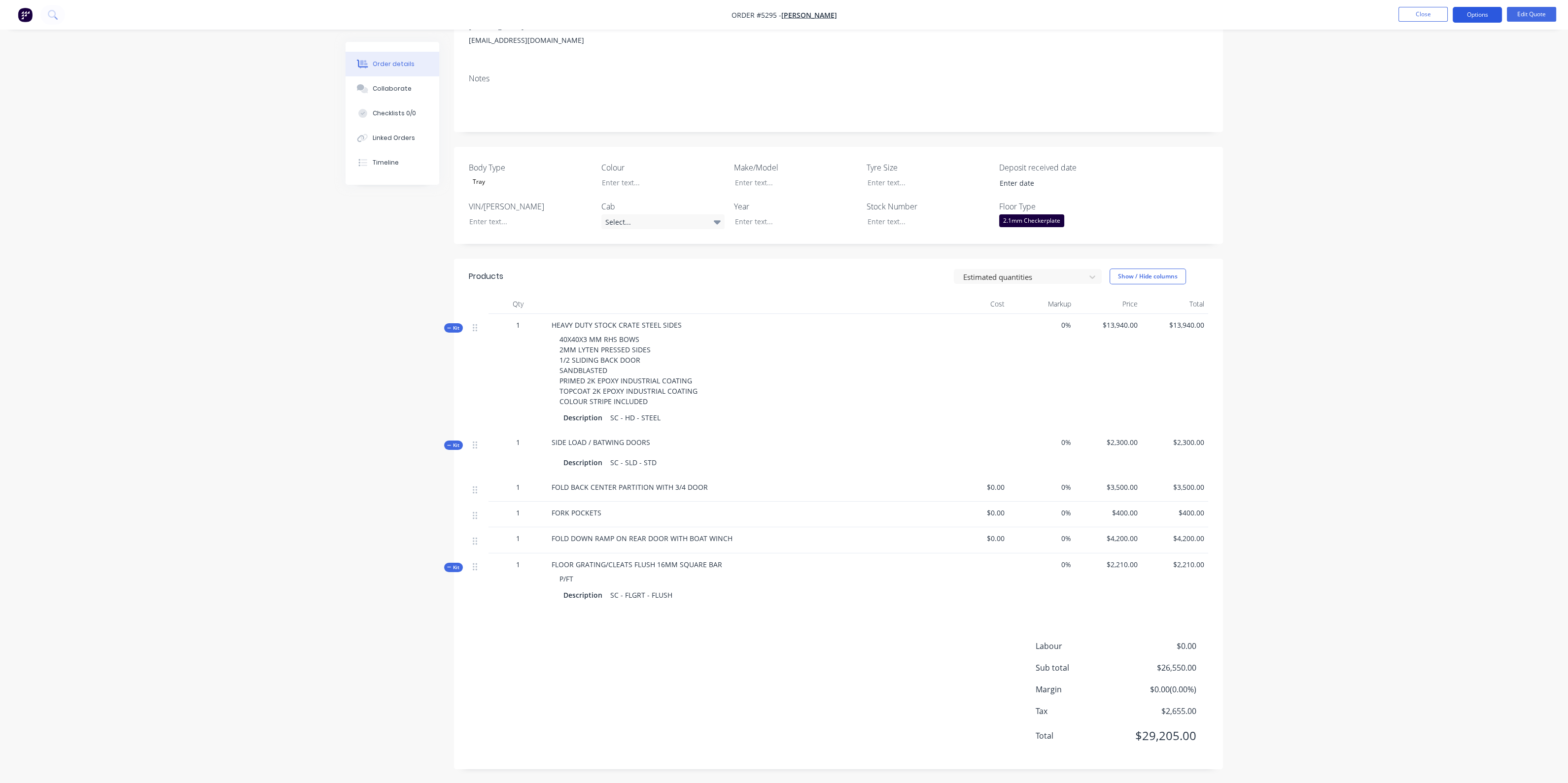
click at [1476, 11] on button "Options" at bounding box center [1477, 15] width 49 height 16
click at [1431, 58] on div "Quote" at bounding box center [1447, 59] width 91 height 14
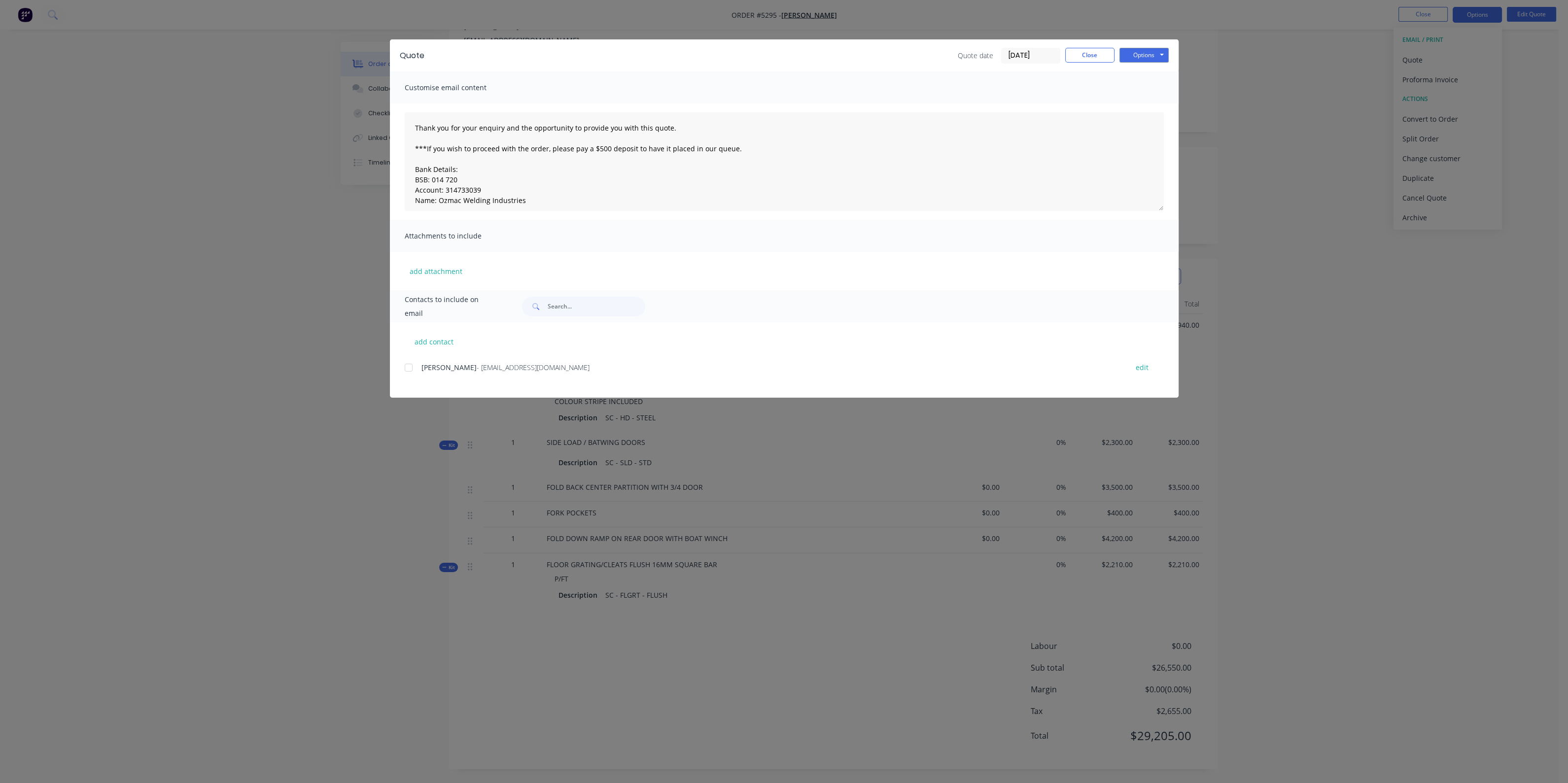
click at [405, 365] on div at bounding box center [408, 367] width 20 height 20
drag, startPoint x: 735, startPoint y: 146, endPoint x: 590, endPoint y: 149, distance: 145.0
click at [590, 149] on textarea "Thank you for your enquiry and the opportunity to provide you with this quote. …" at bounding box center [784, 162] width 759 height 99
drag, startPoint x: 606, startPoint y: 147, endPoint x: 591, endPoint y: 146, distance: 15.0
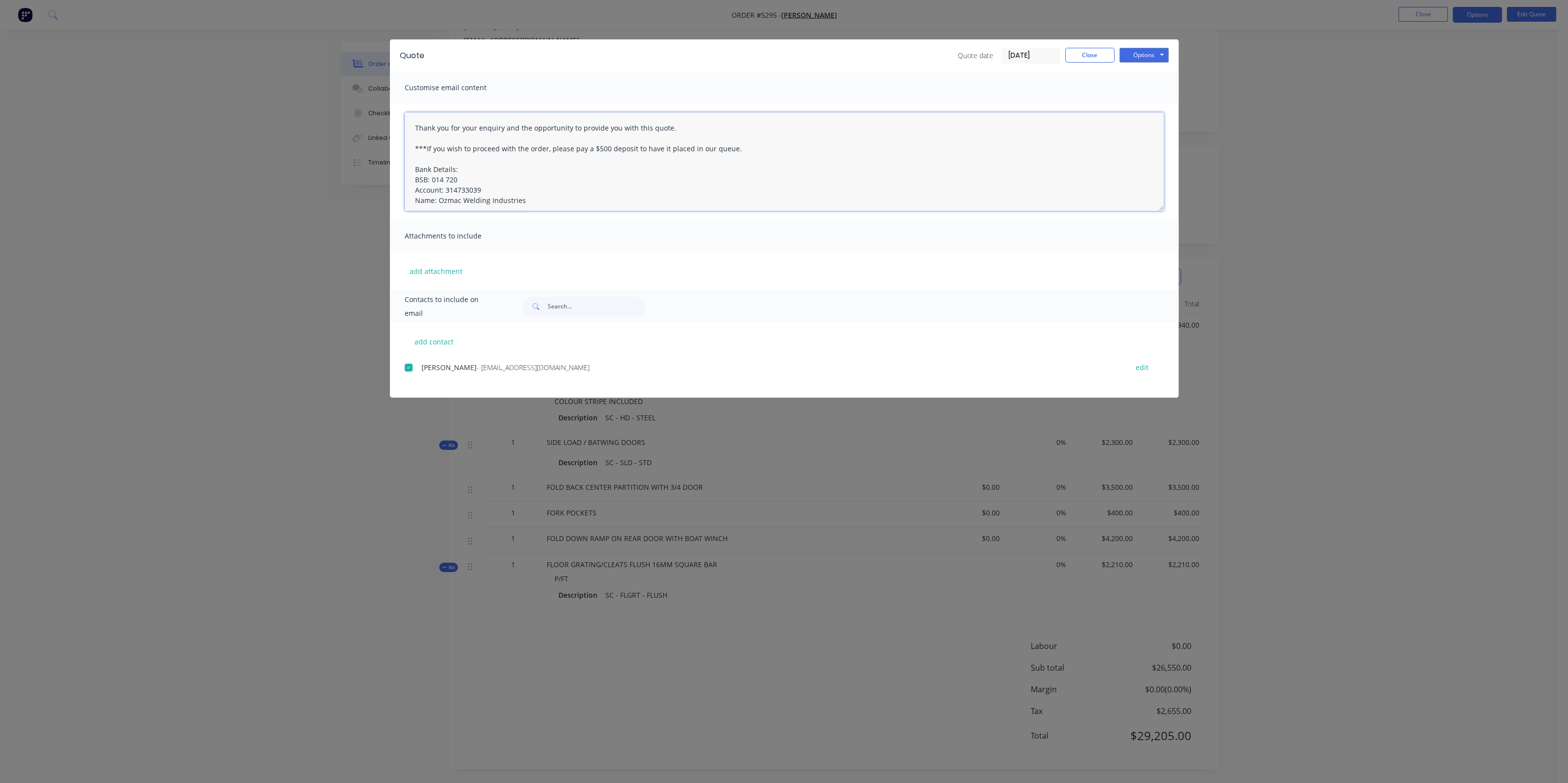
click at [591, 146] on textarea "Thank you for your enquiry and the opportunity to provide you with this quote. …" at bounding box center [784, 162] width 759 height 99
click at [416, 157] on textarea "Thank you for your enquiry and the opportunity to provide you with this quote. …" at bounding box center [784, 162] width 759 height 99
click at [605, 149] on textarea "Thank you for your enquiry and the opportunity to provide you with this quote. …" at bounding box center [784, 162] width 759 height 99
click at [729, 144] on textarea "Thank you for your enquiry and the opportunity to provide you with this quote. …" at bounding box center [784, 162] width 759 height 99
click at [415, 179] on textarea "Thank you for your enquiry and the opportunity to provide you with this quote. …" at bounding box center [784, 162] width 759 height 99
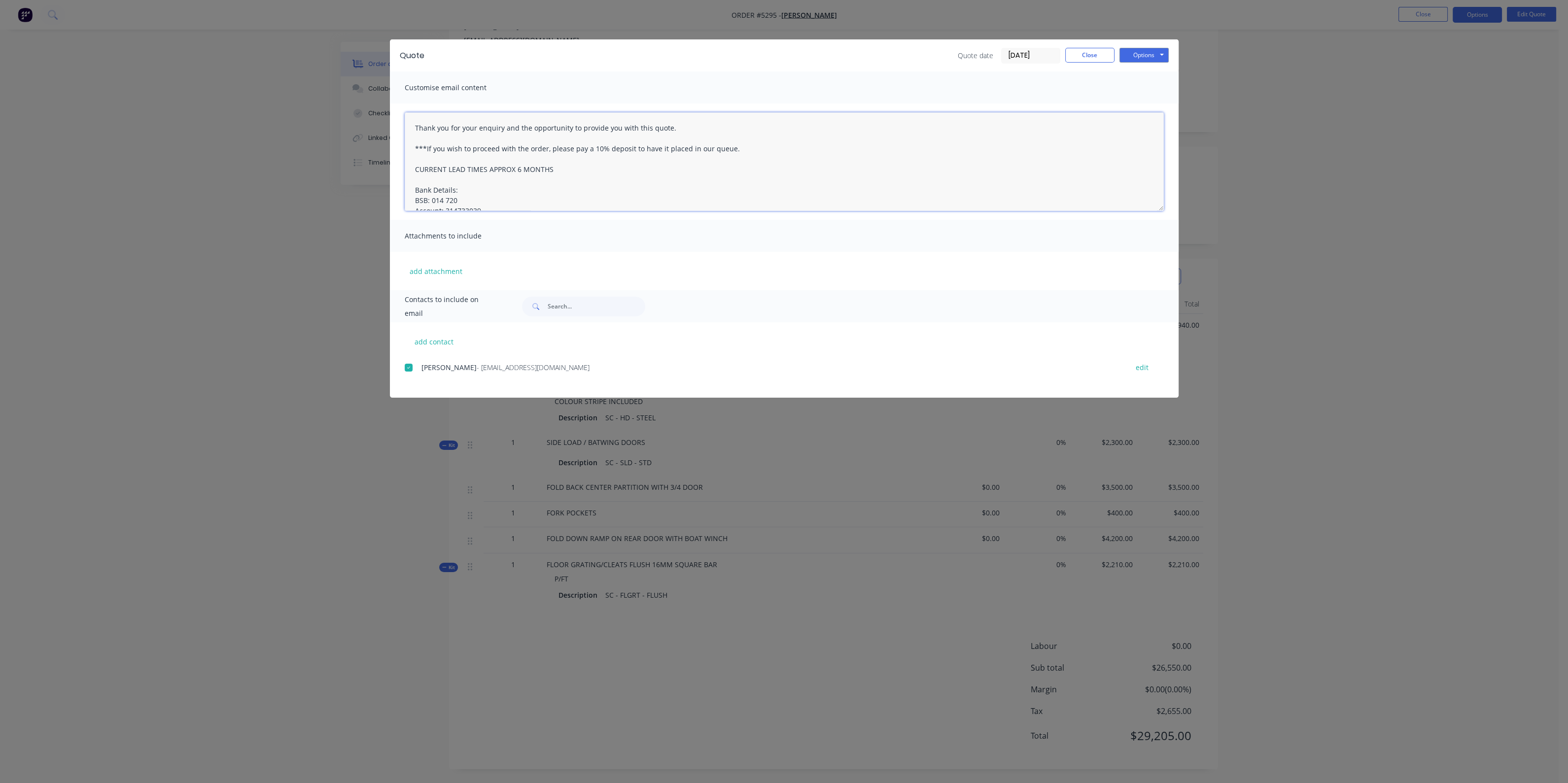
click at [560, 171] on textarea "Thank you for your enquiry and the opportunity to provide you with this quote. …" at bounding box center [784, 162] width 759 height 99
type textarea "Thank you for your enquiry and the opportunity to provide you with this quote. …"
click at [1130, 54] on button "Options" at bounding box center [1144, 55] width 49 height 15
click at [1145, 102] on button "Email" at bounding box center [1150, 105] width 63 height 17
click at [1136, 54] on button "Options" at bounding box center [1144, 55] width 49 height 15
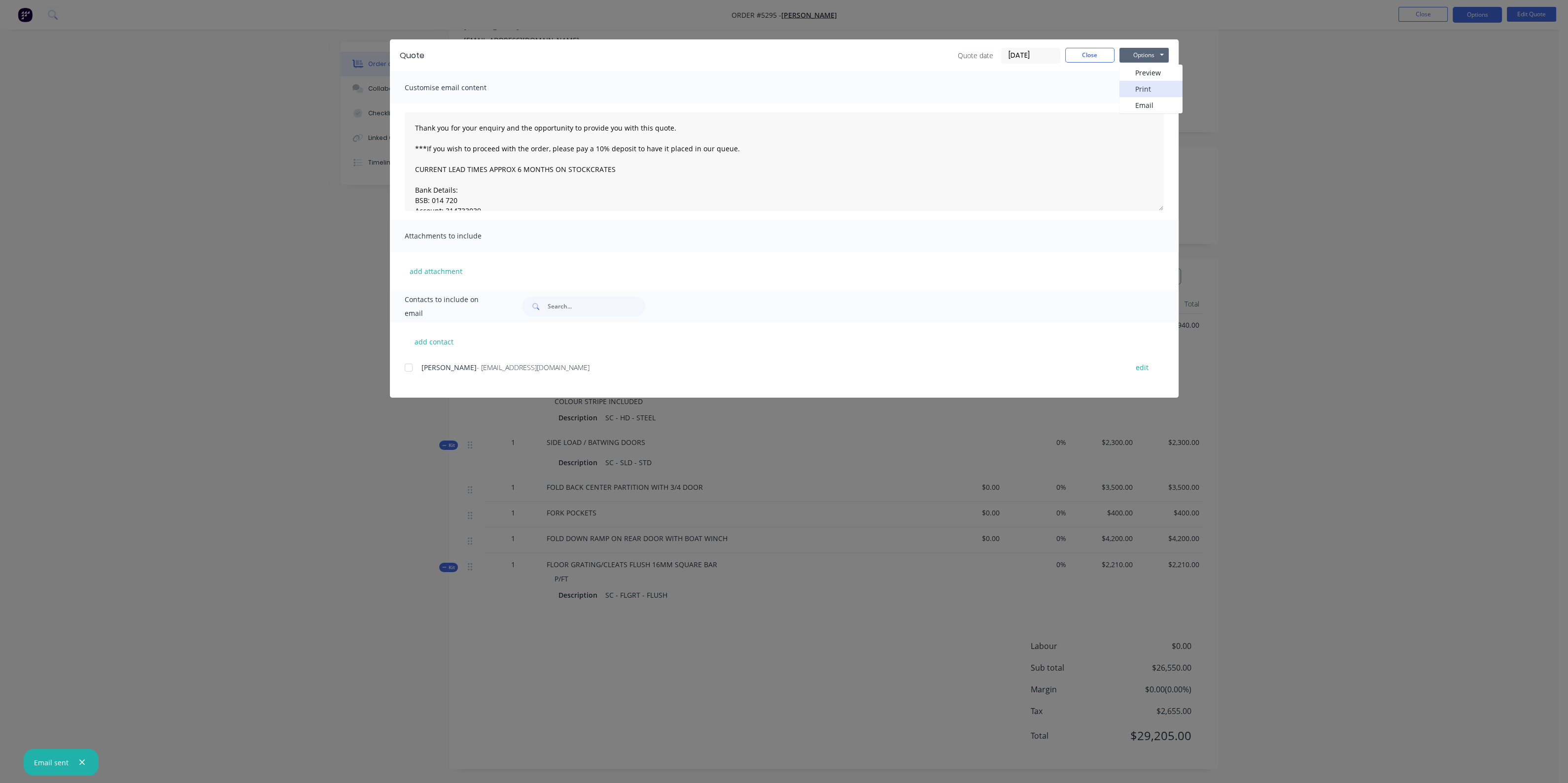
click at [1140, 87] on button "Print" at bounding box center [1150, 89] width 63 height 17
click at [1090, 51] on button "Close" at bounding box center [1090, 55] width 49 height 15
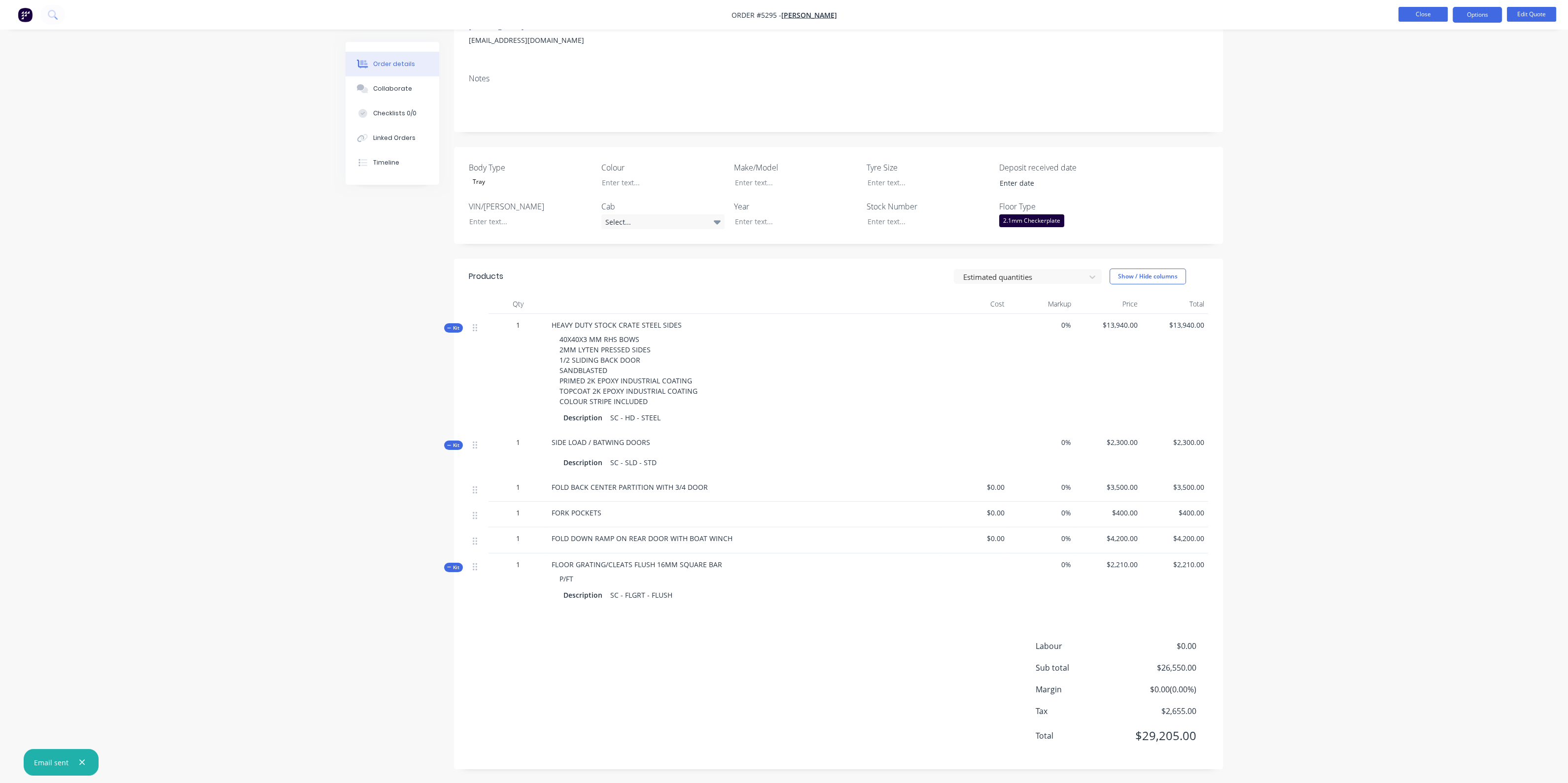
click at [1424, 12] on button "Close" at bounding box center [1423, 14] width 49 height 15
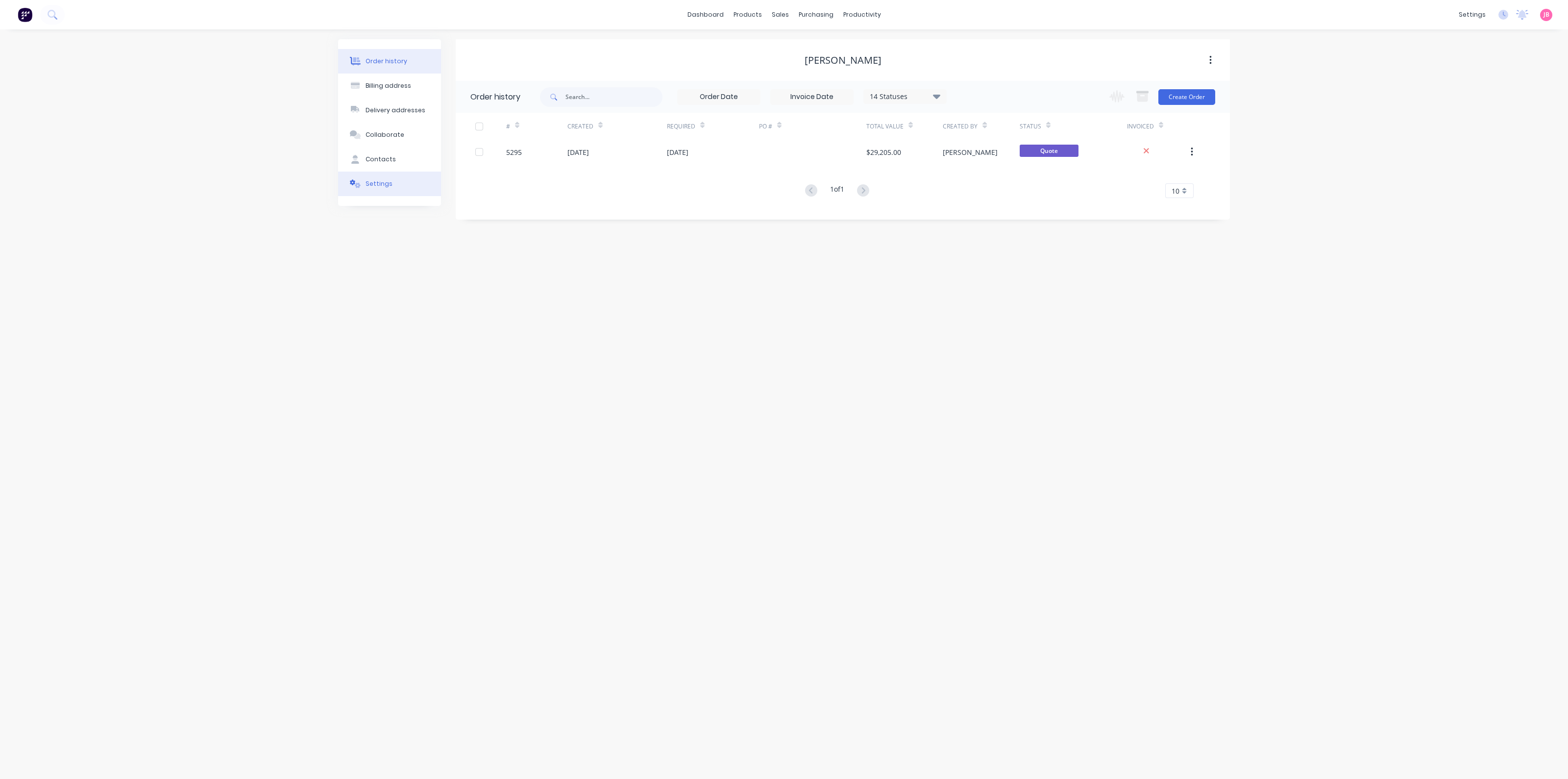
click at [380, 180] on div "Settings" at bounding box center [379, 184] width 27 height 9
click at [886, 184] on div "Pricing Product Price Level Unassigned Sales and Invoicing Default new orders t…" at bounding box center [843, 282] width 745 height 311
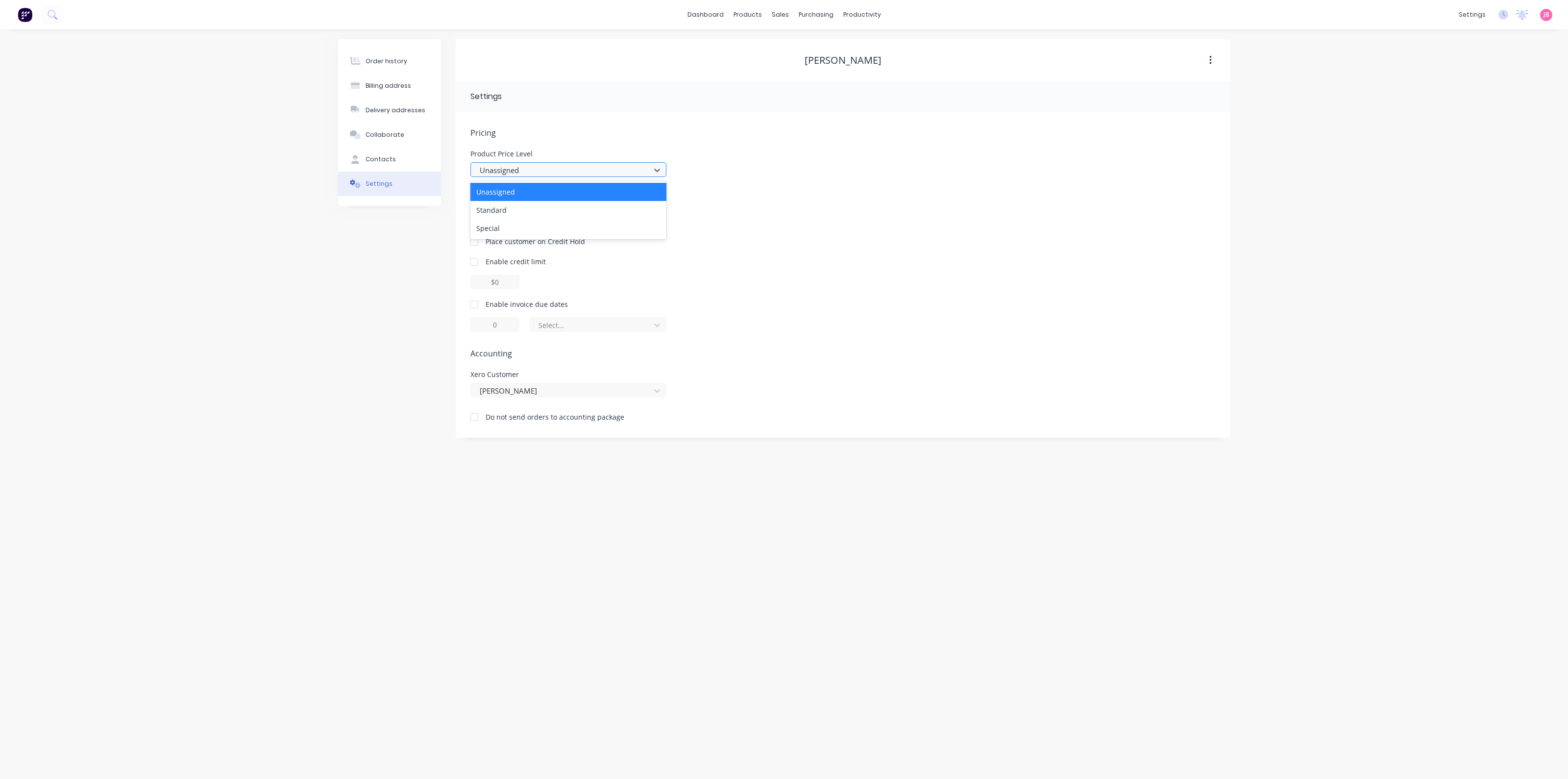
click at [589, 167] on div at bounding box center [562, 171] width 167 height 12
click at [589, 167] on div at bounding box center [562, 171] width 167 height 12
click at [1413, 172] on div "Order history Billing address Delivery addresses Collaborate Contacts Settings …" at bounding box center [784, 404] width 1568 height 750
click at [1407, 219] on link "PDF Settings" at bounding box center [1425, 225] width 130 height 19
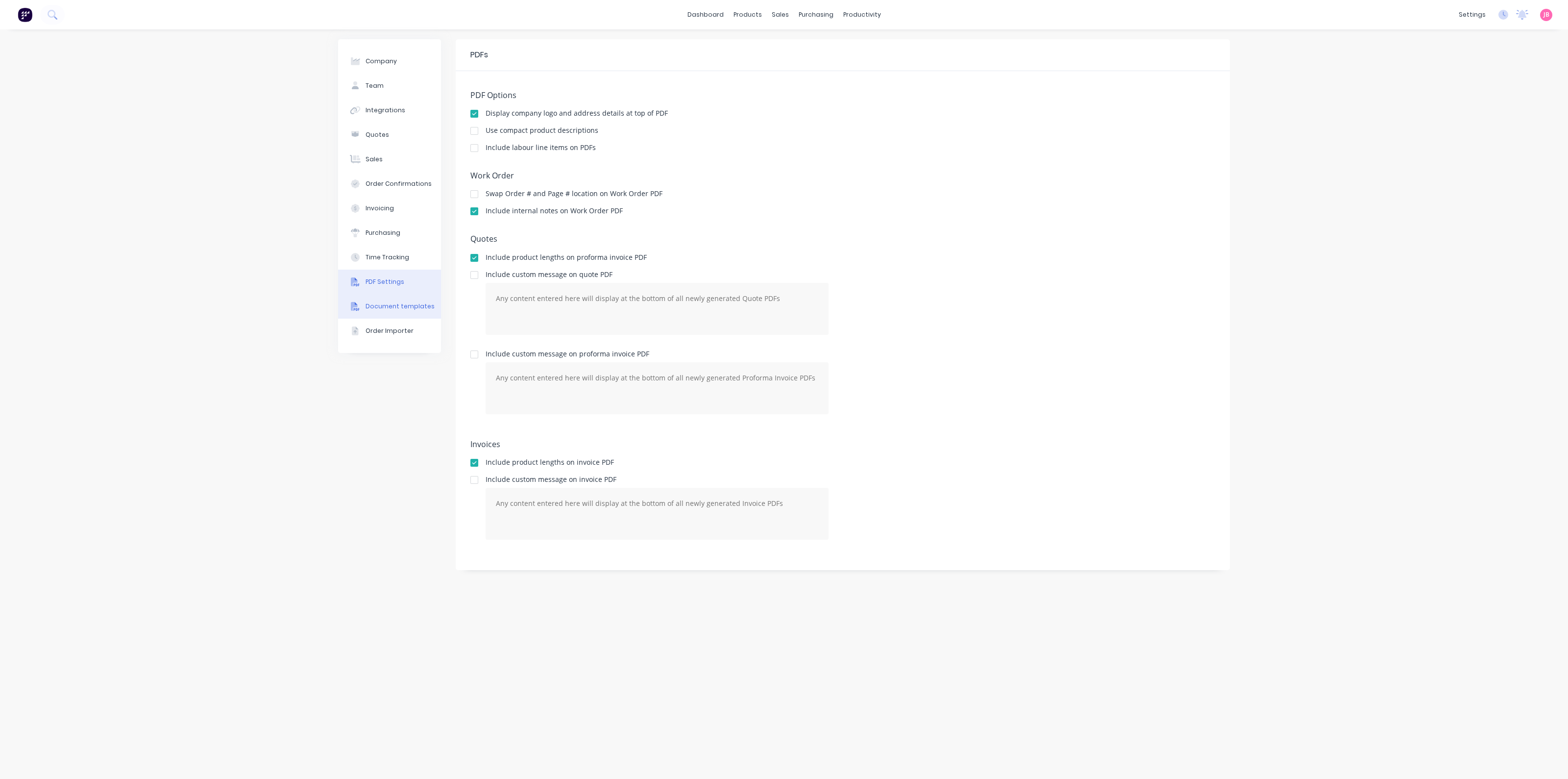
click at [401, 308] on div "Document templates" at bounding box center [401, 306] width 69 height 9
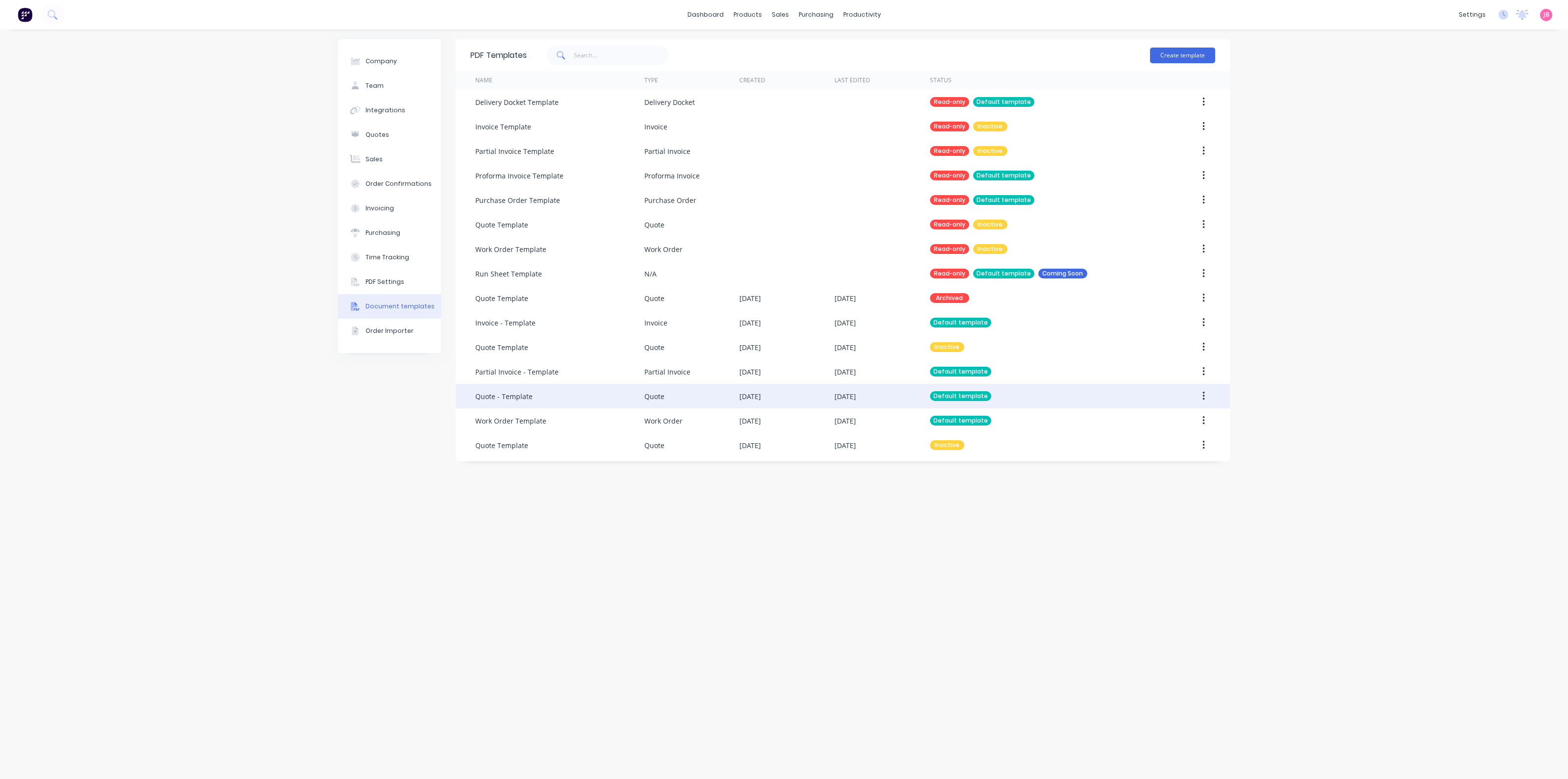
click at [777, 401] on div "01 Oct 2025" at bounding box center [787, 396] width 95 height 24
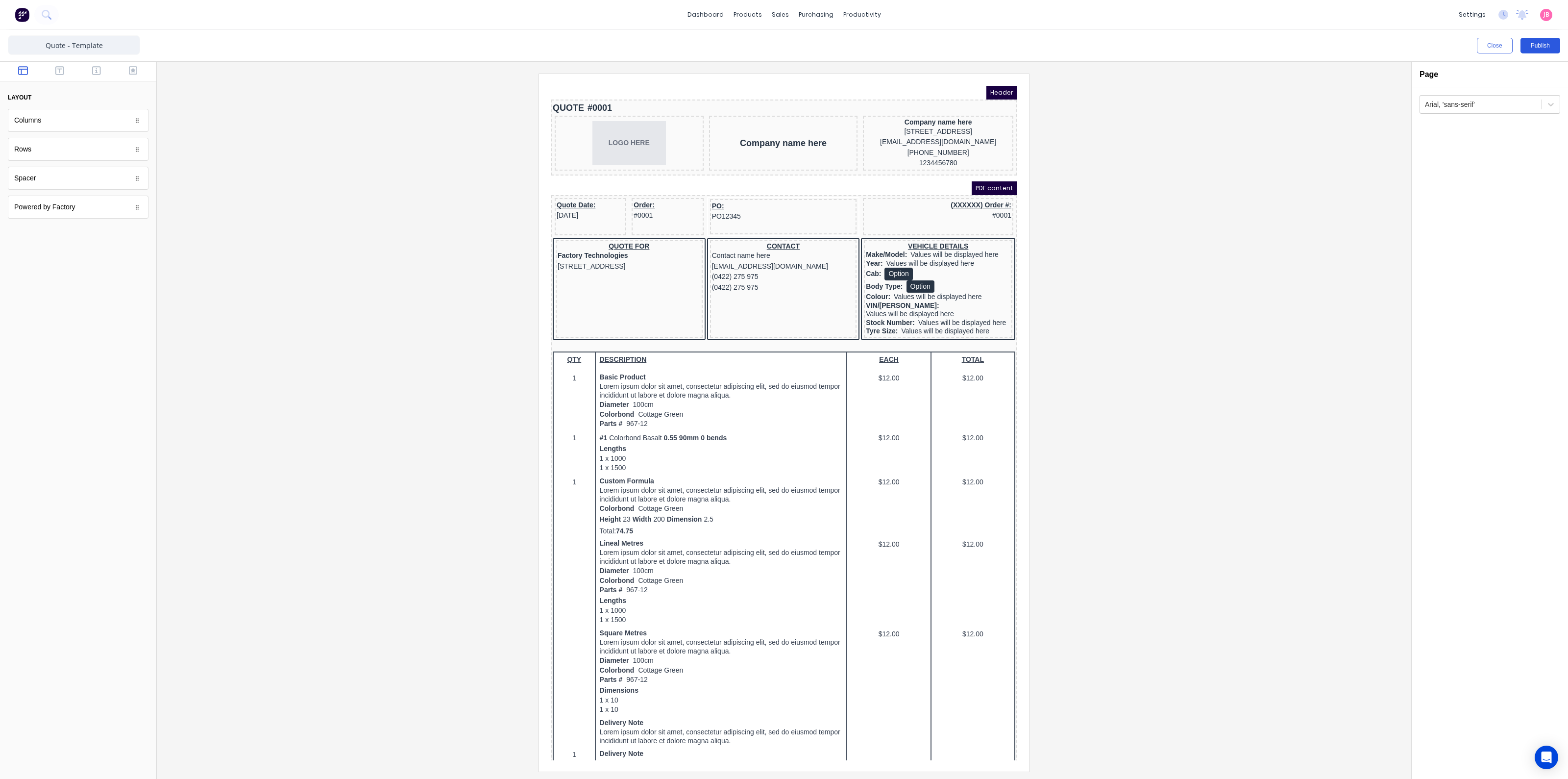
click at [1552, 41] on button "Publish" at bounding box center [1540, 46] width 40 height 16
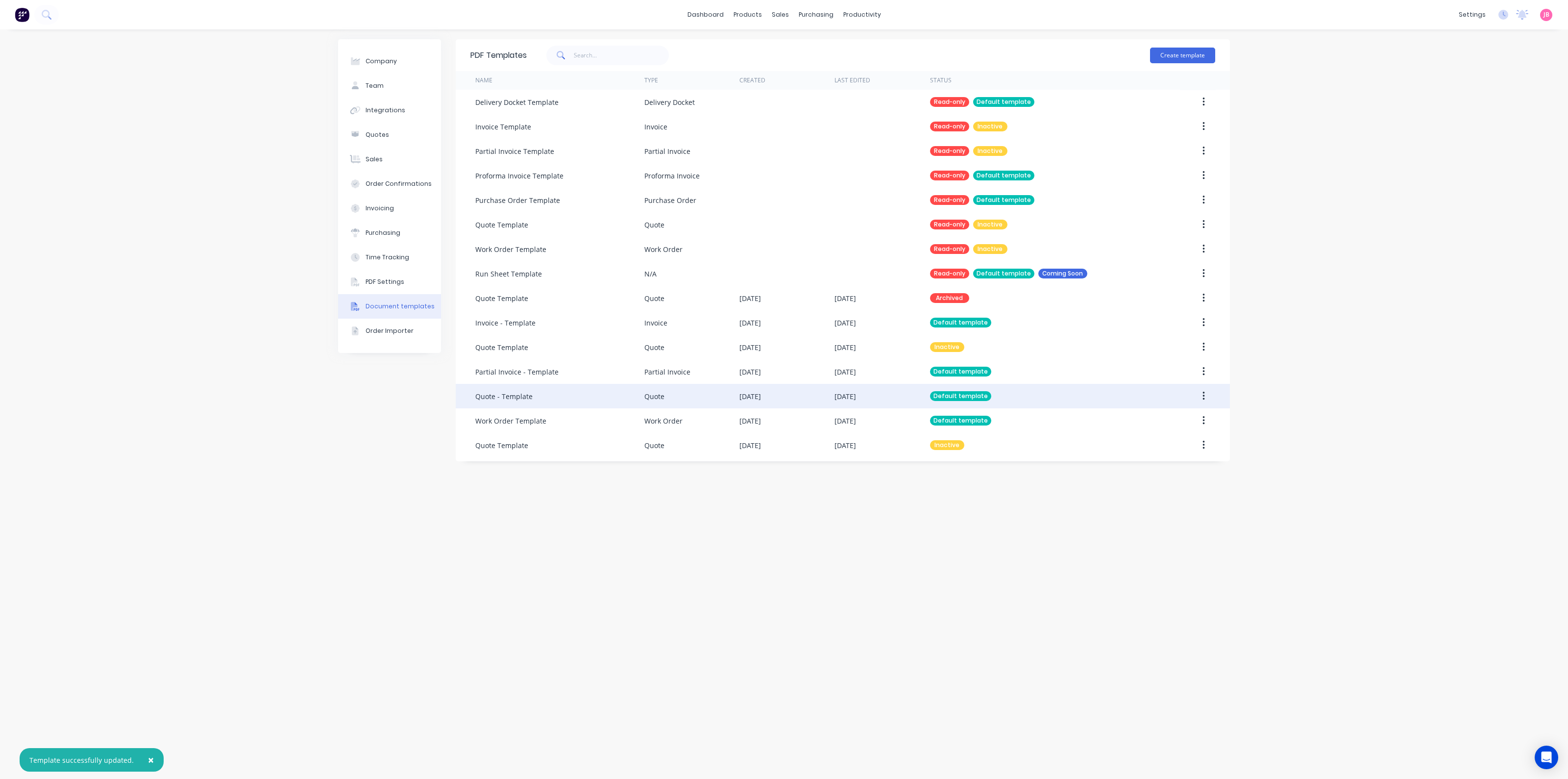
click at [1203, 397] on icon "button" at bounding box center [1203, 397] width 2 height 11
click at [1185, 428] on div "Edit" at bounding box center [1169, 421] width 75 height 14
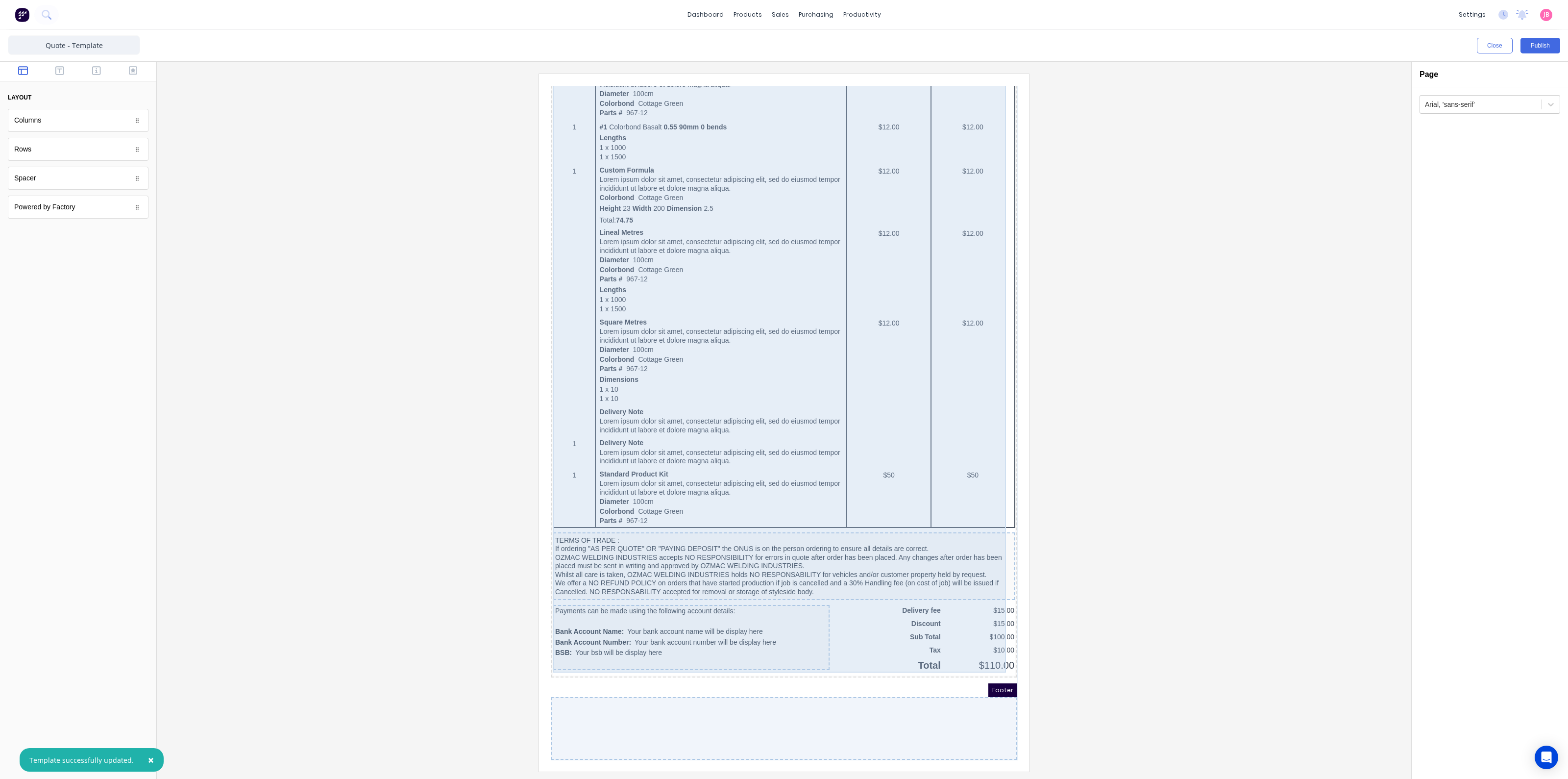
scroll to position [5, 0]
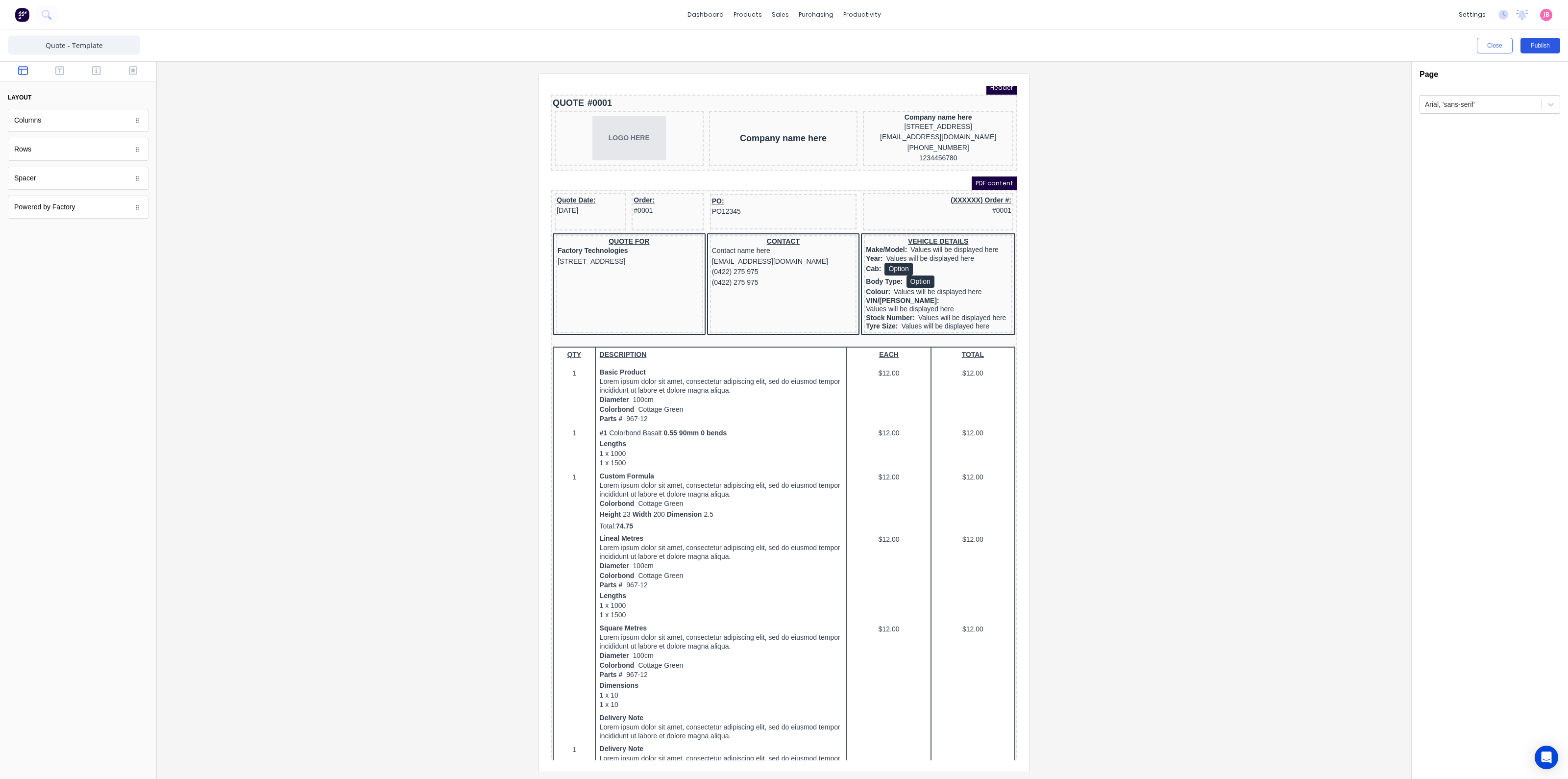
click at [1536, 49] on button "Publish" at bounding box center [1540, 46] width 40 height 16
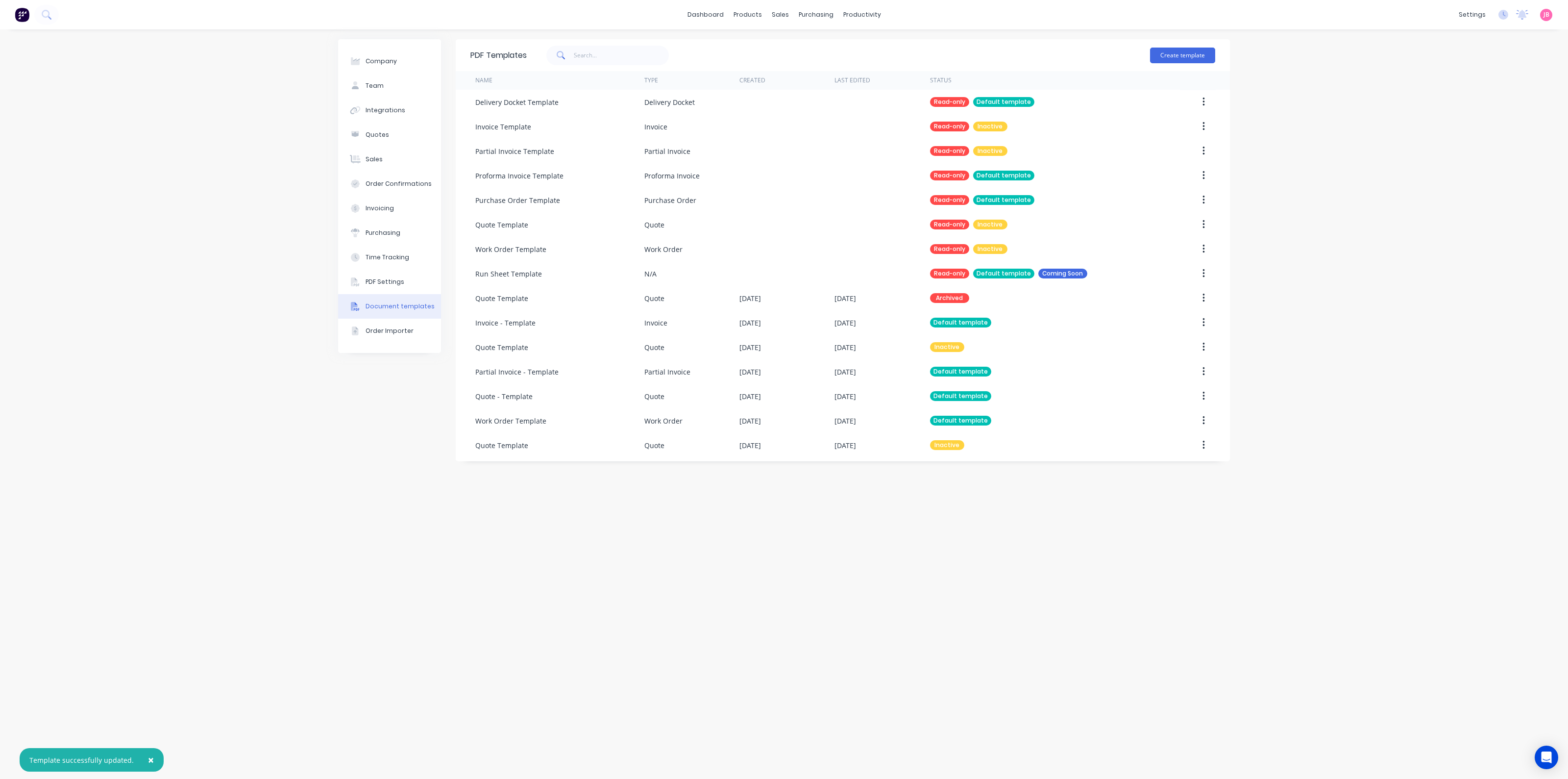
click at [1356, 233] on div "Company Team Integrations Quotes Sales Order Confirmations Invoicing Purchasing…" at bounding box center [784, 404] width 1568 height 750
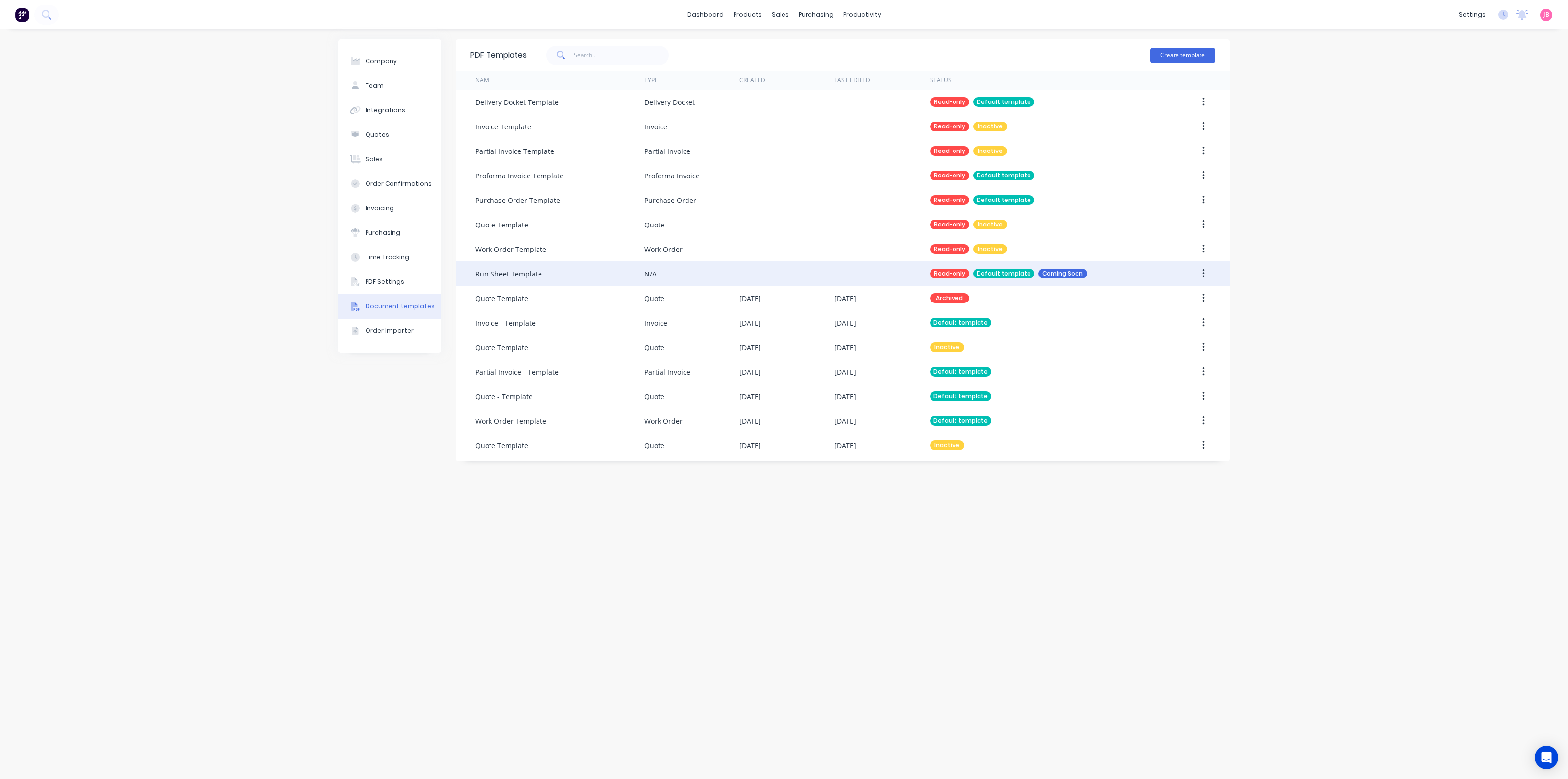
click at [800, 280] on div at bounding box center [787, 273] width 95 height 24
click at [1193, 273] on button "button" at bounding box center [1204, 273] width 23 height 18
click at [1199, 277] on button "button" at bounding box center [1204, 273] width 23 height 18
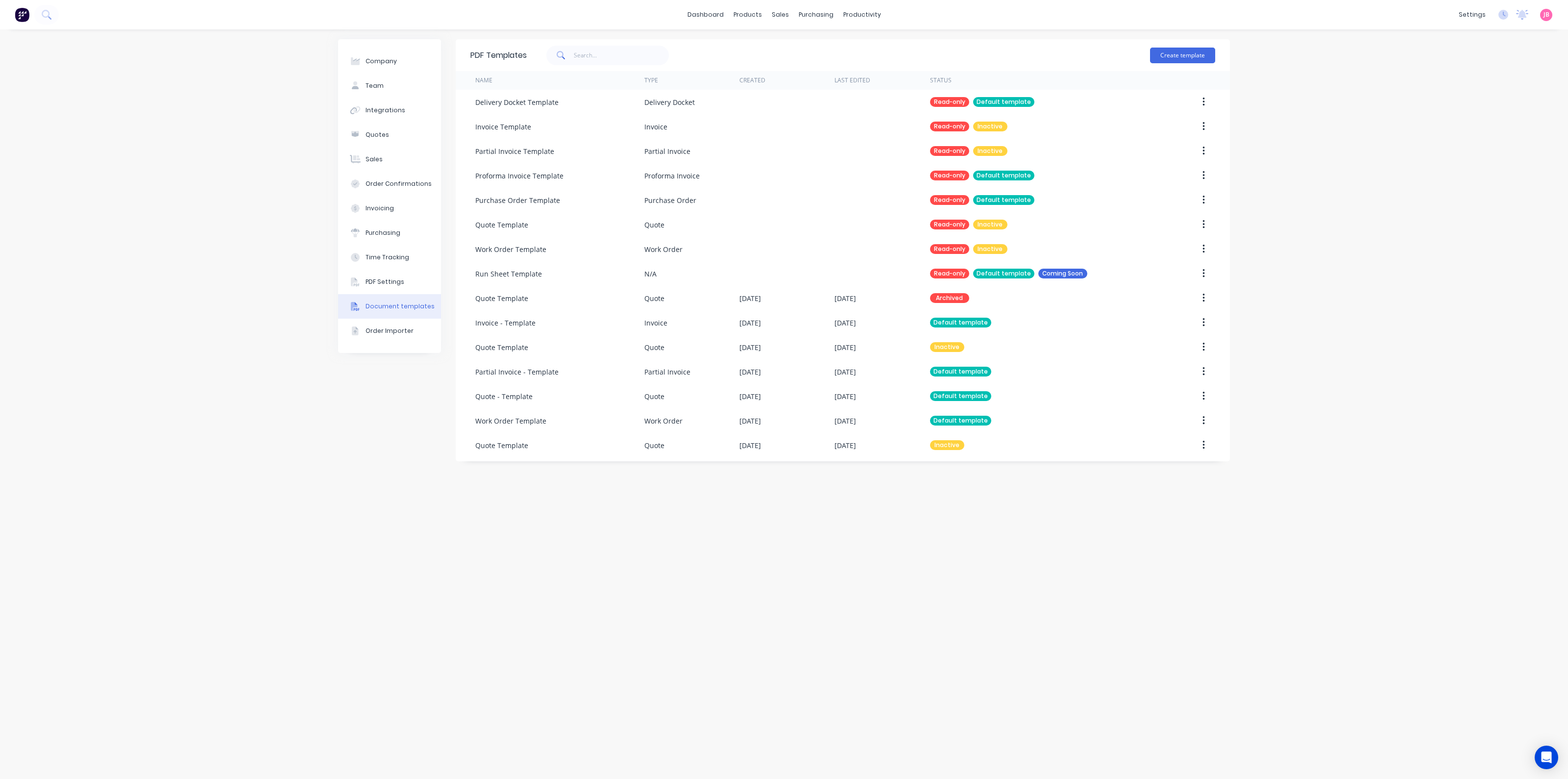
click at [1348, 227] on div "Company Team Integrations Quotes Sales Order Confirmations Invoicing Purchasing…" at bounding box center [784, 404] width 1568 height 750
click at [712, 16] on link "dashboard" at bounding box center [705, 15] width 46 height 15
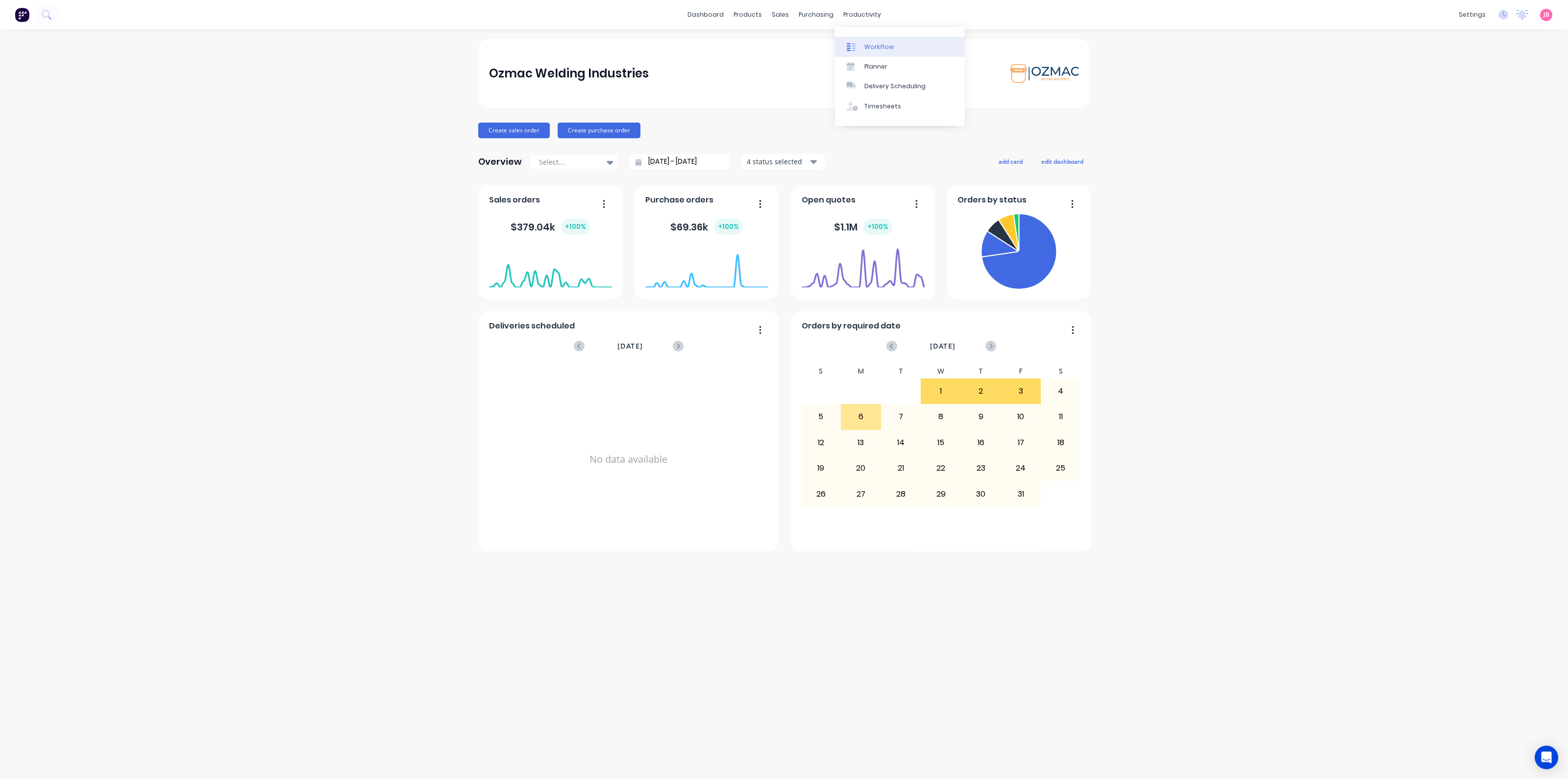
click at [873, 46] on div "Workflow" at bounding box center [879, 47] width 29 height 9
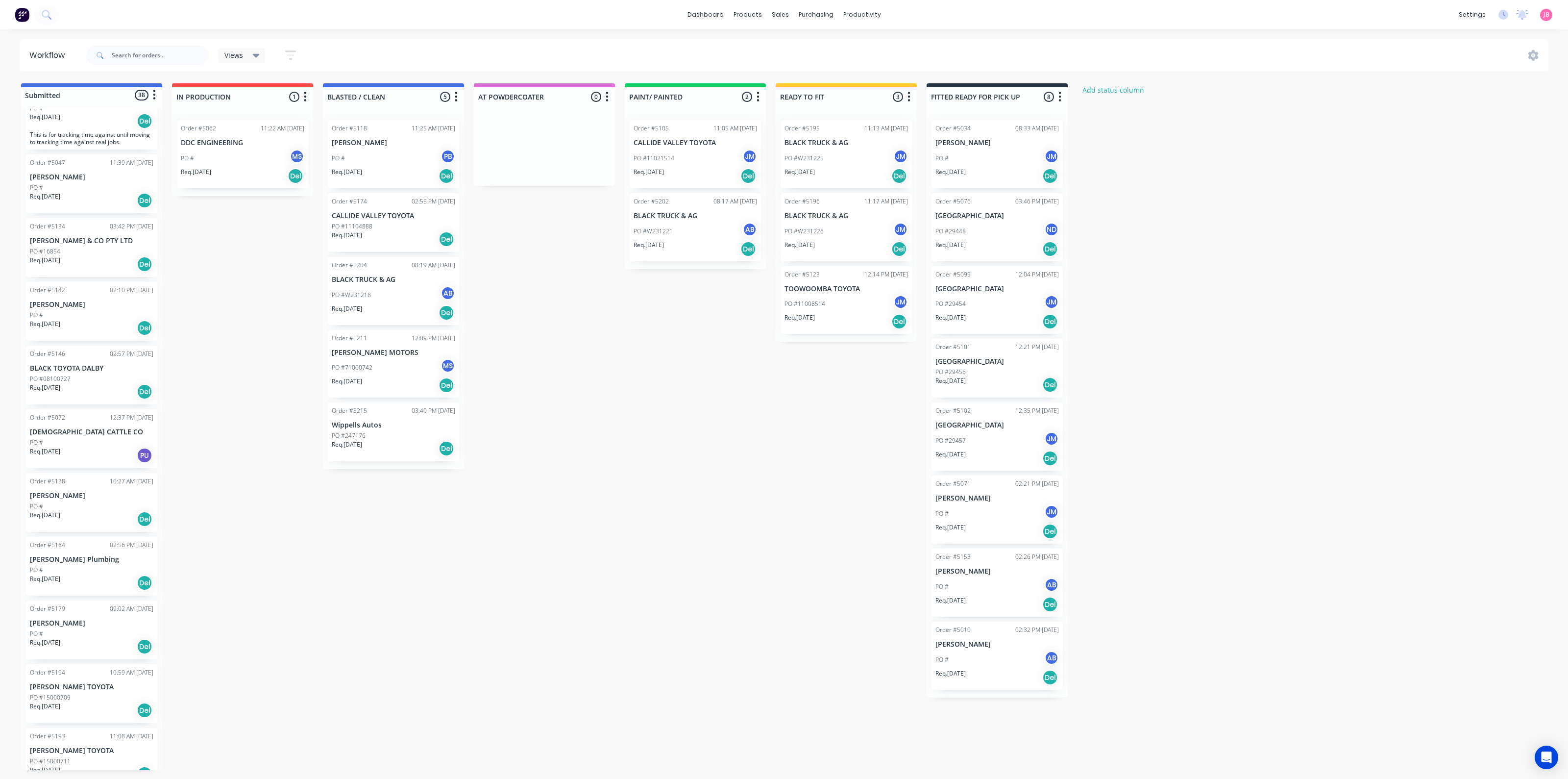
scroll to position [61, 0]
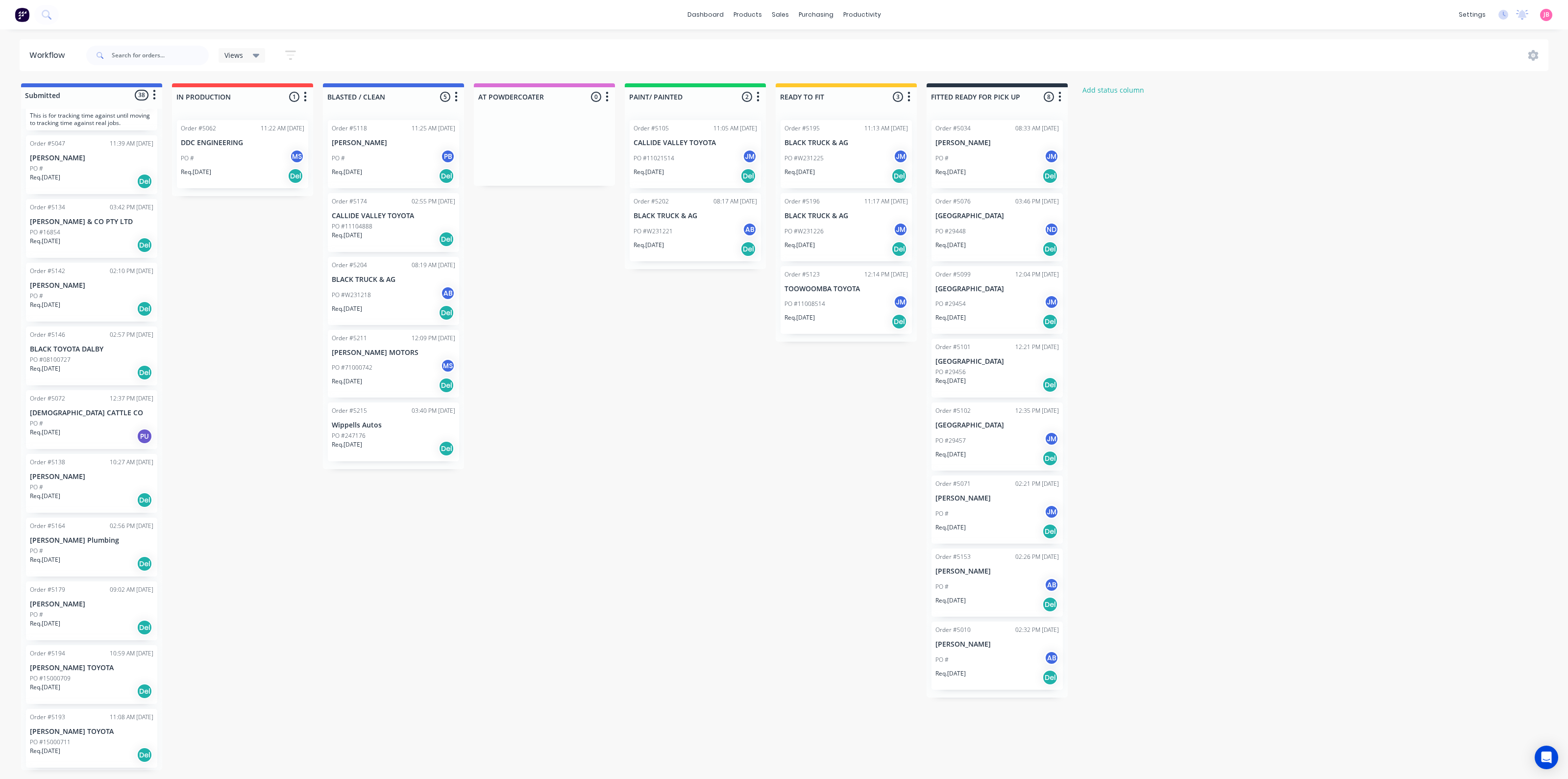
click at [84, 424] on div "PO #" at bounding box center [91, 423] width 124 height 9
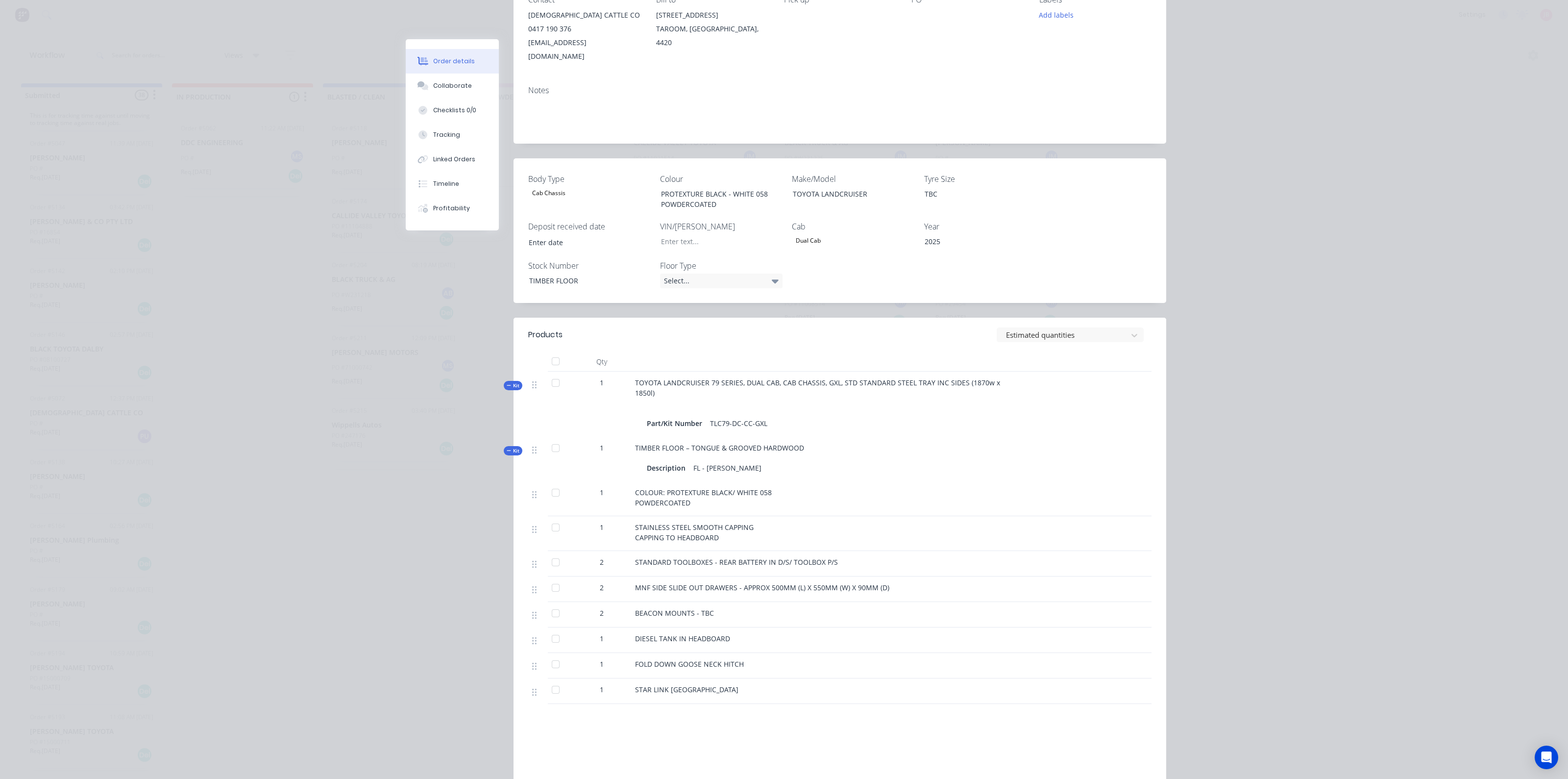
scroll to position [258, 0]
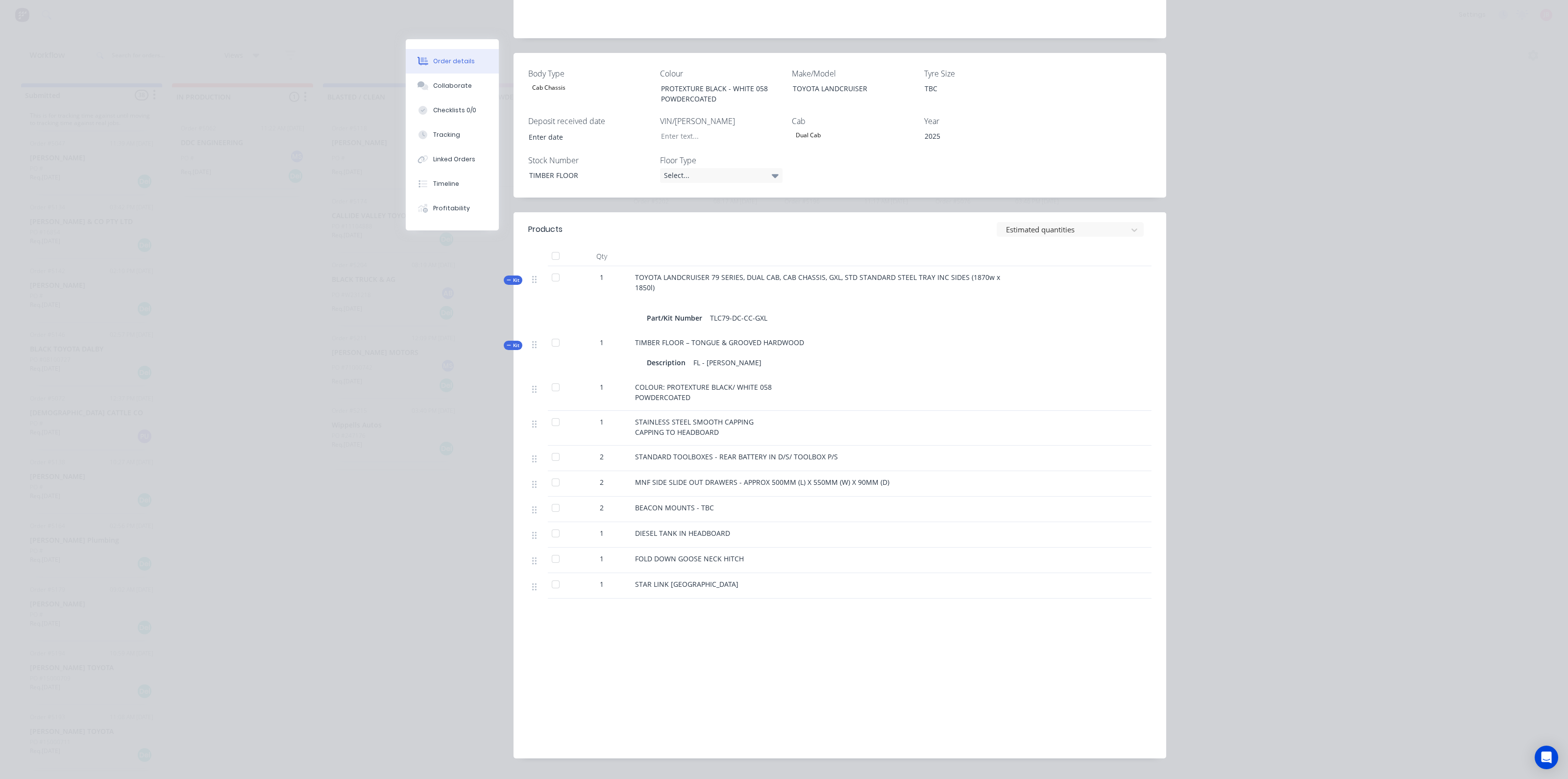
click at [1313, 330] on div "Order details Collaborate Checklists 0/0 Tracking Linked Orders Timeline Profit…" at bounding box center [784, 389] width 1568 height 779
click at [284, 310] on div "Order details Collaborate Checklists 0/0 Tracking Linked Orders Timeline Profit…" at bounding box center [784, 389] width 1568 height 779
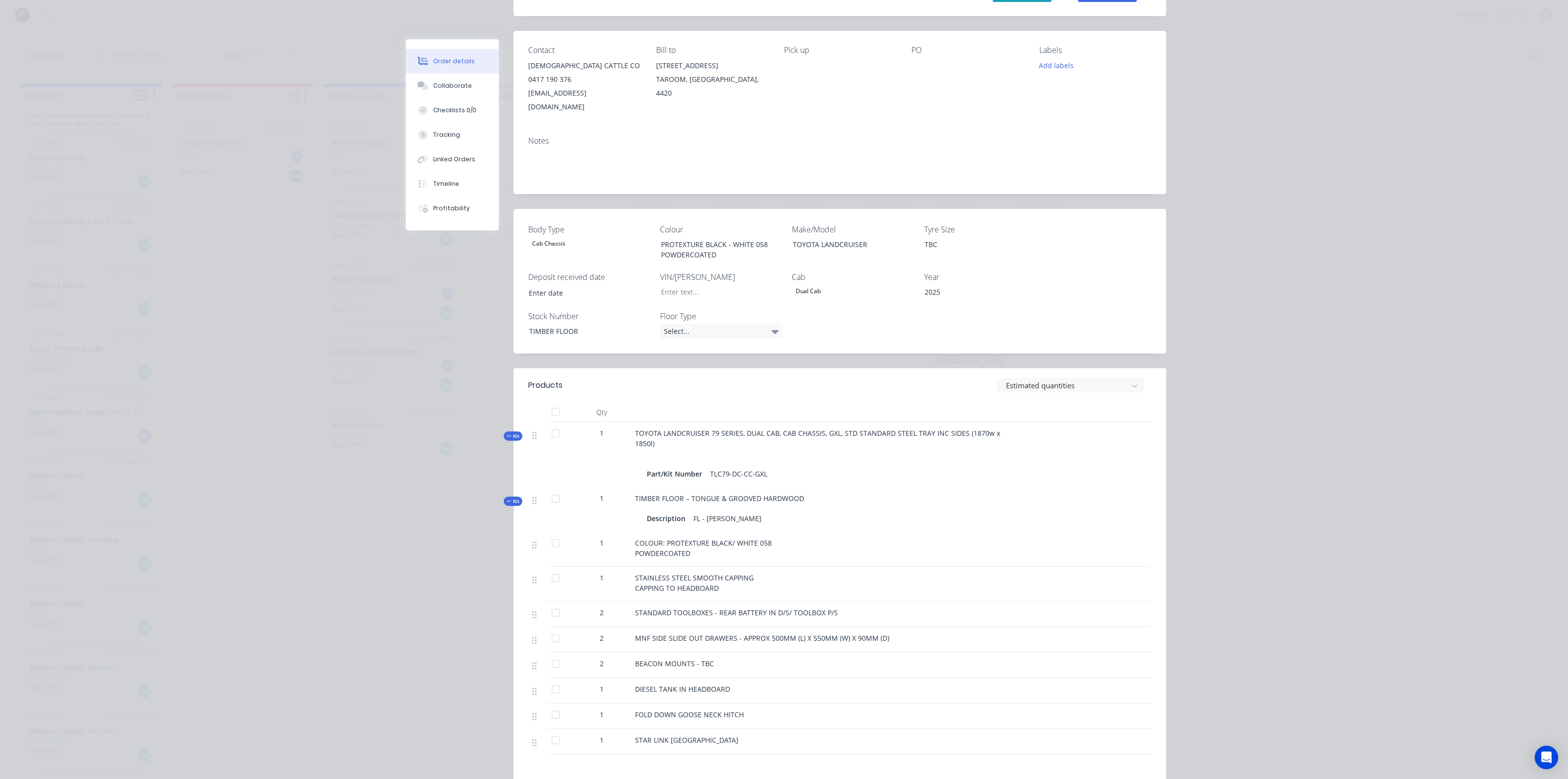
scroll to position [0, 0]
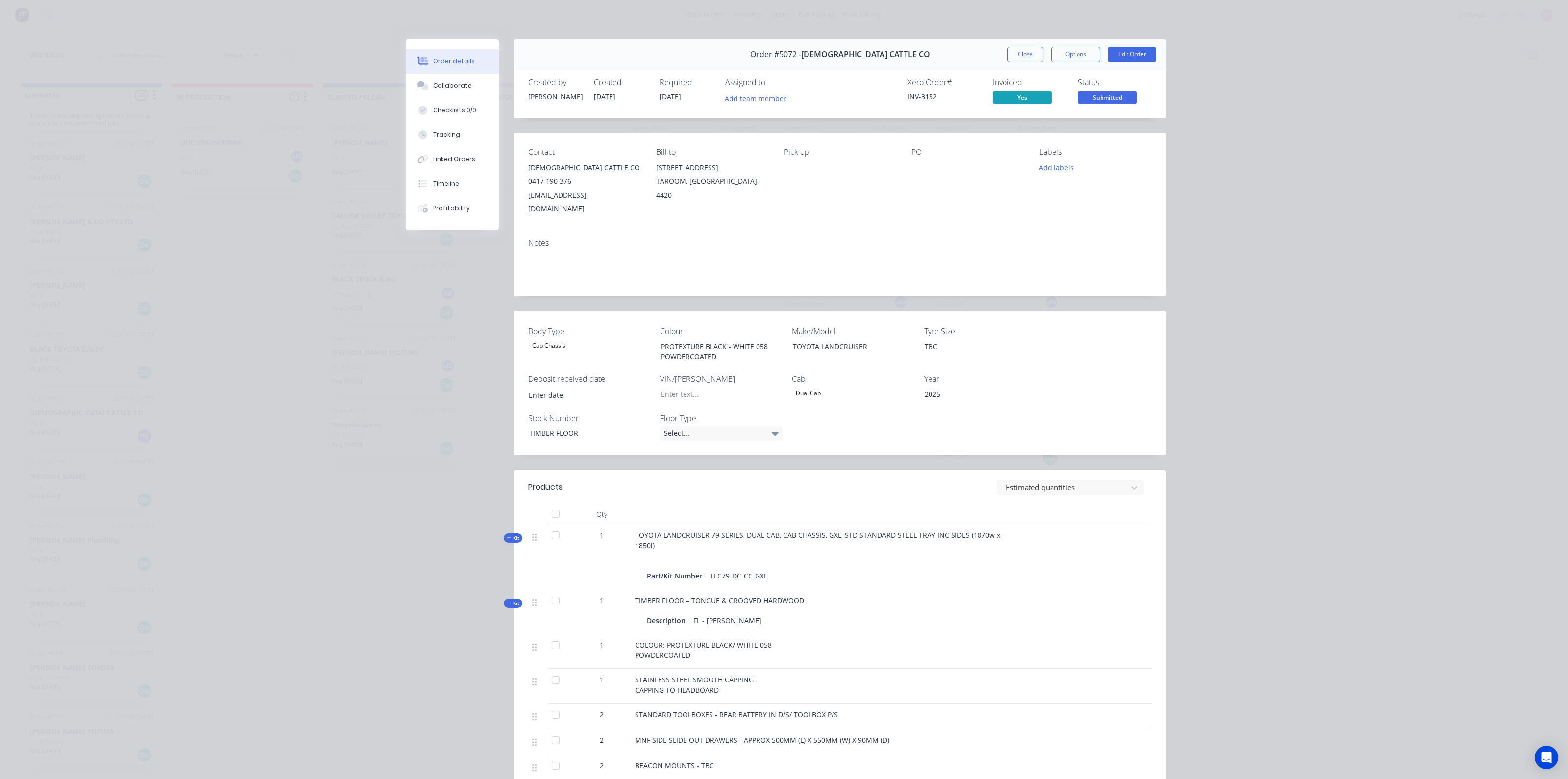
click at [1013, 52] on button "Close" at bounding box center [1025, 54] width 36 height 16
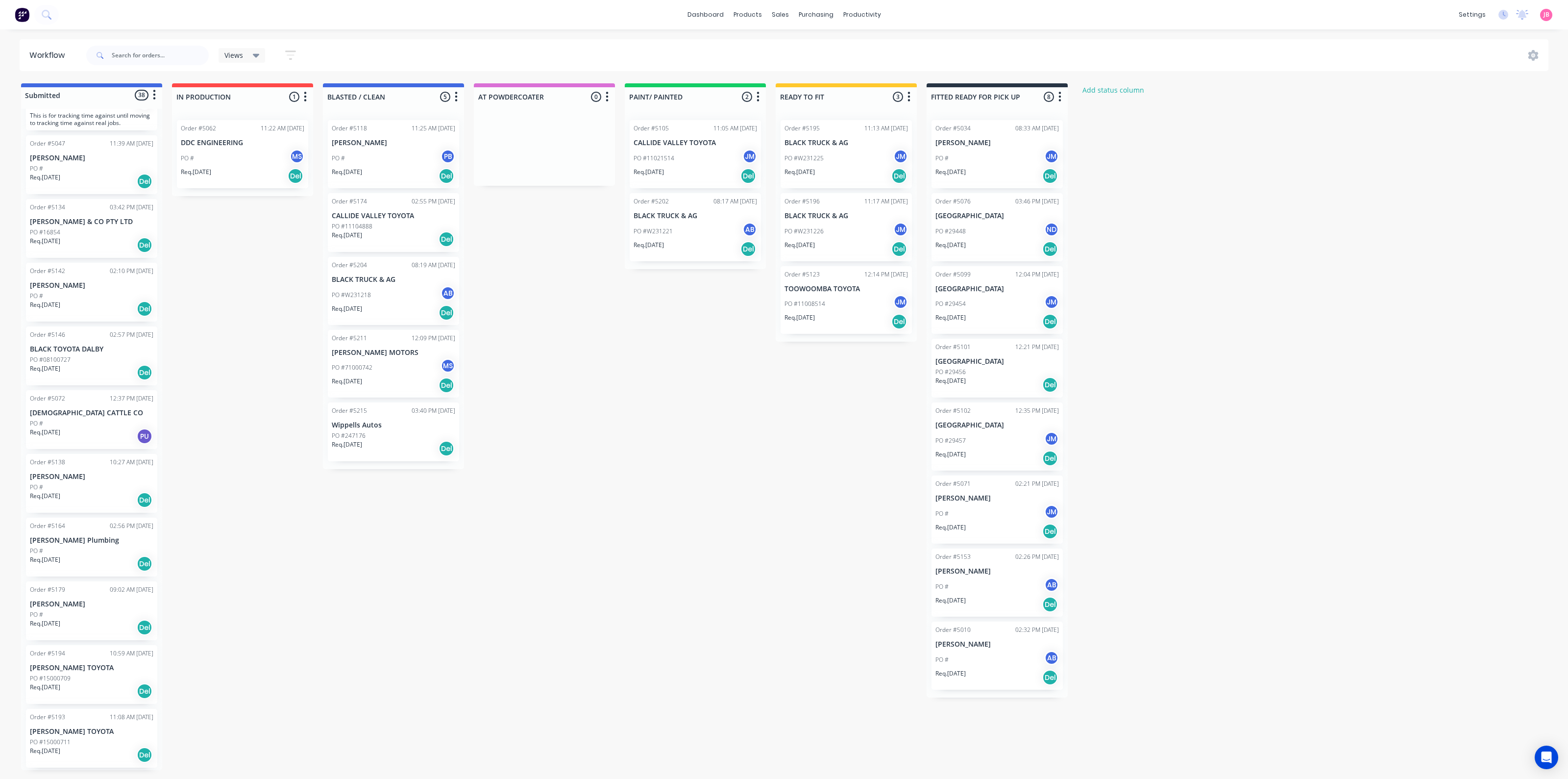
click at [1400, 255] on div "Submitted 38 Status colour #4169E1 hex #4169E1 Save Cancel Summaries Total orde…" at bounding box center [784, 427] width 1568 height 687
click at [1406, 245] on div "Document templates" at bounding box center [1425, 244] width 69 height 9
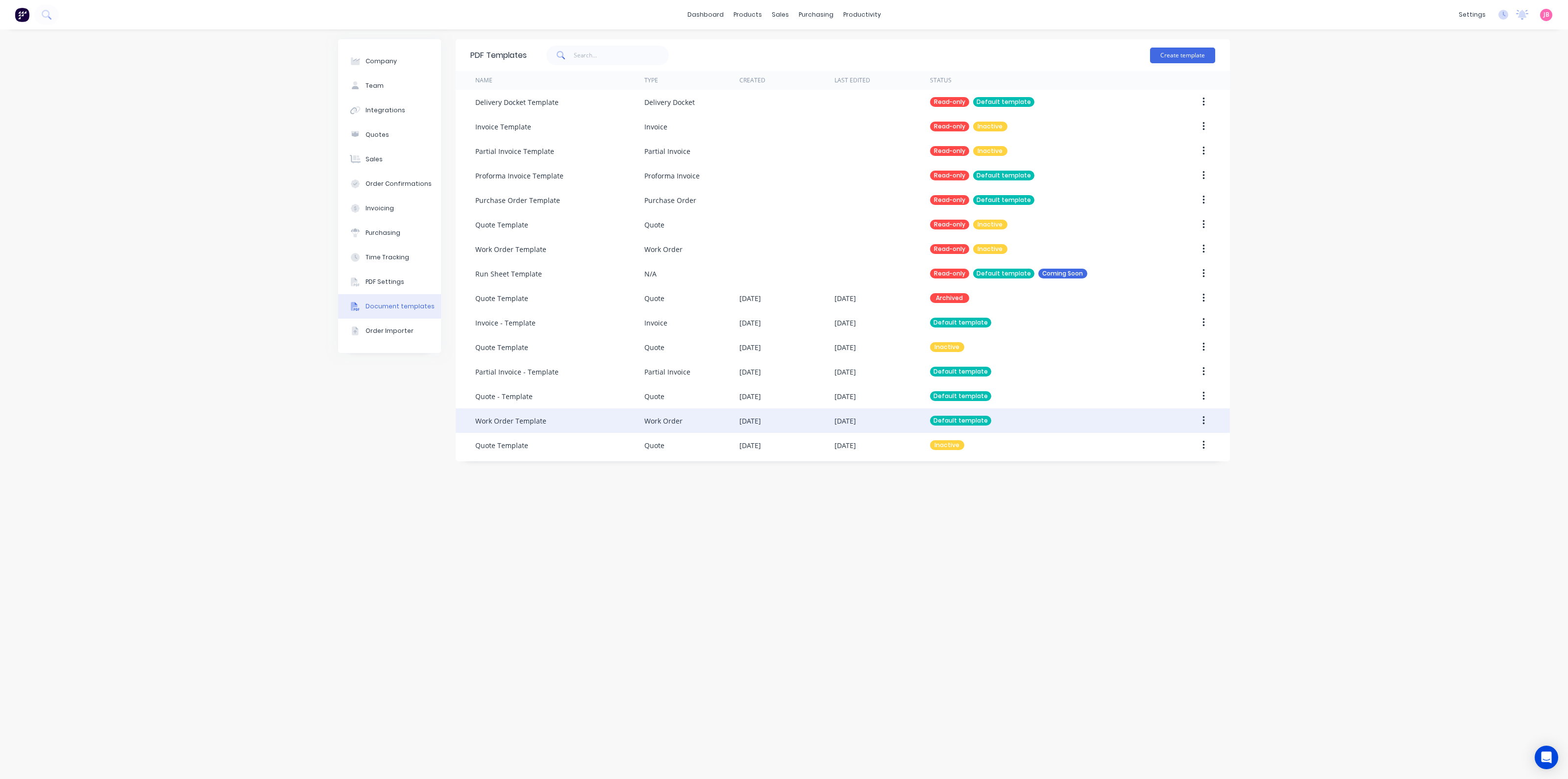
click at [1009, 418] on div "Default template" at bounding box center [1041, 421] width 222 height 24
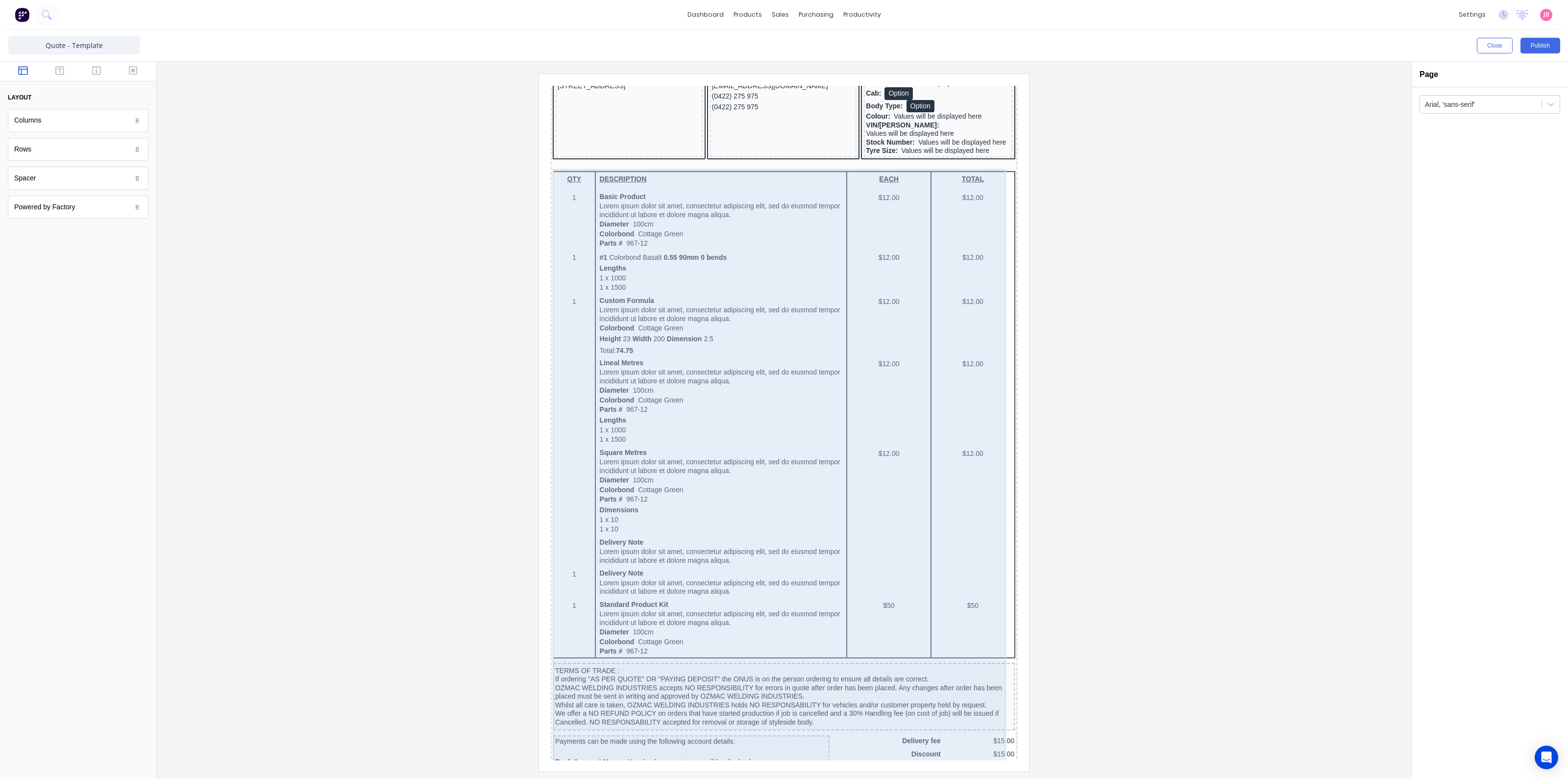
scroll to position [311, 0]
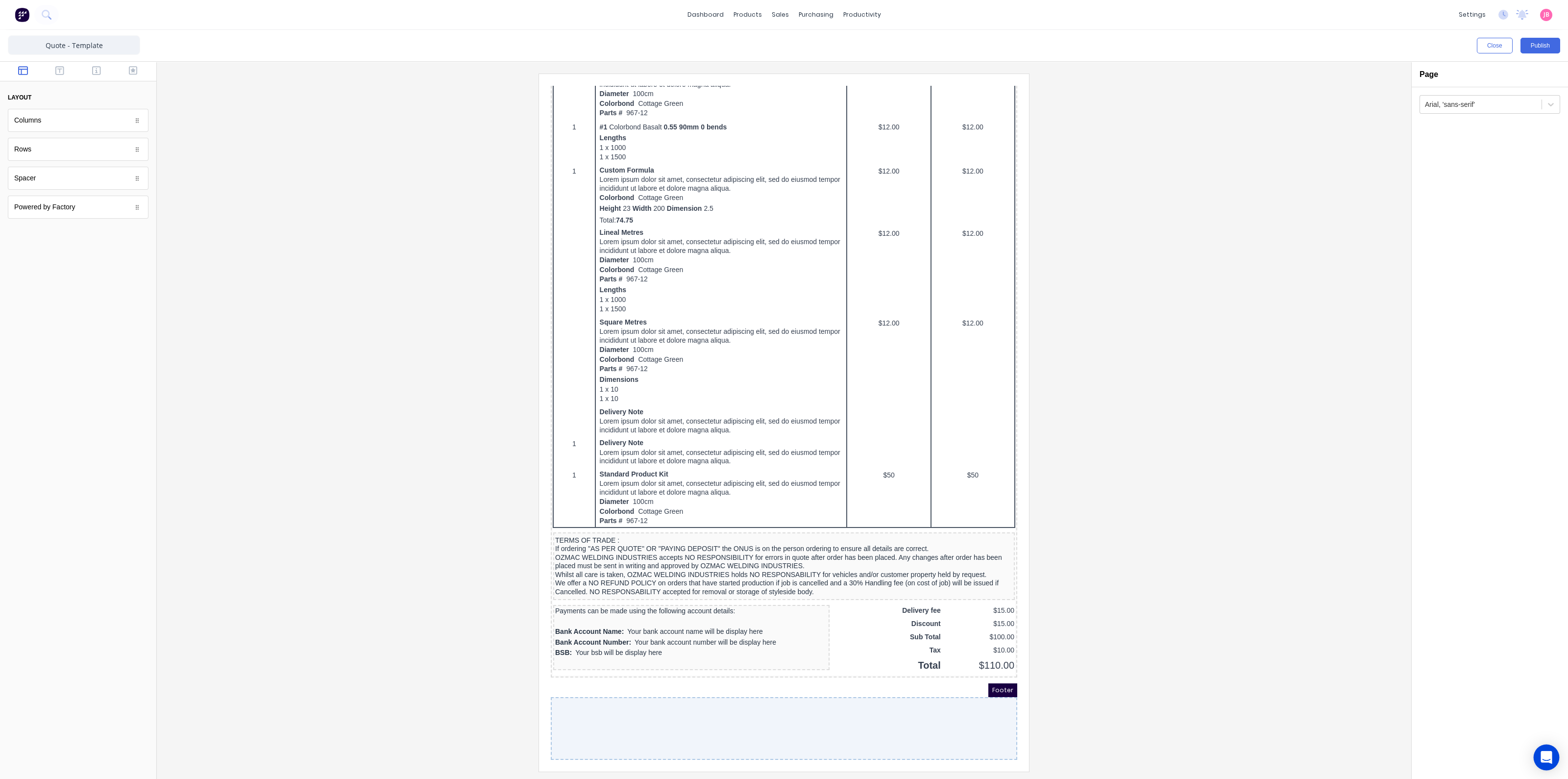
click at [1546, 756] on icon "Open Intercom Messenger" at bounding box center [1546, 757] width 12 height 13
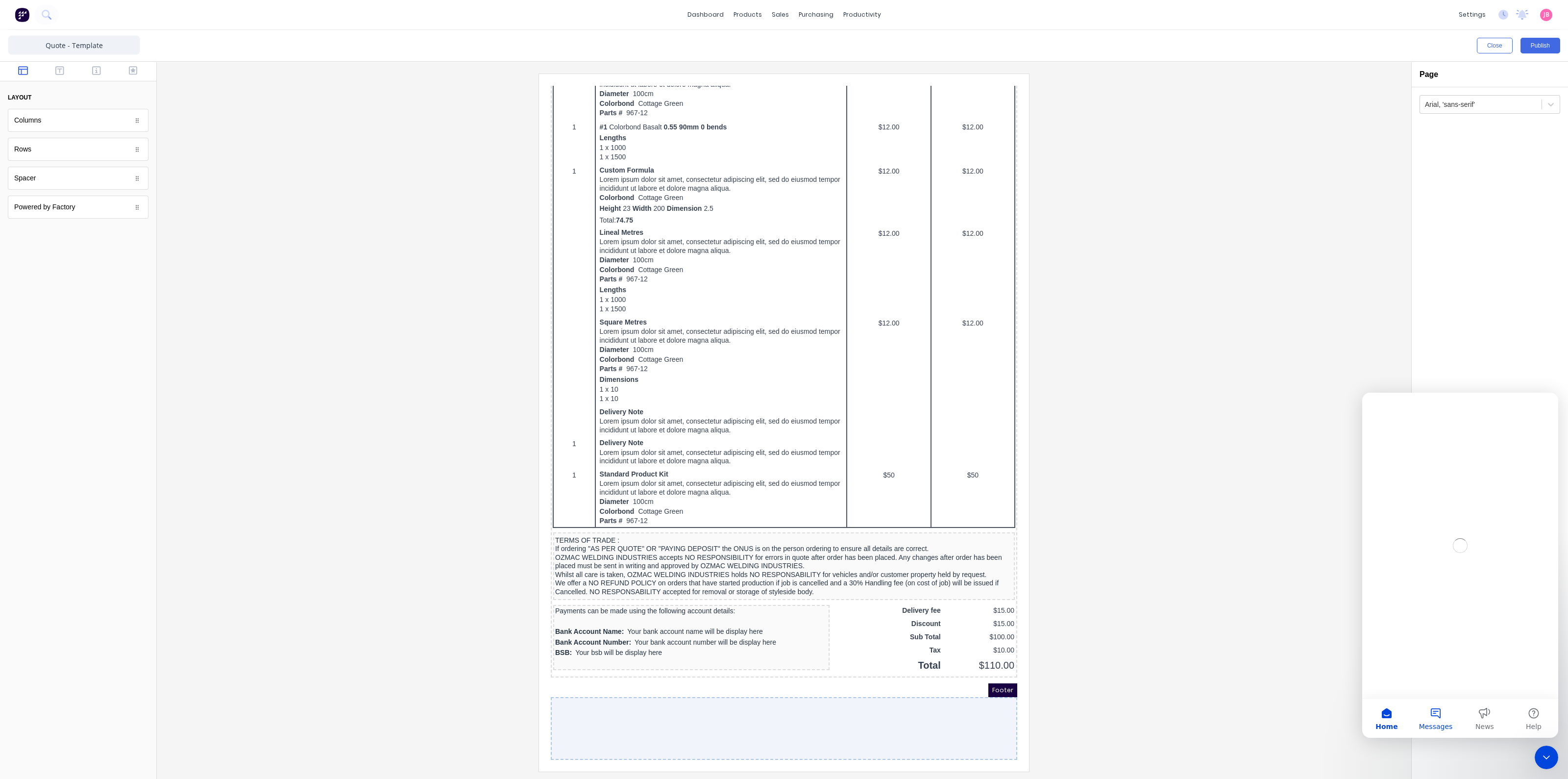
scroll to position [0, 0]
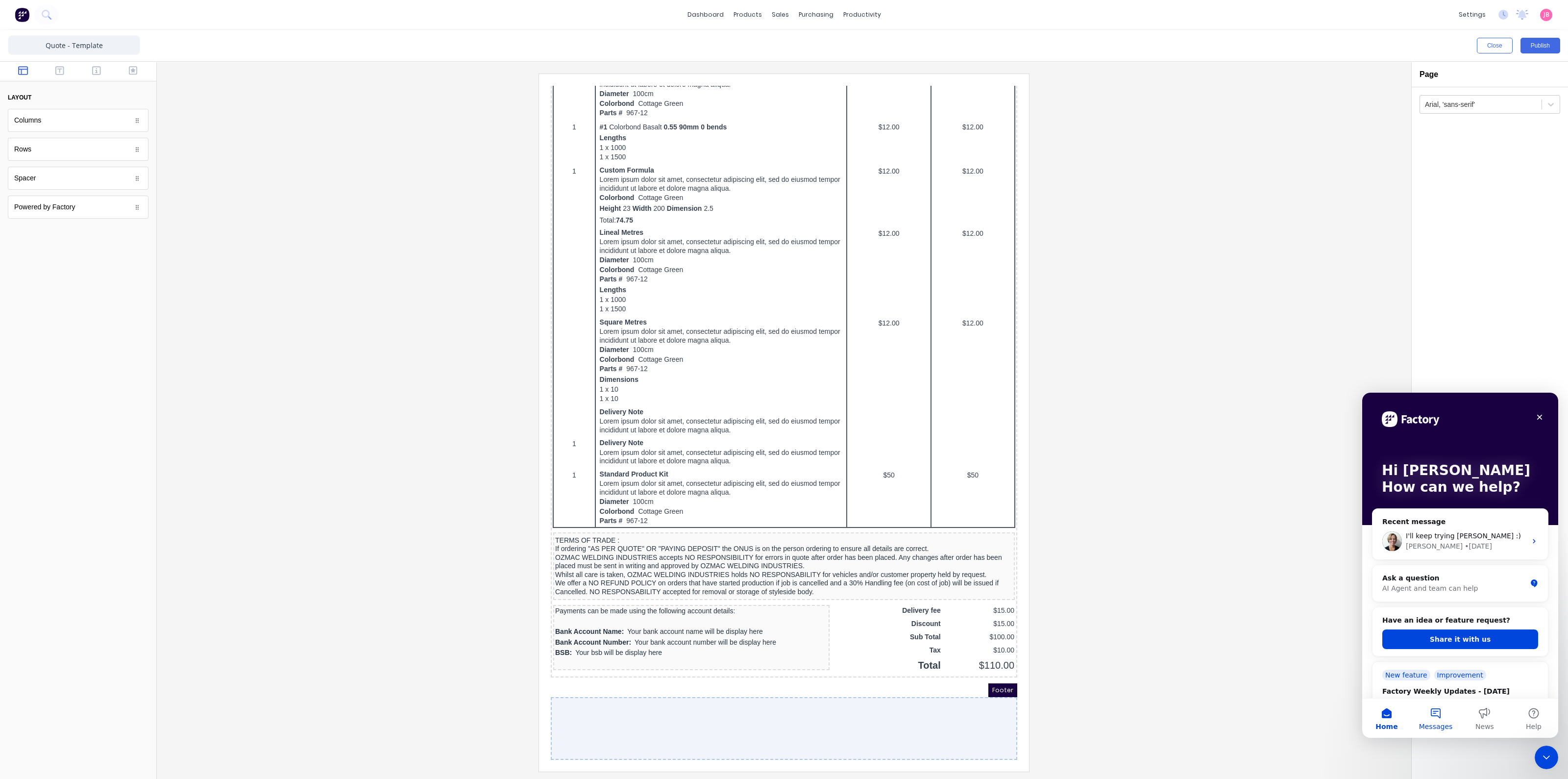
click at [1446, 714] on button "Messages" at bounding box center [1435, 718] width 49 height 39
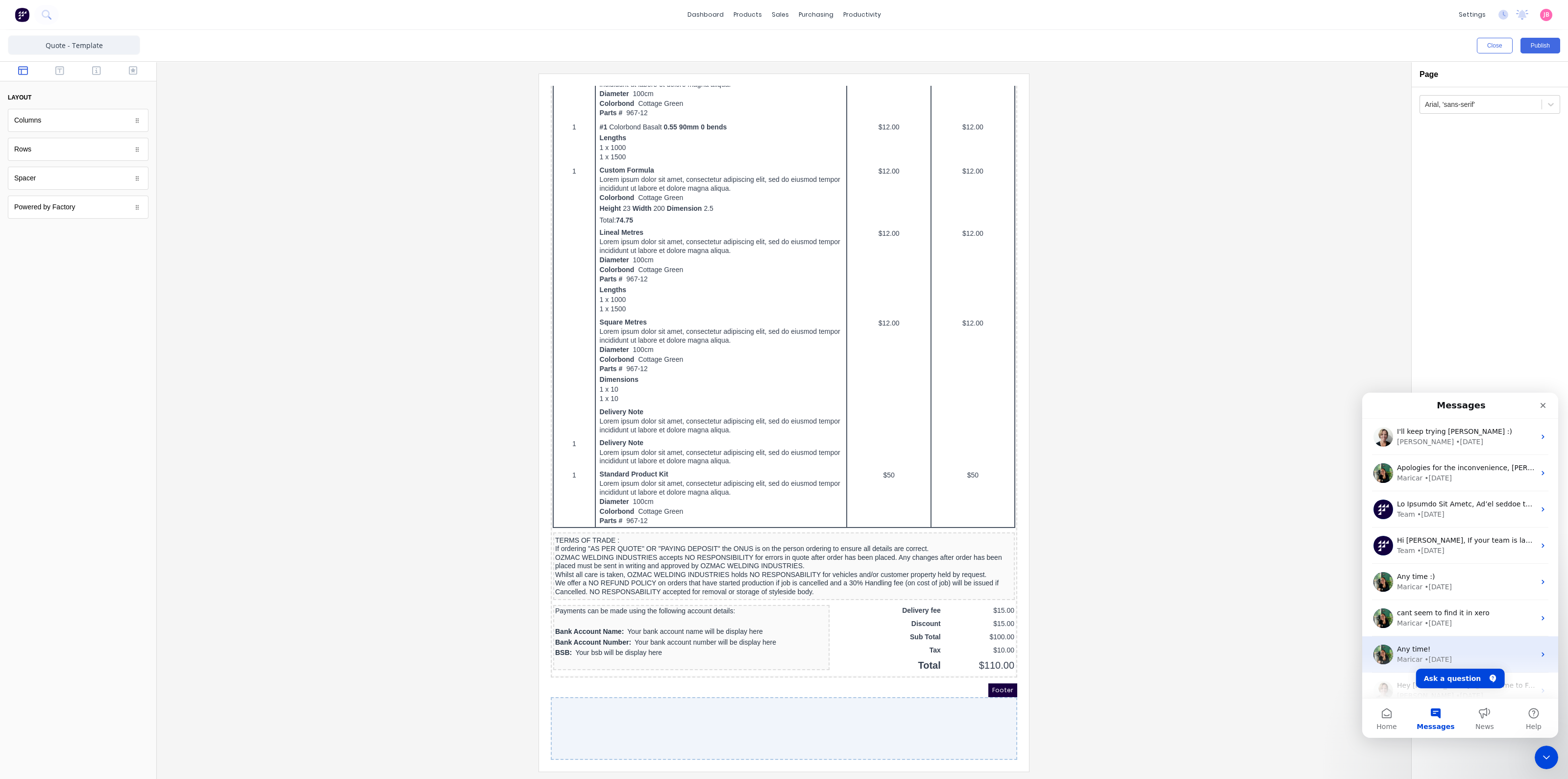
scroll to position [49, 0]
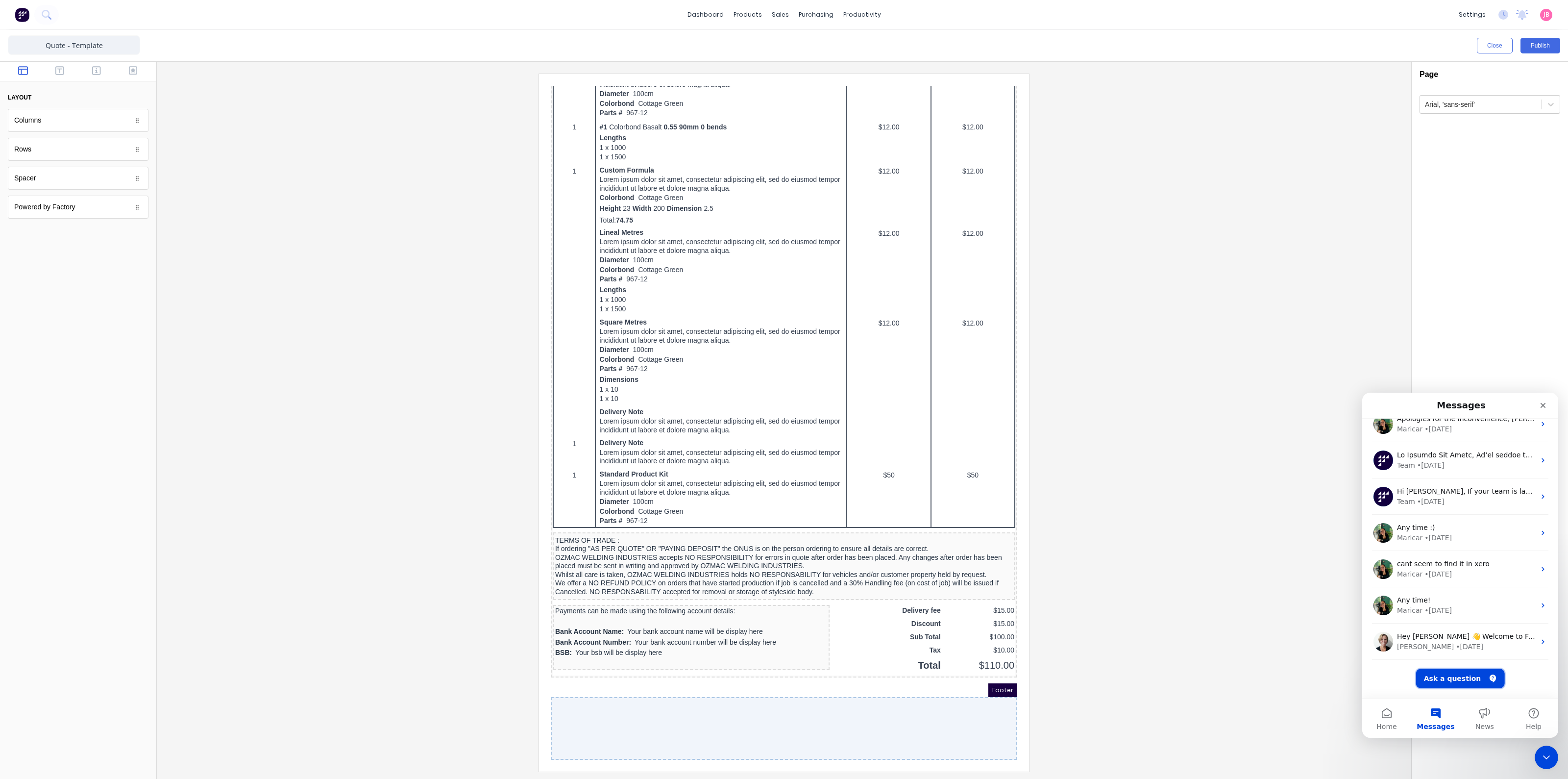
click at [1435, 680] on button "Ask a question" at bounding box center [1460, 679] width 89 height 19
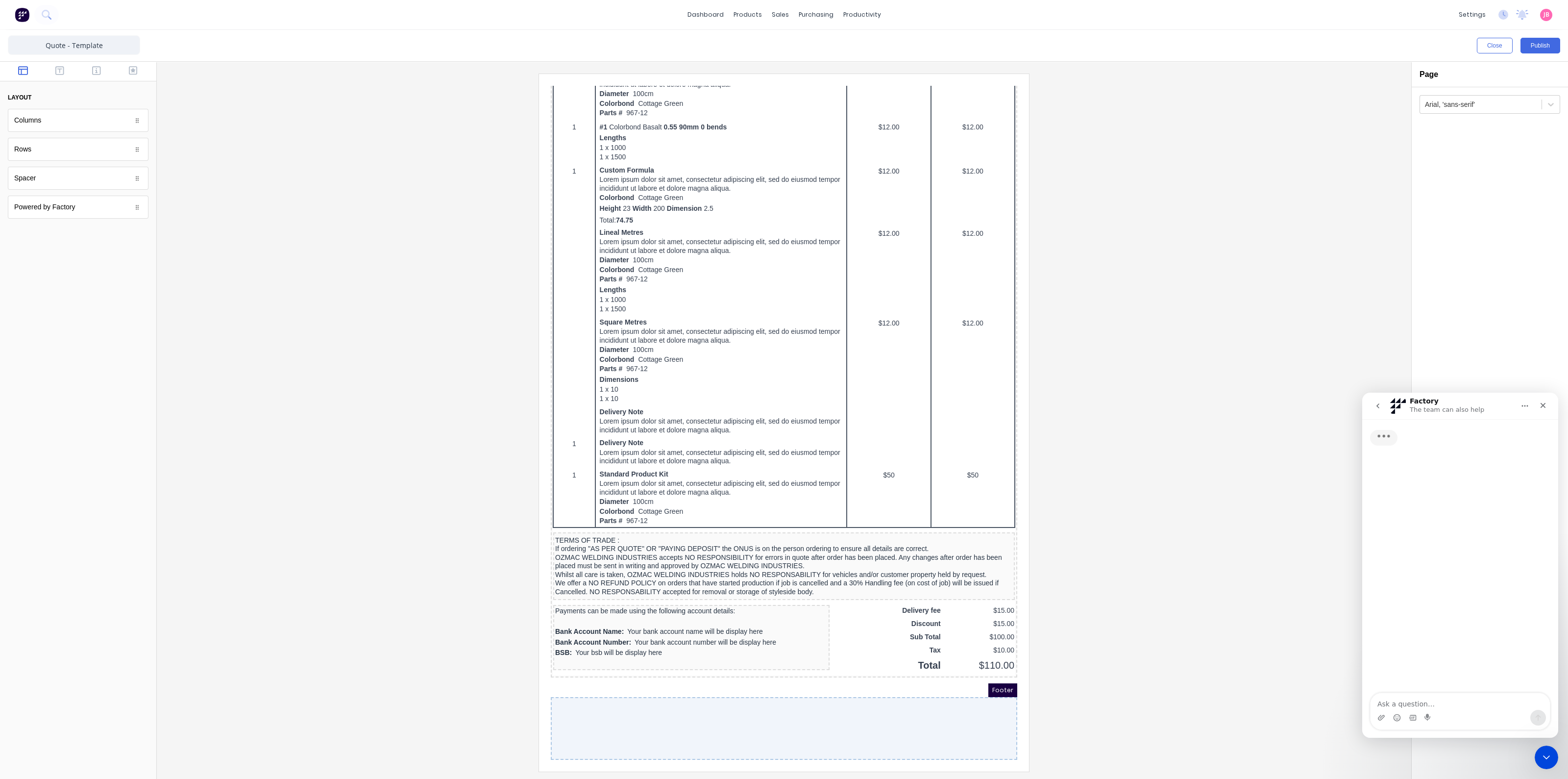
scroll to position [10, 0]
click at [1394, 521] on div "Hi there! You're speaking with Factory AI. I'm fully trained and here to help y…" at bounding box center [1460, 557] width 196 height 275
click at [1426, 705] on textarea "Ask a question…" at bounding box center [1460, 701] width 180 height 16
type textarea "I"
type textarea "i have updated quote template and below not showing on the quotes"
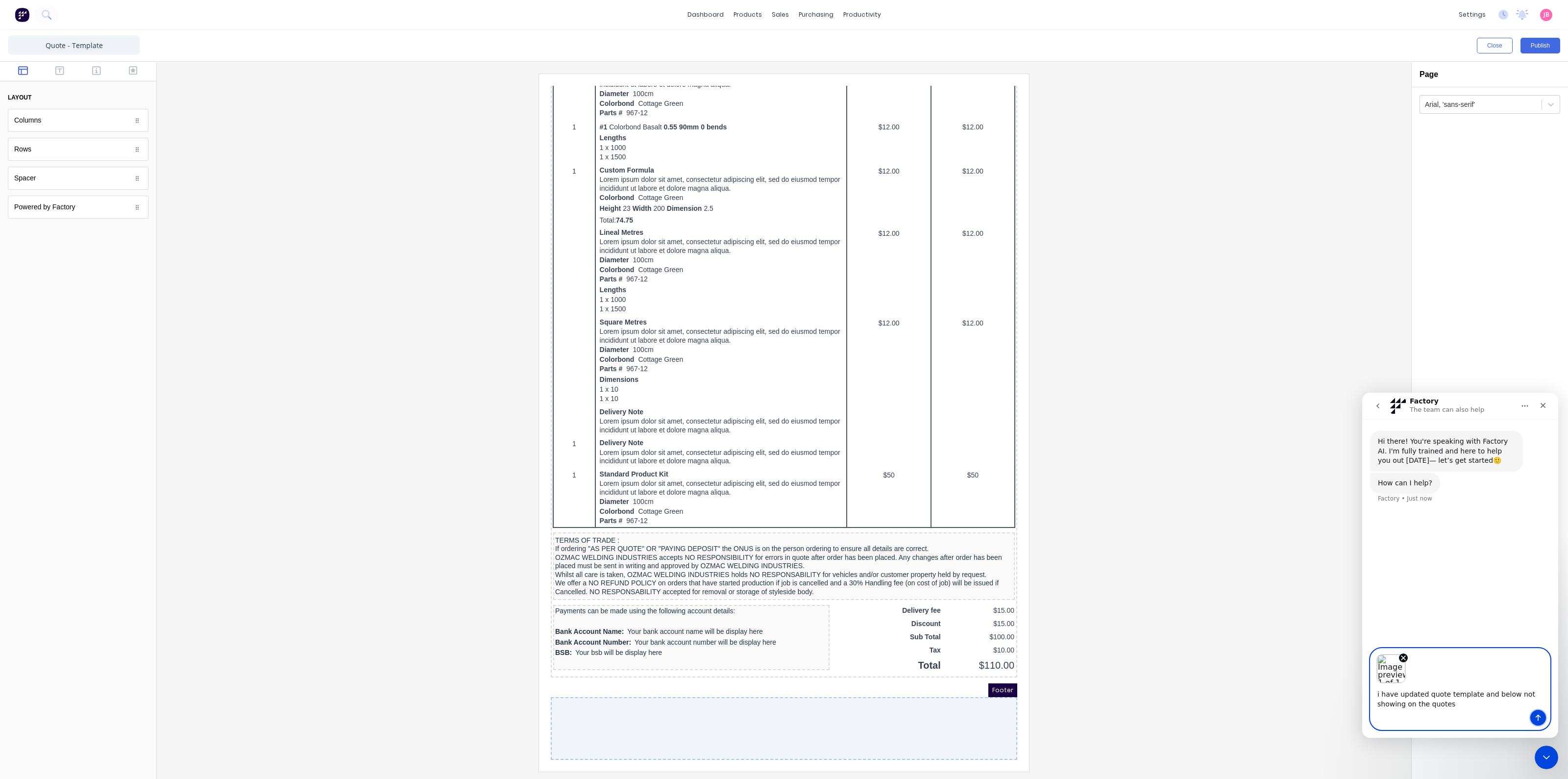
click at [1535, 712] on button "Send a message…" at bounding box center [1538, 718] width 16 height 16
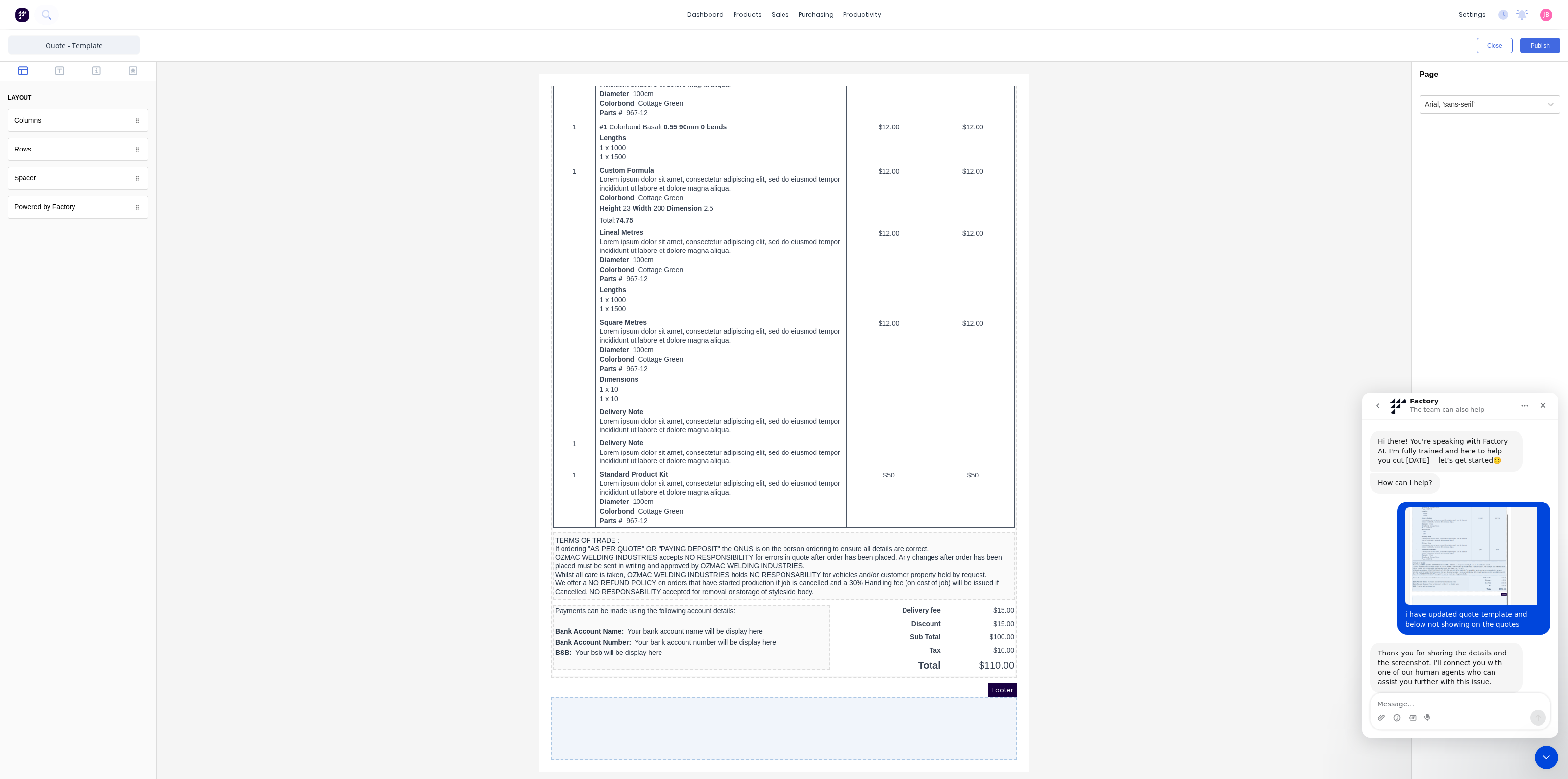
scroll to position [19, 0]
